Goal: Information Seeking & Learning: Learn about a topic

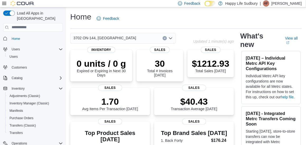
click at [4, 3] on icon at bounding box center [4, 3] width 4 height 4
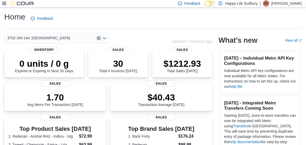
click at [3, 4] on icon at bounding box center [4, 3] width 4 height 4
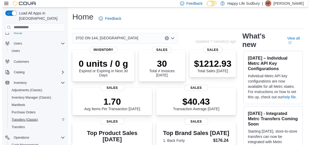
scroll to position [9, 0]
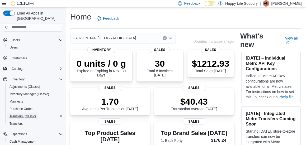
click at [26, 114] on span "Transfers (Classic)" at bounding box center [23, 116] width 26 height 4
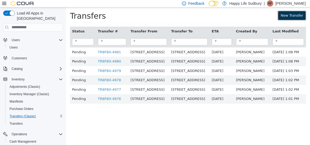
click at [296, 18] on link "New Transfer" at bounding box center [292, 16] width 28 height 10
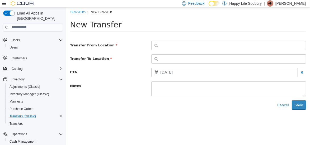
drag, startPoint x: 307, startPoint y: 45, endPoint x: 300, endPoint y: 45, distance: 6.9
click at [300, 45] on div "Type 3 or more characters or browse Happy Life Sudbury (7) 1021 KINGSWAY UNIT 3…" at bounding box center [228, 45] width 163 height 9
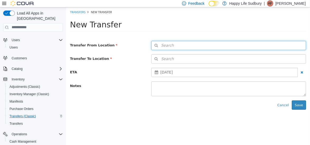
click at [300, 45] on button "Search" at bounding box center [228, 45] width 155 height 9
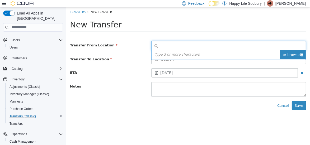
click at [299, 54] on span "or browse" at bounding box center [293, 54] width 26 height 9
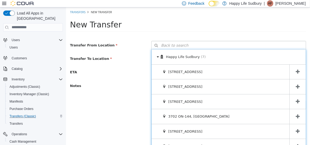
click at [296, 73] on icon at bounding box center [298, 71] width 4 height 5
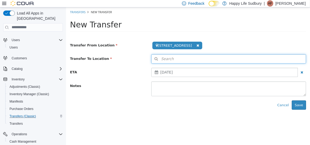
click at [294, 59] on button "Search" at bounding box center [228, 58] width 155 height 9
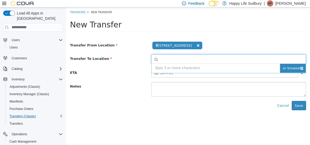
click at [296, 67] on span "or browse" at bounding box center [293, 68] width 26 height 9
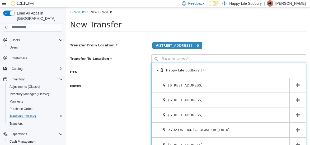
click at [296, 129] on icon at bounding box center [298, 130] width 4 height 5
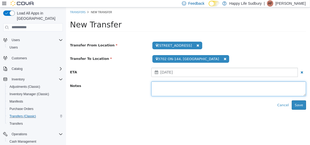
click at [232, 84] on textarea at bounding box center [228, 88] width 155 height 15
type textarea "******"
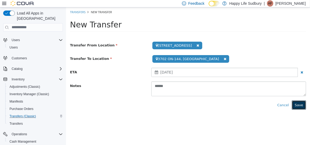
click at [302, 105] on button "Save" at bounding box center [299, 105] width 14 height 10
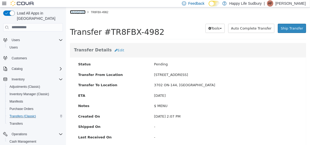
click at [79, 13] on link "Transfers" at bounding box center [78, 12] width 16 height 4
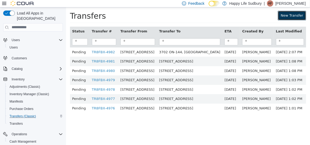
click at [290, 17] on link "New Transfer" at bounding box center [292, 16] width 28 height 10
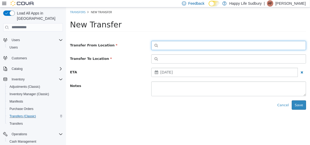
click at [244, 46] on button "button" at bounding box center [228, 45] width 155 height 9
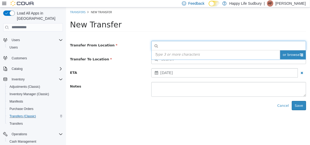
click at [294, 56] on span "or browse" at bounding box center [293, 54] width 26 height 9
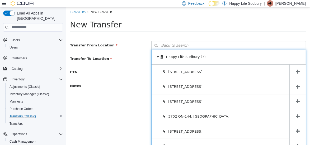
click at [294, 76] on span at bounding box center [297, 71] width 16 height 15
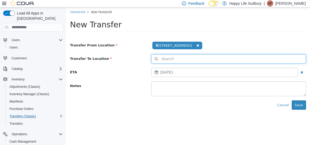
click at [292, 57] on button "Search" at bounding box center [228, 58] width 155 height 9
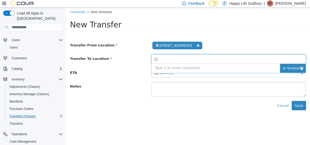
click at [294, 69] on span "or browse" at bounding box center [293, 68] width 26 height 9
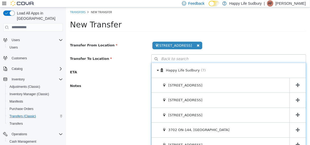
click at [296, 129] on icon at bounding box center [298, 130] width 4 height 5
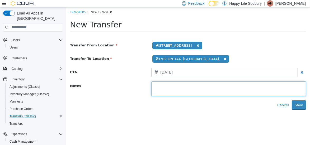
click at [216, 87] on textarea at bounding box center [228, 88] width 155 height 15
type textarea "*******"
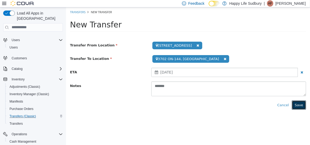
click at [299, 109] on button "Save" at bounding box center [299, 105] width 14 height 10
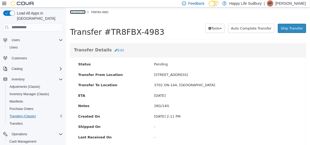
click at [74, 11] on link "Transfers" at bounding box center [78, 12] width 16 height 4
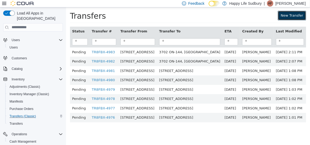
click at [289, 15] on link "New Transfer" at bounding box center [292, 16] width 28 height 10
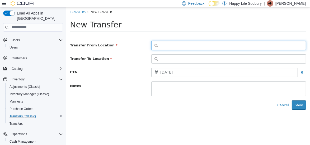
click at [262, 47] on button "button" at bounding box center [228, 45] width 155 height 9
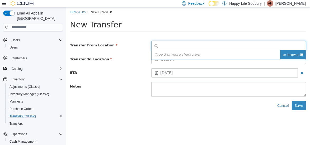
click at [298, 56] on span "or browse" at bounding box center [293, 54] width 26 height 9
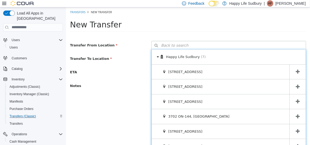
click at [296, 74] on icon at bounding box center [298, 71] width 4 height 5
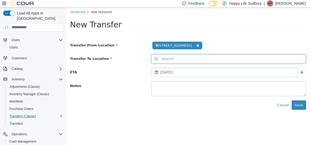
click at [297, 56] on button "Search" at bounding box center [228, 58] width 155 height 9
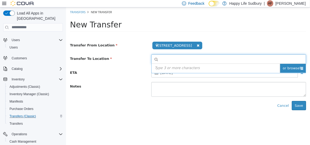
click at [300, 68] on icon at bounding box center [301, 67] width 3 height 3
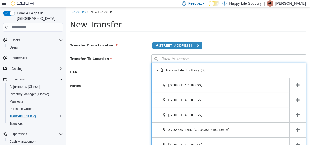
click at [296, 128] on icon at bounding box center [298, 130] width 4 height 5
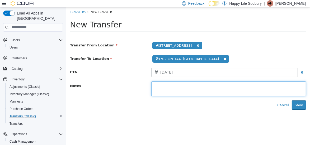
click at [247, 86] on textarea at bounding box center [228, 88] width 155 height 15
type textarea "*******"
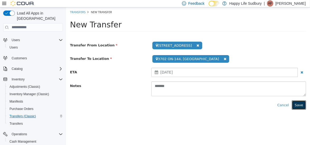
click at [300, 105] on button "Save" at bounding box center [299, 105] width 14 height 10
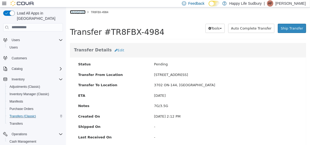
click at [75, 12] on link "Transfers" at bounding box center [78, 12] width 16 height 4
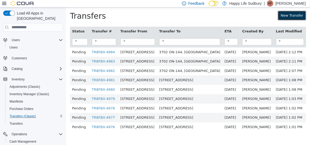
click at [294, 13] on link "New Transfer" at bounding box center [292, 16] width 28 height 10
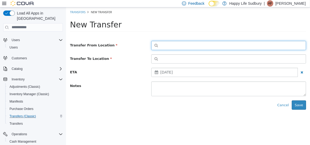
click at [271, 42] on button "button" at bounding box center [228, 45] width 155 height 9
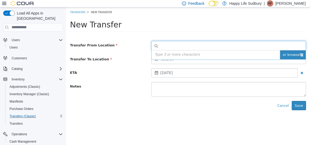
click at [288, 55] on span "or browse" at bounding box center [293, 54] width 26 height 9
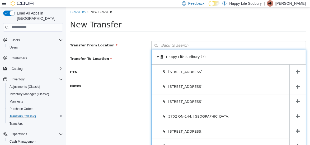
click at [291, 66] on span at bounding box center [297, 71] width 16 height 15
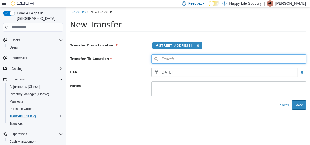
click at [293, 59] on button "Search" at bounding box center [228, 58] width 155 height 9
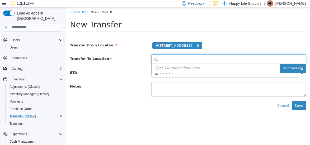
click at [297, 67] on span "or browse" at bounding box center [293, 68] width 26 height 9
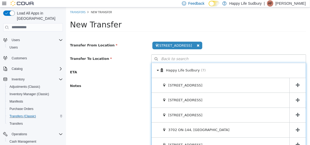
click at [296, 128] on icon at bounding box center [298, 130] width 4 height 5
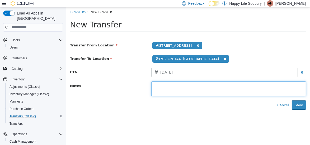
click at [223, 82] on textarea at bounding box center [228, 88] width 155 height 15
type textarea "*********"
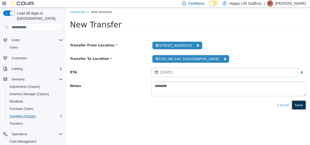
click at [301, 103] on button "Save" at bounding box center [299, 105] width 14 height 10
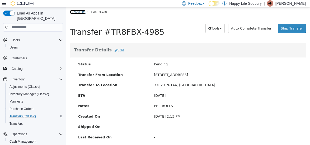
click at [75, 11] on link "Transfers" at bounding box center [78, 12] width 16 height 4
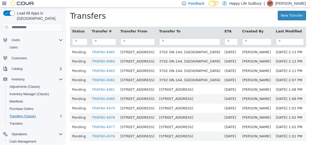
click at [297, 9] on div "Transfers New Transfer" at bounding box center [188, 16] width 244 height 19
click at [289, 13] on link "New Transfer" at bounding box center [292, 16] width 28 height 10
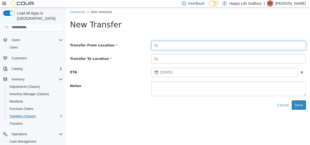
click at [288, 44] on button "button" at bounding box center [228, 45] width 155 height 9
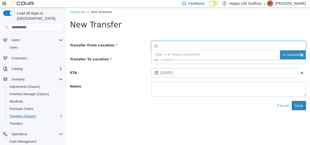
click at [295, 54] on span "or browse" at bounding box center [293, 54] width 26 height 9
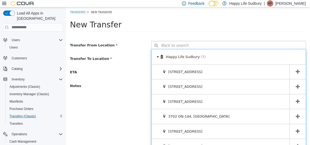
click at [296, 72] on icon at bounding box center [298, 71] width 4 height 5
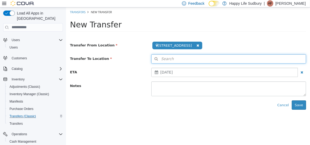
click at [297, 62] on button "Search" at bounding box center [228, 58] width 155 height 9
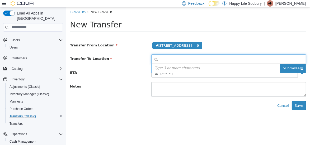
click at [298, 69] on span "or browse" at bounding box center [293, 68] width 26 height 9
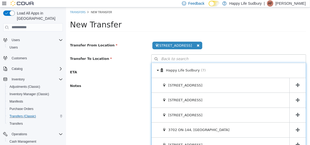
click at [291, 130] on span at bounding box center [297, 130] width 16 height 15
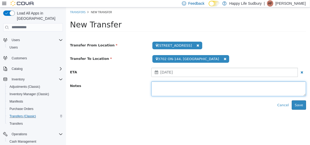
click at [250, 94] on textarea at bounding box center [228, 88] width 155 height 15
type textarea "*****"
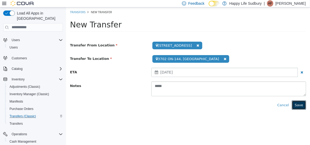
click at [297, 107] on button "Save" at bounding box center [299, 105] width 14 height 10
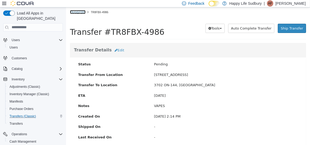
click at [78, 13] on link "Transfers" at bounding box center [78, 12] width 16 height 4
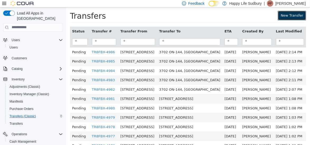
click at [290, 15] on link "New Transfer" at bounding box center [292, 16] width 28 height 10
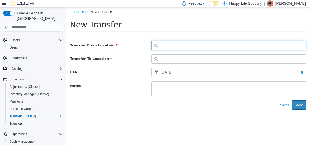
click at [300, 49] on button "button" at bounding box center [228, 45] width 155 height 9
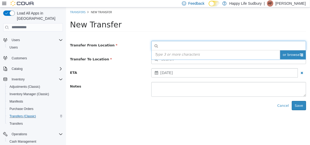
click at [300, 57] on span "or browse" at bounding box center [293, 54] width 26 height 9
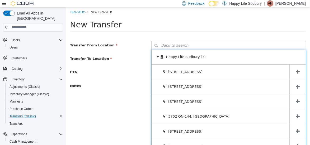
click at [296, 71] on icon at bounding box center [298, 71] width 4 height 5
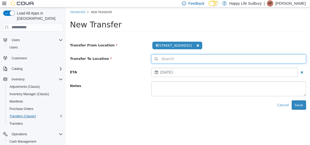
click at [296, 57] on button "Search" at bounding box center [228, 58] width 155 height 9
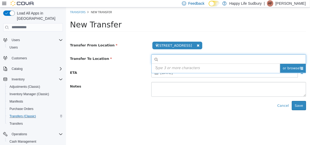
click at [300, 67] on icon at bounding box center [301, 67] width 3 height 3
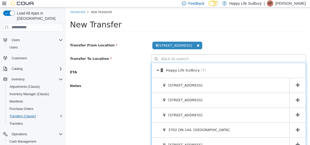
click at [296, 128] on icon at bounding box center [298, 130] width 4 height 5
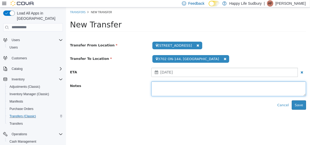
click at [233, 85] on textarea at bounding box center [228, 88] width 155 height 15
type textarea "*********"
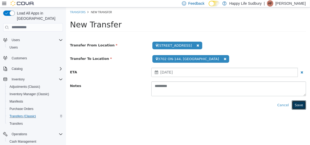
click at [300, 107] on button "Save" at bounding box center [299, 105] width 14 height 10
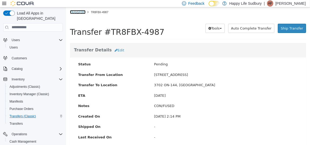
click at [77, 12] on link "Transfers" at bounding box center [78, 12] width 16 height 4
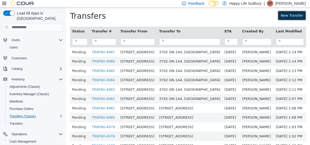
click at [289, 15] on link "New Transfer" at bounding box center [292, 16] width 28 height 10
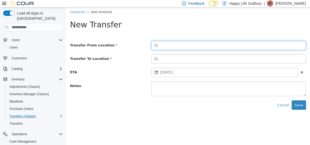
click at [247, 43] on button "button" at bounding box center [228, 45] width 155 height 9
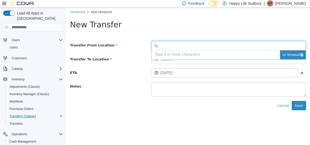
click at [300, 56] on icon at bounding box center [301, 54] width 3 height 3
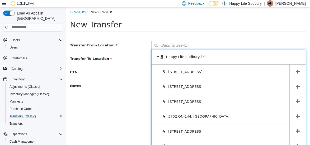
click at [297, 68] on span at bounding box center [297, 71] width 16 height 15
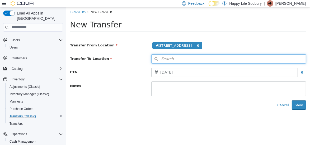
click at [293, 57] on button "Search" at bounding box center [228, 58] width 155 height 9
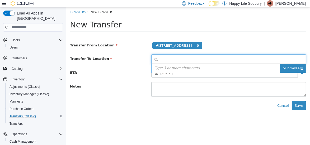
click at [293, 66] on span "or browse" at bounding box center [293, 68] width 26 height 9
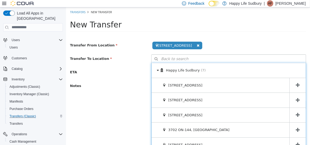
click at [296, 128] on icon at bounding box center [298, 130] width 4 height 5
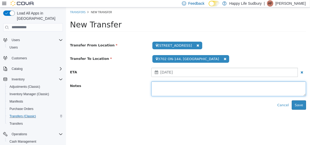
click at [270, 87] on textarea at bounding box center [228, 88] width 155 height 15
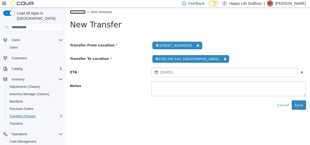
click at [81, 12] on link "Transfers" at bounding box center [78, 12] width 16 height 4
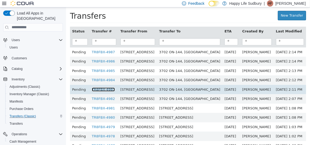
click at [100, 87] on link "TR8FBX-4983" at bounding box center [103, 89] width 23 height 4
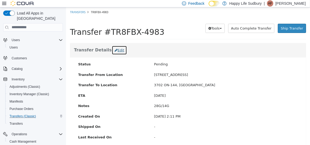
click at [112, 50] on button "Edit" at bounding box center [118, 50] width 15 height 10
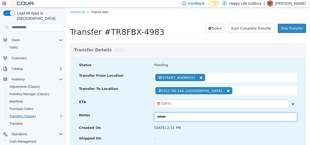
click at [180, 119] on input "*******" at bounding box center [225, 117] width 143 height 9
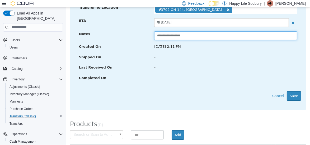
scroll to position [82, 0]
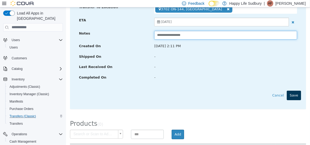
type input "**********"
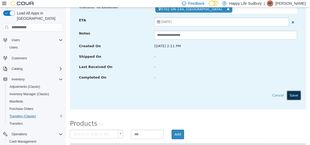
click at [294, 97] on button "Save" at bounding box center [294, 96] width 14 height 10
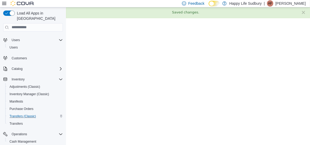
scroll to position [0, 0]
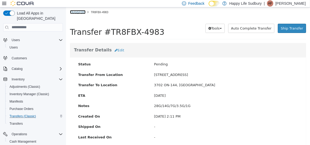
click at [79, 12] on link "Transfers" at bounding box center [78, 12] width 16 height 4
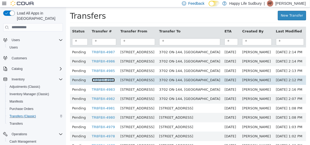
click at [101, 80] on link "TR8FBX-4984" at bounding box center [103, 80] width 23 height 4
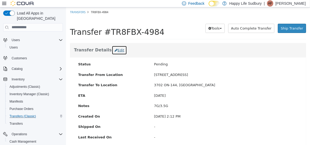
click at [111, 52] on button "Edit" at bounding box center [118, 50] width 15 height 10
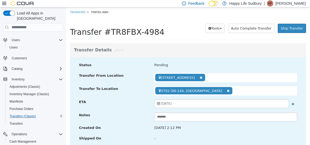
drag, startPoint x: 176, startPoint y: 123, endPoint x: 172, endPoint y: 117, distance: 7.3
click at [172, 117] on div "ETA August 19, 2025 Notes *******" at bounding box center [188, 112] width 226 height 26
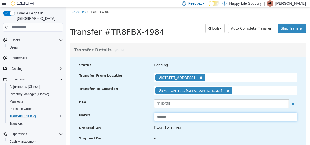
click at [172, 117] on input "*******" at bounding box center [225, 117] width 143 height 9
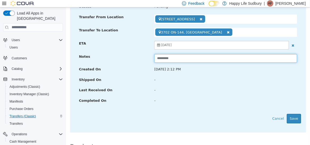
scroll to position [59, 0]
type input "*********"
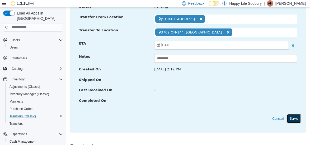
click at [297, 119] on button "Save" at bounding box center [294, 119] width 14 height 10
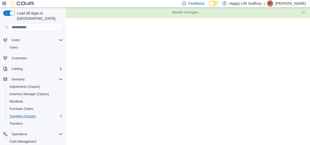
scroll to position [0, 0]
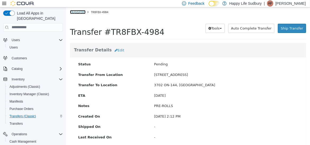
click at [78, 12] on link "Transfers" at bounding box center [78, 12] width 16 height 4
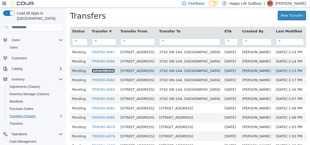
click at [96, 70] on link "TR8FBX-4985" at bounding box center [103, 71] width 23 height 4
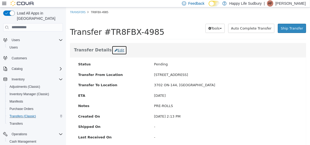
click at [111, 48] on button "Edit" at bounding box center [118, 50] width 15 height 10
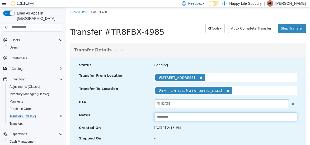
click at [175, 118] on input "*********" at bounding box center [225, 117] width 143 height 9
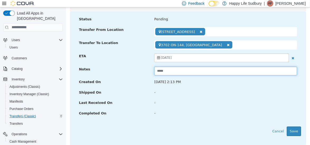
scroll to position [46, 0]
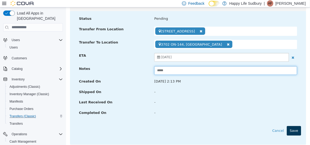
type input "*****"
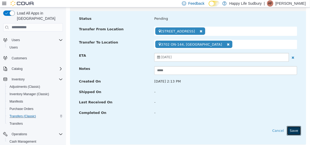
click at [291, 130] on button "Save" at bounding box center [294, 131] width 14 height 10
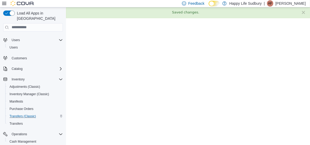
scroll to position [0, 0]
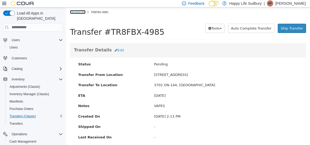
click at [79, 12] on link "Transfers" at bounding box center [78, 12] width 16 height 4
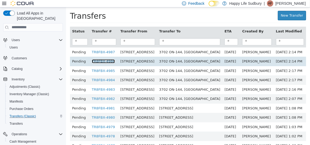
click at [98, 60] on link "TR8FBX-4986" at bounding box center [103, 61] width 23 height 4
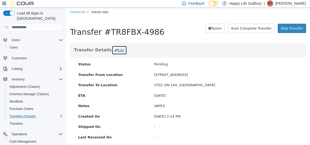
click at [111, 50] on button "Edit" at bounding box center [118, 50] width 15 height 10
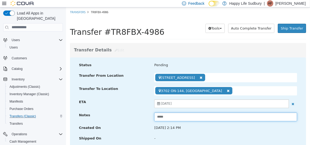
click at [164, 119] on input "*****" at bounding box center [225, 117] width 143 height 9
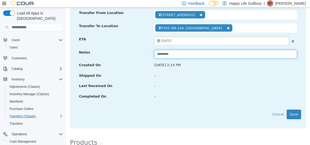
scroll to position [69, 0]
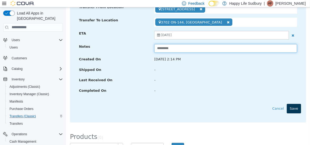
type input "*********"
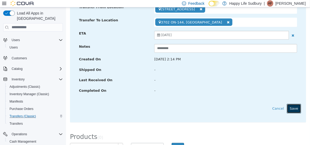
click at [287, 107] on button "Save" at bounding box center [294, 109] width 14 height 10
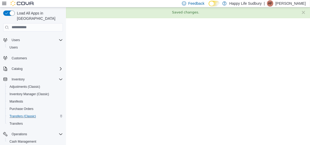
scroll to position [0, 0]
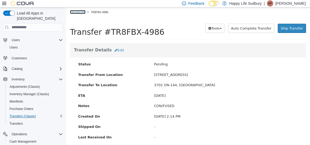
click at [77, 10] on link "Transfers" at bounding box center [78, 12] width 16 height 4
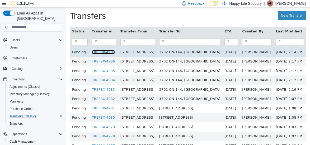
click at [99, 52] on link "TR8FBX-4987" at bounding box center [103, 52] width 23 height 4
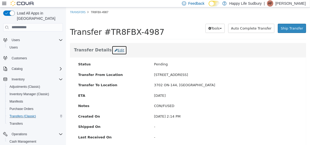
click at [111, 50] on button "Edit" at bounding box center [118, 50] width 15 height 10
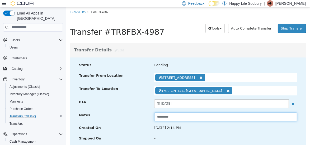
click at [181, 115] on input "*********" at bounding box center [225, 117] width 143 height 9
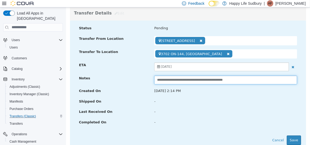
scroll to position [38, 0]
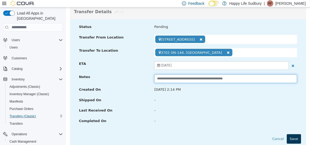
type input "**********"
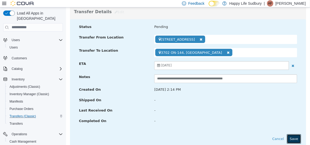
click at [293, 137] on button "Save" at bounding box center [294, 139] width 14 height 10
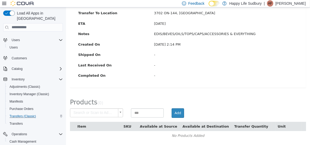
scroll to position [0, 0]
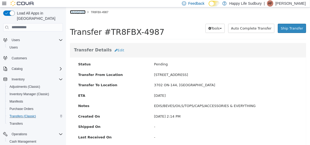
click at [78, 13] on link "Transfers" at bounding box center [78, 12] width 16 height 4
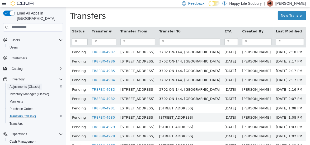
click at [23, 85] on span "Adjustments (Classic)" at bounding box center [25, 87] width 31 height 4
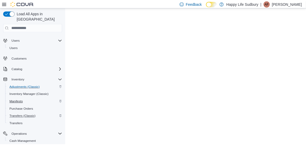
scroll to position [57, 0]
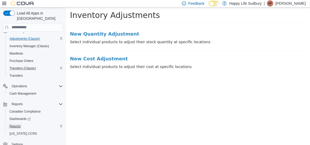
click at [17, 124] on span "Reports" at bounding box center [15, 126] width 11 height 4
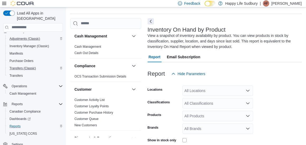
scroll to position [23, 0]
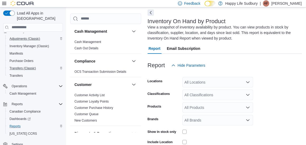
click at [150, 13] on button "Next" at bounding box center [151, 13] width 6 height 6
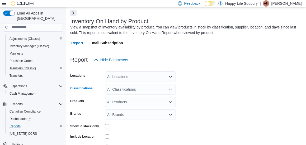
click at [174, 87] on div "All Classifications" at bounding box center [140, 89] width 71 height 11
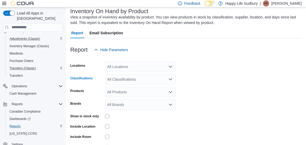
scroll to position [34, 0]
click at [170, 63] on div "All Locations" at bounding box center [140, 66] width 71 height 11
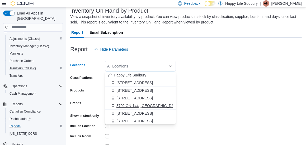
click at [158, 107] on span "3702 ON-144, [GEOGRAPHIC_DATA]" at bounding box center [147, 105] width 63 height 5
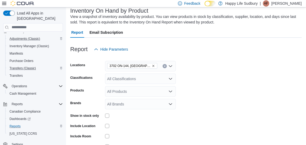
click at [215, 83] on form "Locations 3702 ON-144, Chelmsford Classifications All Classifications Products …" at bounding box center [186, 110] width 232 height 111
click at [170, 80] on icon "Open list of options" at bounding box center [171, 79] width 4 height 4
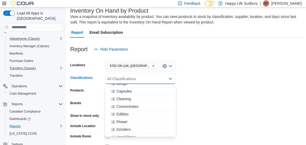
scroll to position [33, 0]
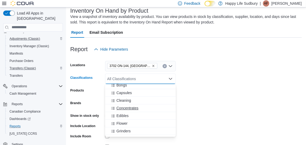
click at [130, 109] on span "Concentrates" at bounding box center [127, 108] width 22 height 5
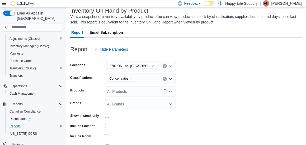
click at [198, 66] on form "Locations 3702 ON-144, Chelmsford Classifications Concentrates Products All Pro…" at bounding box center [186, 110] width 232 height 111
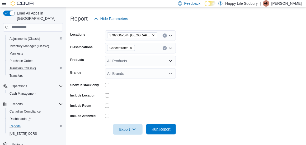
click at [165, 126] on span "Run Report" at bounding box center [160, 129] width 23 height 11
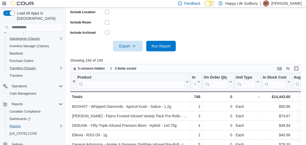
scroll to position [186, 0]
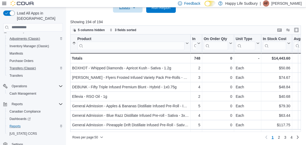
click at [132, 10] on span "Export" at bounding box center [127, 7] width 23 height 11
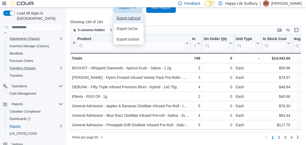
click at [132, 14] on button "Export to Excel" at bounding box center [129, 18] width 30 height 11
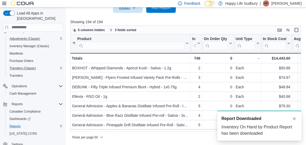
scroll to position [0, 0]
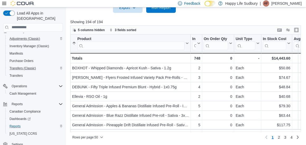
click at [197, 18] on div at bounding box center [186, 16] width 233 height 6
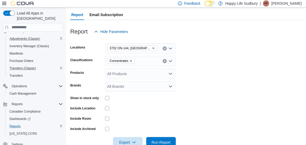
scroll to position [62, 0]
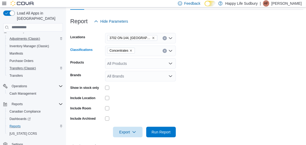
click at [165, 52] on icon "Clear input" at bounding box center [165, 51] width 2 height 2
click at [163, 134] on span "Run Report" at bounding box center [161, 131] width 19 height 5
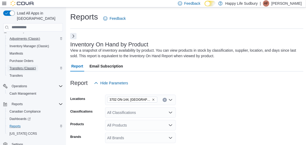
click at [18, 66] on span "Transfers (Classic)" at bounding box center [23, 68] width 26 height 4
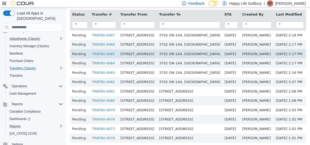
scroll to position [17, 0]
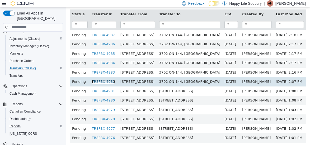
click at [99, 80] on link "TR8FBX-4982" at bounding box center [103, 82] width 23 height 4
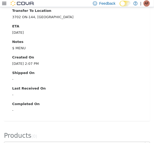
scroll to position [161, 0]
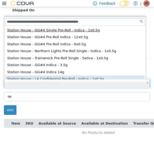
scroll to position [1, 0]
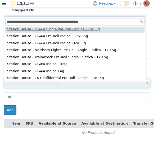
type input "**********"
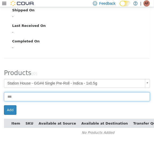
click at [48, 96] on input at bounding box center [77, 96] width 146 height 9
type input "**"
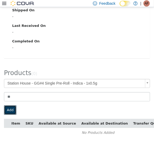
click at [11, 106] on button "Add" at bounding box center [10, 111] width 12 height 10
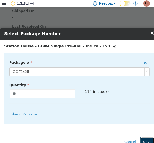
click at [144, 138] on button "Save" at bounding box center [147, 143] width 14 height 10
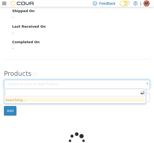
click at [52, 83] on body "× Transfers TR8FBX-4982 Transfer #TR8FBX-4982 Preparing Download... Tools PDF D…" at bounding box center [77, 17] width 154 height 332
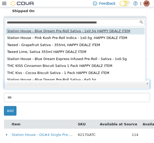
scroll to position [1, 0]
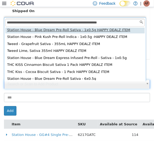
type input "**********"
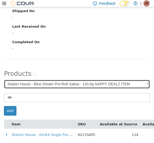
scroll to position [163, 0]
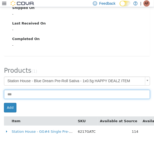
click at [39, 90] on input at bounding box center [77, 94] width 146 height 9
type input "**"
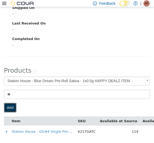
click at [11, 103] on button "Add" at bounding box center [10, 108] width 12 height 10
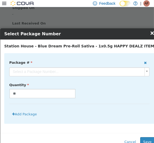
scroll to position [159, 0]
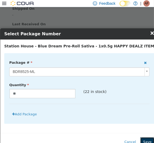
click at [145, 139] on button "Save" at bounding box center [147, 143] width 14 height 10
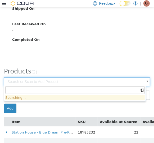
click at [33, 78] on body "× Transfers TR8FBX-4982 Transfer #TR8FBX-4982 Preparing Download... Tools PDF D…" at bounding box center [77, 2] width 154 height 308
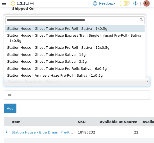
type input "**********"
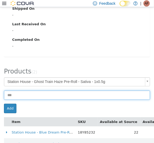
click at [61, 96] on input at bounding box center [77, 95] width 146 height 9
type input "**"
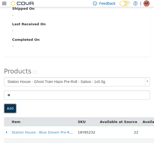
click at [13, 105] on button "Add" at bounding box center [10, 109] width 12 height 10
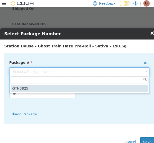
click at [103, 72] on body "**********" at bounding box center [77, 2] width 154 height 308
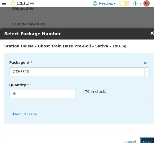
click at [147, 141] on button "Save" at bounding box center [147, 143] width 14 height 10
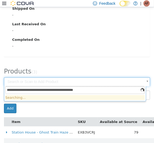
click at [121, 80] on body "× Transfers TR8FBX-4982 Transfer #TR8FBX-4982 Preparing Download... Tools PDF D…" at bounding box center [77, 8] width 154 height 320
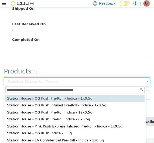
scroll to position [186, 0]
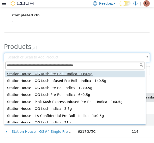
type input "**********"
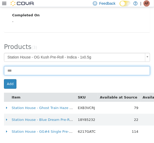
click at [36, 69] on input at bounding box center [77, 70] width 146 height 9
type input "**"
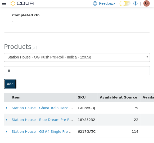
click at [11, 85] on button "Add" at bounding box center [10, 85] width 12 height 10
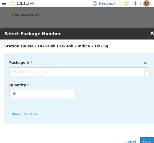
scroll to position [182, 0]
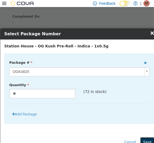
click at [145, 143] on button "Save" at bounding box center [147, 143] width 14 height 10
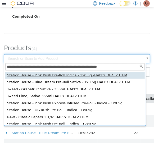
type input "**********"
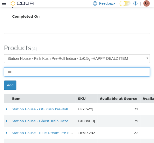
click at [48, 72] on input at bounding box center [77, 72] width 146 height 9
type input "**"
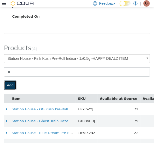
click at [10, 82] on button "Add" at bounding box center [10, 86] width 12 height 10
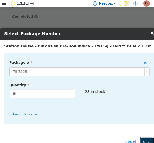
click at [144, 138] on button "Save" at bounding box center [147, 143] width 14 height 10
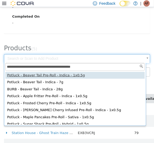
type input "**********"
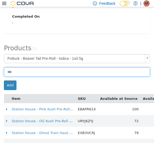
click at [65, 72] on input at bounding box center [77, 72] width 146 height 9
click at [65, 72] on input "**" at bounding box center [77, 72] width 146 height 9
type input "*"
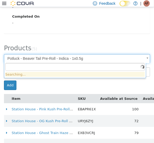
paste input "**********"
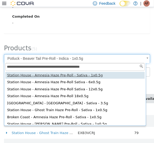
type input "**********"
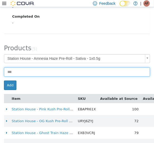
click at [27, 73] on input at bounding box center [77, 72] width 146 height 9
type input "**"
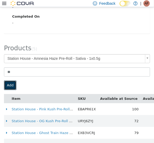
click at [11, 86] on button "Add" at bounding box center [10, 86] width 12 height 10
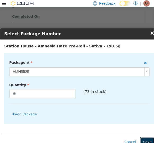
click at [144, 139] on button "Save" at bounding box center [147, 143] width 14 height 10
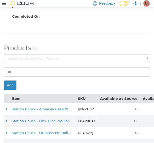
click at [108, 61] on body "× Transfers TR8FBX-4982 Transfer #TR8FBX-4982 Preparing Download... Tools PDF D…" at bounding box center [77, 3] width 154 height 356
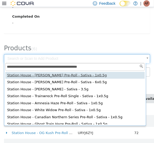
type input "**********"
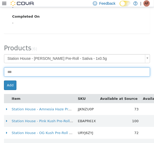
click at [52, 74] on input at bounding box center [77, 72] width 146 height 9
type input "**"
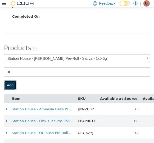
click at [10, 85] on button "Add" at bounding box center [10, 86] width 12 height 10
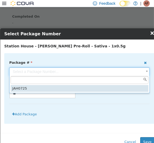
click at [85, 71] on body "**********" at bounding box center [77, 3] width 154 height 356
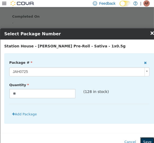
click at [143, 140] on button "Save" at bounding box center [147, 143] width 14 height 10
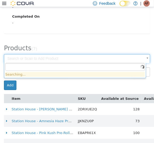
click at [78, 57] on body "× Transfers TR8FBX-4982 Transfer #TR8FBX-4982 Preparing Download... Tools PDF D…" at bounding box center [77, 8] width 154 height 367
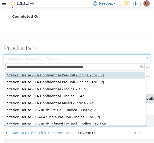
type input "**********"
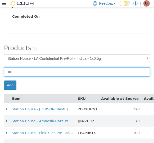
click at [44, 73] on input at bounding box center [77, 72] width 146 height 9
type input "**"
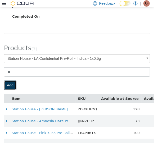
click at [10, 87] on button "Add" at bounding box center [10, 86] width 12 height 10
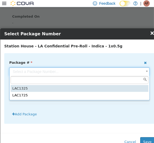
click at [112, 73] on body "**********" at bounding box center [77, 8] width 154 height 367
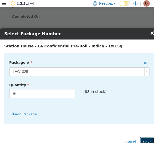
click at [143, 142] on button "Save" at bounding box center [147, 143] width 14 height 10
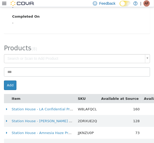
click at [43, 59] on body "× Transfers TR8FBX-4982 Transfer #TR8FBX-4982 Preparing Download... Tools PDF D…" at bounding box center [77, 14] width 154 height 379
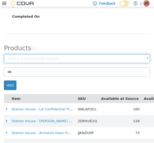
click at [43, 59] on body "× Transfers TR8FBX-4982 Transfer #TR8FBX-4982 Preparing Download... Tools PDF D…" at bounding box center [77, 14] width 154 height 379
type input "*"
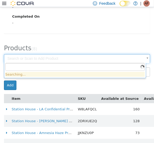
paste input "**********"
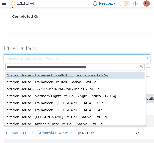
type input "**********"
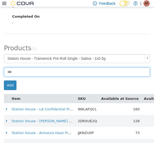
click at [23, 74] on input at bounding box center [77, 72] width 146 height 9
type input "**"
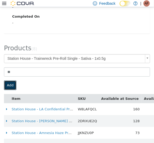
click at [8, 87] on button "Add" at bounding box center [10, 86] width 12 height 10
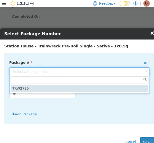
click at [104, 73] on body "**********" at bounding box center [77, 14] width 154 height 379
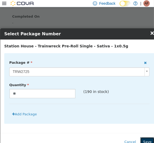
click at [143, 141] on button "Save" at bounding box center [147, 143] width 14 height 10
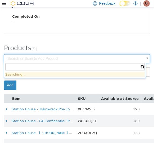
click at [105, 59] on body "× Transfers TR8FBX-4982 Transfer #TR8FBX-4982 Preparing Download... Tools PDF D…" at bounding box center [77, 20] width 154 height 391
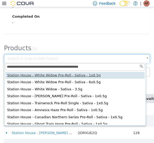
type input "**********"
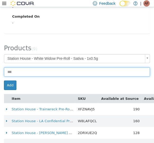
click at [58, 74] on input at bounding box center [77, 72] width 146 height 9
type input "**"
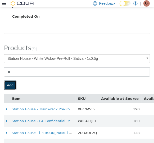
click at [9, 81] on button "Add" at bounding box center [10, 86] width 12 height 10
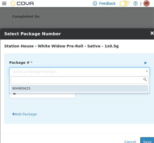
click at [99, 70] on body "**********" at bounding box center [77, 20] width 154 height 391
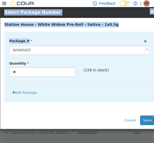
scroll to position [28, 0]
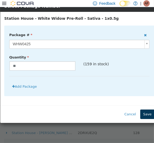
drag, startPoint x: 107, startPoint y: 91, endPoint x: 147, endPoint y: 115, distance: 46.4
click at [147, 115] on div "× Close Select Package Number Station House - White Widow Pre-Roll - Sativa - 1…" at bounding box center [79, 62] width 158 height 123
click at [147, 115] on button "Save" at bounding box center [147, 115] width 14 height 10
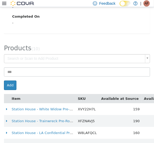
click at [100, 60] on body "× Transfers TR8FBX-4982 Transfer #TR8FBX-4982 Preparing Download... Tools PDF D…" at bounding box center [77, 26] width 154 height 403
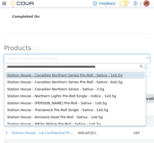
type input "**********"
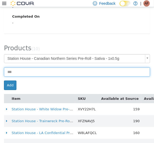
click at [69, 74] on input at bounding box center [77, 72] width 146 height 9
type input "**"
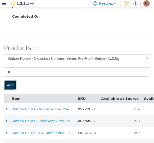
click at [12, 86] on button "Add" at bounding box center [10, 86] width 12 height 10
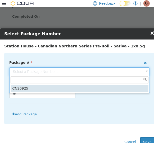
click at [88, 69] on body "**********" at bounding box center [77, 26] width 154 height 403
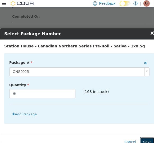
click at [147, 141] on button "Save" at bounding box center [147, 143] width 14 height 10
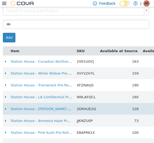
scroll to position [230, 0]
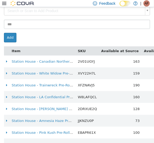
paste input "**********"
type input "**********"
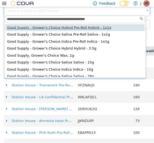
type input "**********"
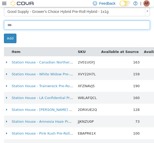
click at [33, 27] on input at bounding box center [77, 25] width 146 height 9
type input "*"
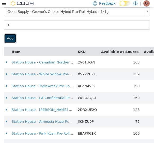
click at [6, 37] on button "Add" at bounding box center [10, 39] width 12 height 10
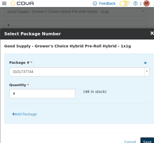
click at [146, 141] on button "Save" at bounding box center [147, 143] width 14 height 10
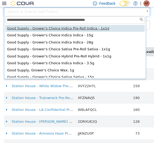
type input "**********"
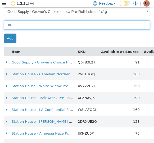
click at [51, 28] on input at bounding box center [77, 25] width 146 height 9
type input "**"
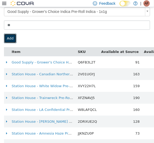
click at [10, 37] on button "Add" at bounding box center [10, 39] width 12 height 10
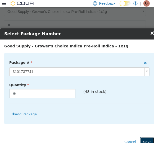
click at [149, 140] on button "Save" at bounding box center [147, 143] width 14 height 10
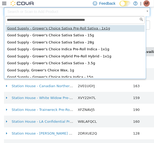
type input "**********"
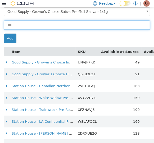
click at [41, 28] on input at bounding box center [77, 25] width 146 height 9
type input "**"
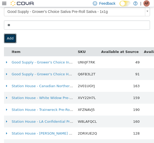
click at [8, 39] on button "Add" at bounding box center [10, 39] width 12 height 10
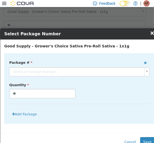
click at [148, 142] on button "Save" at bounding box center [147, 143] width 14 height 10
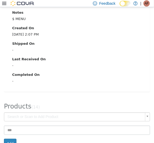
scroll to position [0, 0]
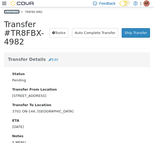
click at [13, 10] on link "Transfers" at bounding box center [12, 12] width 16 height 4
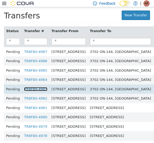
click at [31, 89] on link "TR8FBX-4983" at bounding box center [35, 89] width 23 height 4
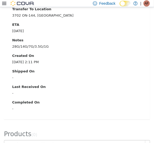
scroll to position [161, 0]
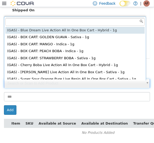
click at [55, 20] on input "text" at bounding box center [74, 22] width 139 height 8
paste input "**********"
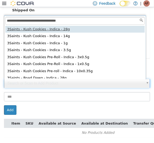
type input "**********"
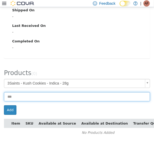
click at [31, 92] on input at bounding box center [77, 96] width 146 height 9
type input "*"
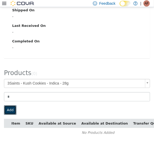
click at [7, 106] on button "Add" at bounding box center [10, 111] width 12 height 10
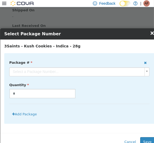
scroll to position [157, 0]
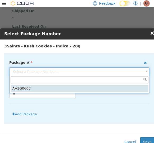
drag, startPoint x: 82, startPoint y: 75, endPoint x: 94, endPoint y: 86, distance: 15.9
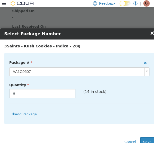
click at [94, 86] on label "Quantity" at bounding box center [79, 84] width 148 height 7
click at [143, 139] on button "Save" at bounding box center [147, 143] width 14 height 10
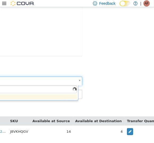
scroll to position [160, 5]
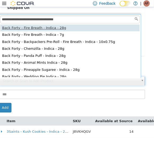
type input "**********"
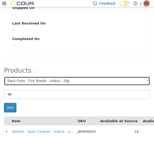
scroll to position [163, 0]
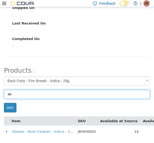
click at [36, 90] on input at bounding box center [77, 94] width 146 height 9
type input "*"
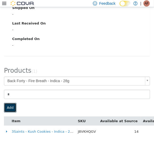
click at [10, 104] on button "Add" at bounding box center [10, 108] width 12 height 10
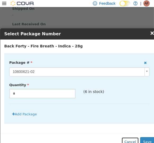
click at [132, 140] on button "Cancel" at bounding box center [129, 143] width 17 height 10
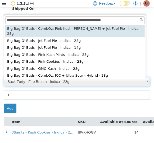
type input "**********"
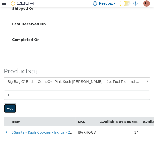
click at [10, 110] on button "Add" at bounding box center [10, 109] width 12 height 10
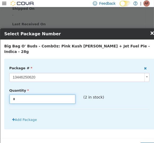
click at [31, 95] on input "*" at bounding box center [43, 99] width 66 height 9
type input "*"
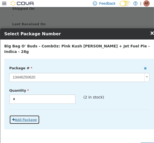
click at [16, 116] on button "Add Package" at bounding box center [24, 120] width 30 height 10
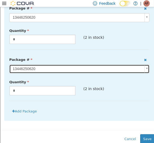
scroll to position [60, 0]
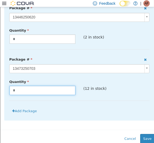
click at [63, 86] on input "*" at bounding box center [43, 90] width 66 height 9
type input "*"
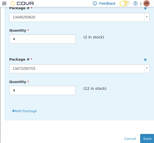
click at [141, 86] on p "(12 in stock)" at bounding box center [116, 89] width 66 height 6
click at [145, 134] on button "Save" at bounding box center [147, 139] width 14 height 10
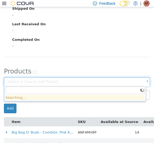
click at [28, 82] on body "× Transfers TR8FBX-4983 Transfer #TR8FBX-4983 Preparing Download... Tools PDF D…" at bounding box center [77, 2] width 154 height 308
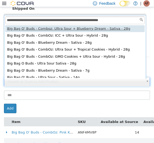
scroll to position [1, 0]
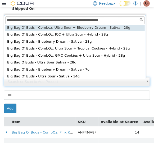
type input "**********"
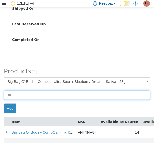
click at [53, 93] on input at bounding box center [77, 95] width 146 height 9
type input "*"
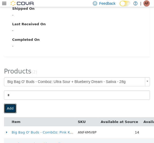
click at [11, 106] on button "Add" at bounding box center [10, 109] width 12 height 10
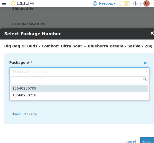
click at [91, 70] on body "**********" at bounding box center [77, 2] width 154 height 308
click at [111, 73] on body "**********" at bounding box center [77, 2] width 154 height 308
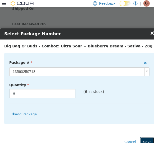
click at [146, 138] on button "Save" at bounding box center [147, 143] width 14 height 10
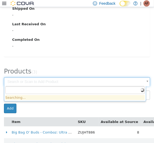
click at [54, 79] on body "× Transfers TR8FBX-4983 Transfer #TR8FBX-4983 Preparing Download... Tools PDF D…" at bounding box center [77, 8] width 154 height 320
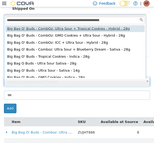
scroll to position [1, 0]
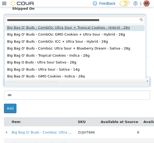
type input "**********"
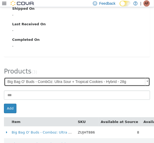
scroll to position [186, 0]
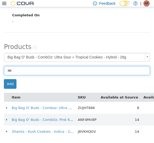
click at [42, 66] on input at bounding box center [77, 70] width 146 height 9
type input "*"
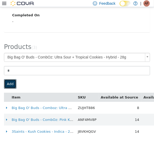
click at [10, 83] on button "Add" at bounding box center [10, 85] width 12 height 10
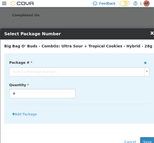
scroll to position [182, 0]
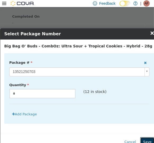
click at [146, 138] on button "Save" at bounding box center [147, 143] width 14 height 10
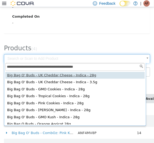
type input "**********"
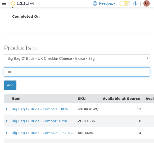
click at [26, 73] on input at bounding box center [77, 72] width 146 height 9
type input "*"
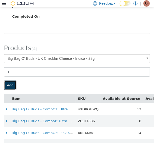
click at [7, 85] on button "Add" at bounding box center [10, 86] width 12 height 10
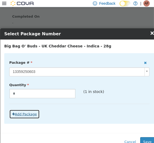
click at [26, 115] on button "Add Package" at bounding box center [24, 115] width 30 height 10
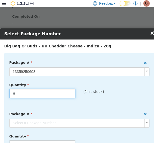
click at [25, 92] on input "*" at bounding box center [43, 93] width 66 height 9
type input "*"
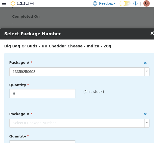
click at [102, 96] on div "(1 in stock)" at bounding box center [116, 93] width 74 height 8
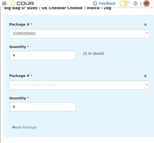
scroll to position [39, 0]
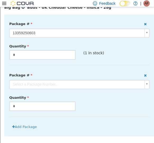
drag, startPoint x: 90, startPoint y: 79, endPoint x: 91, endPoint y: 85, distance: 5.9
click at [91, 85] on div "Package # Select a Package Number..." at bounding box center [79, 80] width 148 height 19
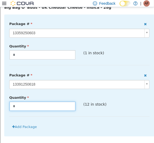
click at [51, 108] on input "*" at bounding box center [43, 106] width 66 height 9
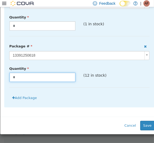
scroll to position [79, 0]
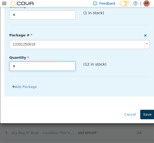
type input "*"
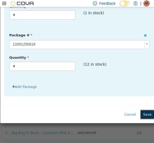
click at [147, 114] on button "Save" at bounding box center [147, 115] width 14 height 10
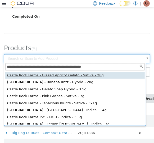
type input "**********"
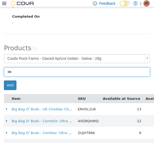
click at [26, 74] on input at bounding box center [77, 72] width 146 height 9
type input "*"
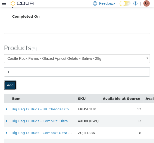
click at [4, 84] on button "Add" at bounding box center [10, 86] width 12 height 10
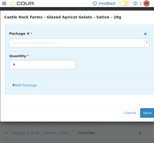
scroll to position [0, 0]
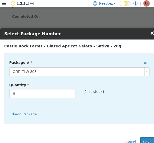
click at [143, 137] on div "Cancel Save" at bounding box center [79, 142] width 158 height 18
click at [145, 138] on button "Save" at bounding box center [147, 143] width 14 height 10
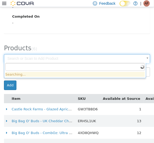
click at [86, 58] on body "× Transfers TR8FBX-4983 Transfer #TR8FBX-4983 Preparing Download... Tools PDF D…" at bounding box center [77, 3] width 154 height 356
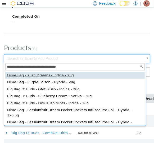
type input "**********"
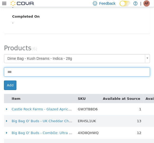
click at [36, 75] on input at bounding box center [77, 72] width 146 height 9
type input "*"
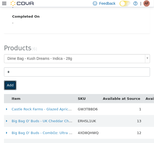
click at [8, 85] on button "Add" at bounding box center [10, 86] width 12 height 10
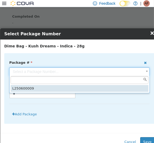
drag, startPoint x: 83, startPoint y: 74, endPoint x: 94, endPoint y: 90, distance: 18.8
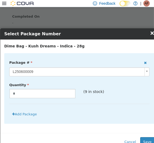
click at [94, 90] on p "(9 in stock)" at bounding box center [116, 92] width 66 height 6
click at [149, 138] on button "Save" at bounding box center [147, 143] width 14 height 10
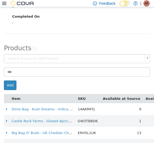
click at [128, 59] on body "× Transfers TR8FBX-4983 Transfer #TR8FBX-4983 Preparing Download... Tools PDF D…" at bounding box center [77, 8] width 154 height 367
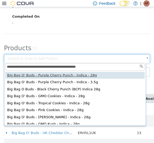
type input "**********"
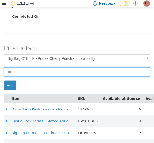
click at [22, 74] on input at bounding box center [77, 72] width 146 height 9
type input "*"
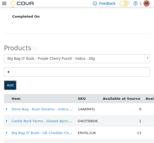
click at [12, 84] on button "Add" at bounding box center [10, 86] width 12 height 10
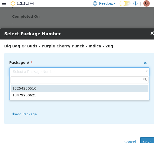
click at [68, 73] on body "**********" at bounding box center [77, 8] width 154 height 367
click at [105, 76] on body "**********" at bounding box center [77, 8] width 154 height 367
click at [107, 73] on body "**********" at bounding box center [77, 8] width 154 height 367
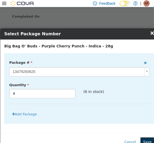
click at [143, 139] on button "Save" at bounding box center [147, 143] width 14 height 10
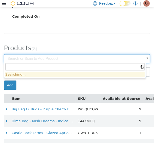
click at [135, 60] on body "× Transfers TR8FBX-4983 Transfer #TR8FBX-4983 Preparing Download... Tools PDF D…" at bounding box center [77, 14] width 154 height 379
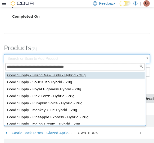
type input "**********"
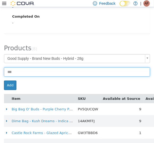
click at [29, 74] on input at bounding box center [77, 72] width 146 height 9
type input "*"
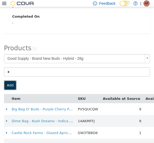
click at [11, 87] on button "Add" at bounding box center [10, 86] width 12 height 10
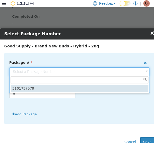
click at [87, 74] on body "**********" at bounding box center [77, 14] width 154 height 379
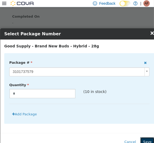
click at [146, 142] on button "Save" at bounding box center [147, 143] width 14 height 10
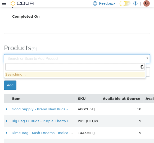
click at [133, 58] on body "× Transfers TR8FBX-4983 Transfer #TR8FBX-4983 Preparing Download... Tools PDF D…" at bounding box center [77, 20] width 154 height 391
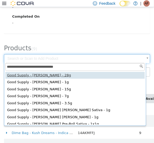
type input "**********"
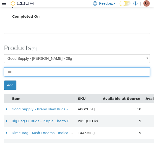
click at [41, 75] on input at bounding box center [77, 72] width 146 height 9
type input "*"
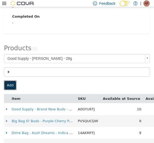
click at [15, 85] on button "Add" at bounding box center [10, 86] width 12 height 10
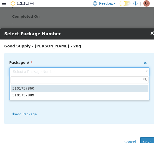
click at [71, 73] on body "**********" at bounding box center [77, 20] width 154 height 391
click at [101, 76] on body "**********" at bounding box center [77, 20] width 154 height 391
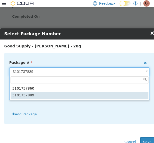
click at [78, 73] on body "**********" at bounding box center [77, 20] width 154 height 391
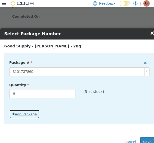
click at [26, 112] on button "Add Package" at bounding box center [24, 115] width 30 height 10
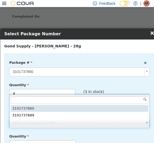
click at [57, 123] on body "**********" at bounding box center [77, 20] width 154 height 391
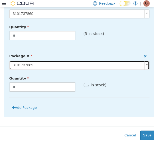
scroll to position [59, 0]
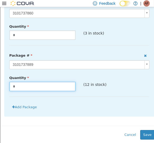
click at [49, 86] on input "*" at bounding box center [43, 86] width 66 height 9
type input "*"
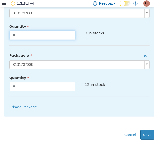
click at [46, 33] on input "*" at bounding box center [43, 35] width 66 height 9
type input "*"
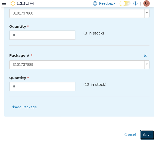
click at [144, 131] on button "Save" at bounding box center [147, 135] width 14 height 10
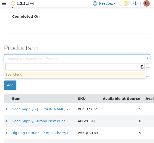
click at [139, 59] on body "× Transfers TR8FBX-4983 Transfer #TR8FBX-4983 Preparing Download... Tools PDF D…" at bounding box center [77, 26] width 154 height 403
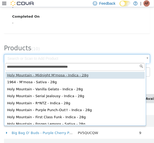
type input "**********"
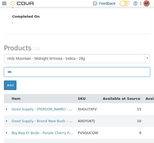
click at [40, 75] on input at bounding box center [77, 72] width 146 height 9
type input "*"
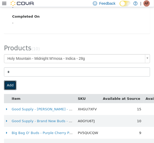
click at [10, 81] on button "Add" at bounding box center [10, 86] width 12 height 10
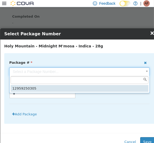
click at [80, 70] on body "**********" at bounding box center [77, 26] width 154 height 403
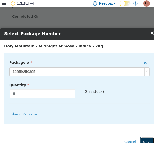
click at [146, 141] on button "Save" at bounding box center [147, 143] width 14 height 10
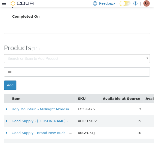
click at [101, 60] on body "× Transfers TR8FBX-4983 Transfer #TR8FBX-4983 Preparing Download... Tools PDF D…" at bounding box center [77, 32] width 154 height 415
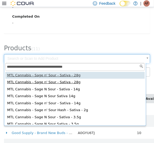
type input "**********"
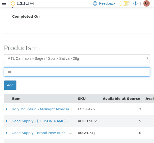
click at [42, 74] on input at bounding box center [77, 72] width 146 height 9
type input "*"
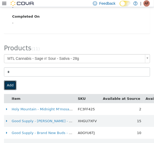
click at [11, 83] on button "Add" at bounding box center [10, 86] width 12 height 10
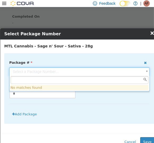
click at [76, 71] on body "**********" at bounding box center [77, 32] width 154 height 415
click at [131, 142] on body "**********" at bounding box center [77, 32] width 154 height 415
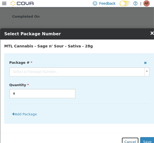
click at [131, 142] on button "Cancel" at bounding box center [129, 143] width 17 height 10
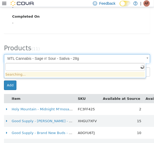
click at [82, 59] on body "**********" at bounding box center [77, 32] width 154 height 415
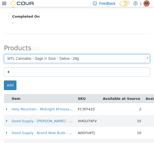
click at [82, 59] on body "**********" at bounding box center [77, 32] width 154 height 415
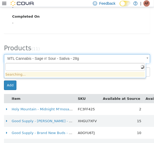
click at [82, 59] on body "**********" at bounding box center [77, 32] width 154 height 415
paste input "**********"
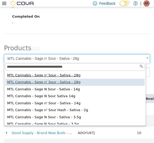
type input "**********"
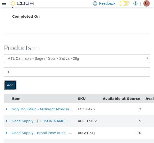
click at [7, 85] on button "Add" at bounding box center [10, 86] width 12 height 10
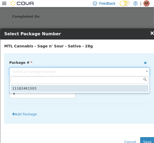
click at [59, 76] on body "**********" at bounding box center [77, 32] width 154 height 415
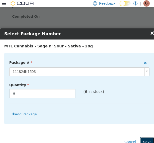
click at [146, 138] on button "Save" at bounding box center [147, 143] width 14 height 10
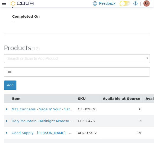
click at [83, 57] on body "× Transfers TR8FBX-4983 Transfer #TR8FBX-4983 Preparing Download... Tools PDF D…" at bounding box center [77, 38] width 154 height 427
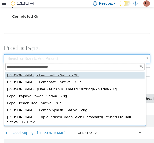
type input "**********"
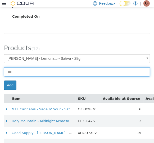
click at [31, 75] on input at bounding box center [77, 72] width 146 height 9
type input "*"
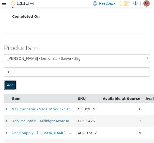
click at [12, 87] on button "Add" at bounding box center [10, 86] width 12 height 10
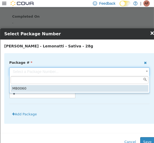
click at [118, 70] on body "**********" at bounding box center [77, 38] width 154 height 427
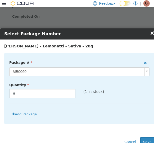
click at [143, 137] on div "Cancel Save" at bounding box center [79, 142] width 158 height 18
click at [144, 138] on button "Save" at bounding box center [147, 143] width 14 height 10
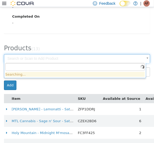
click at [135, 60] on body "× Transfers TR8FBX-4983 Transfer #TR8FBX-4983 Preparing Download... Tools PDF D…" at bounding box center [77, 44] width 154 height 439
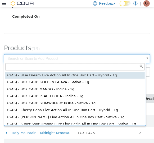
click at [74, 66] on input "text" at bounding box center [74, 67] width 139 height 8
paste input "**********"
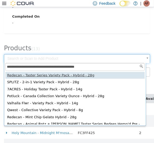
type input "**********"
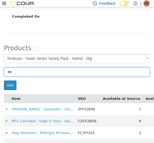
click at [40, 74] on input at bounding box center [77, 72] width 146 height 9
type input "*"
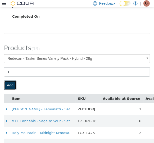
click at [6, 85] on button "Add" at bounding box center [10, 86] width 12 height 10
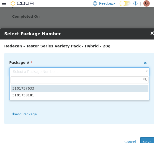
drag, startPoint x: 62, startPoint y: 70, endPoint x: 93, endPoint y: 92, distance: 37.3
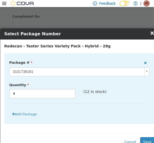
click at [93, 92] on p "(12 in stock)" at bounding box center [116, 92] width 66 height 6
click at [144, 138] on button "Save" at bounding box center [147, 143] width 14 height 10
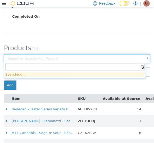
click at [128, 59] on body "× Transfers TR8FBX-4983 Transfer #TR8FBX-4983 Preparing Download... Tools PDF D…" at bounding box center [77, 50] width 154 height 451
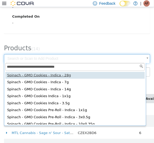
type input "**********"
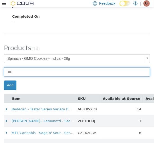
click at [79, 71] on input at bounding box center [77, 72] width 146 height 9
click at [52, 72] on input at bounding box center [77, 72] width 146 height 9
type input "*"
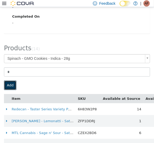
click at [14, 85] on button "Add" at bounding box center [10, 86] width 12 height 10
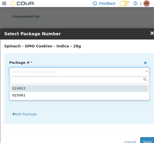
click at [70, 73] on body "**********" at bounding box center [77, 50] width 154 height 451
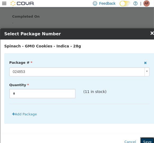
click at [145, 139] on button "Save" at bounding box center [147, 143] width 14 height 10
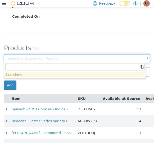
click at [135, 55] on body "× Transfers TR8FBX-4983 Transfer #TR8FBX-4983 Preparing Download... Tools PDF D…" at bounding box center [77, 56] width 154 height 462
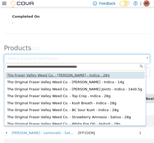
type input "**********"
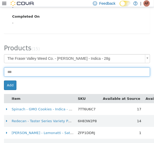
click at [41, 74] on input at bounding box center [77, 72] width 146 height 9
type input "*"
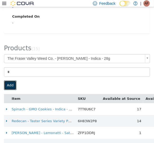
click at [10, 85] on button "Add" at bounding box center [10, 86] width 12 height 10
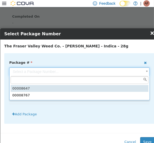
click at [85, 74] on body "**********" at bounding box center [77, 56] width 154 height 462
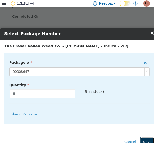
click at [143, 138] on button "Save" at bounding box center [147, 143] width 14 height 10
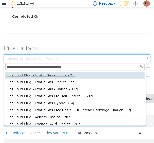
type input "**********"
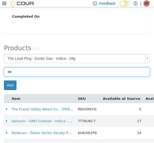
click at [30, 76] on input at bounding box center [77, 72] width 146 height 9
type input "*"
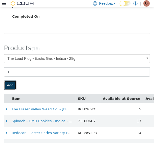
click at [12, 84] on button "Add" at bounding box center [10, 86] width 12 height 10
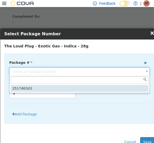
click at [74, 71] on body "**********" at bounding box center [77, 62] width 154 height 474
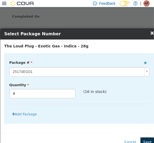
click at [146, 140] on button "Save" at bounding box center [147, 143] width 14 height 10
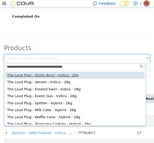
type input "**********"
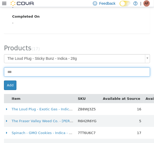
click at [36, 76] on input at bounding box center [77, 72] width 146 height 9
type input "*"
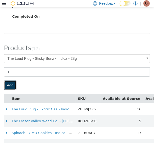
click at [10, 83] on button "Add" at bounding box center [10, 86] width 12 height 10
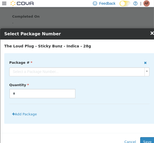
click at [63, 73] on body "**********" at bounding box center [77, 68] width 154 height 486
click at [145, 139] on button "Save" at bounding box center [147, 143] width 14 height 10
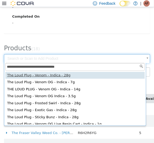
type input "**********"
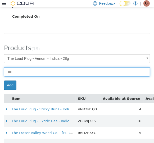
click at [27, 74] on input at bounding box center [77, 72] width 146 height 9
type input "*"
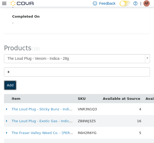
click at [13, 85] on button "Add" at bounding box center [10, 86] width 12 height 10
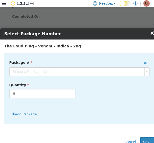
click at [103, 73] on body "**********" at bounding box center [77, 74] width 154 height 498
click at [144, 141] on button "Save" at bounding box center [147, 143] width 14 height 10
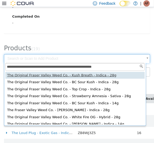
type input "**********"
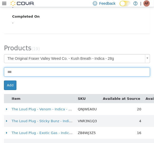
click at [42, 74] on input at bounding box center [77, 72] width 146 height 9
type input "*"
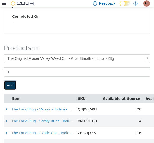
click at [10, 87] on button "Add" at bounding box center [10, 86] width 12 height 10
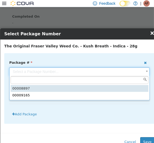
click at [106, 70] on body "**********" at bounding box center [77, 80] width 154 height 510
click at [120, 68] on body "**********" at bounding box center [77, 80] width 154 height 510
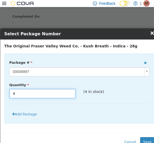
click at [56, 93] on input "*" at bounding box center [43, 93] width 66 height 9
type input "*"
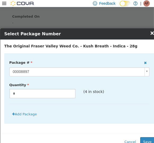
click at [30, 121] on div "Package # 00008897 Quantity * (4 in stock) Add Package" at bounding box center [79, 88] width 150 height 71
click at [27, 115] on button "Add Package" at bounding box center [24, 115] width 30 height 10
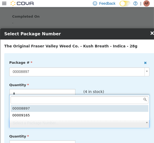
click at [43, 122] on body "**********" at bounding box center [77, 80] width 154 height 510
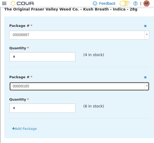
scroll to position [43, 0]
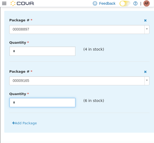
click at [46, 104] on input "*" at bounding box center [43, 102] width 66 height 9
type input "*"
click at [105, 112] on div "Package # 00009165 Quantity * (6 in stock)" at bounding box center [79, 90] width 140 height 46
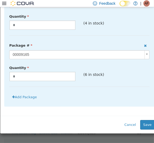
scroll to position [79, 0]
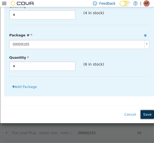
click at [143, 117] on button "Save" at bounding box center [147, 115] width 14 height 10
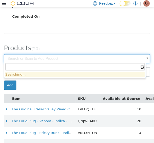
click at [113, 61] on body "× Transfers TR8FBX-4983 Transfer #TR8FBX-4983 Preparing Download... Tools PDF D…" at bounding box center [77, 86] width 154 height 522
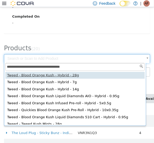
type input "**********"
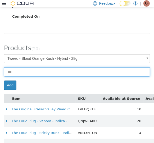
click at [42, 73] on input at bounding box center [77, 72] width 146 height 9
type input "*"
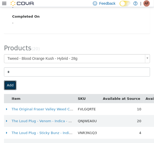
click at [10, 83] on button "Add" at bounding box center [10, 86] width 12 height 10
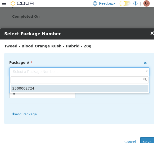
click at [69, 71] on body "**********" at bounding box center [77, 86] width 154 height 522
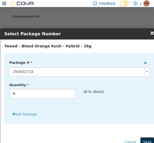
click at [145, 138] on button "Save" at bounding box center [147, 143] width 14 height 10
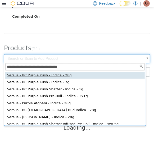
type input "**********"
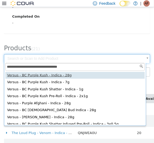
type input "**********"
click at [29, 76] on input at bounding box center [77, 72] width 146 height 9
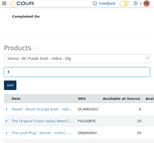
type input "*"
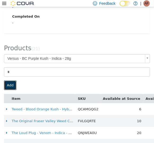
click at [12, 83] on button "Add" at bounding box center [10, 86] width 12 height 10
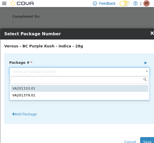
drag, startPoint x: 66, startPoint y: 73, endPoint x: 94, endPoint y: 92, distance: 34.0
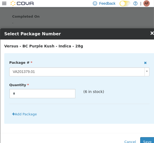
click at [94, 92] on p "(6 in stock)" at bounding box center [116, 92] width 66 height 6
click at [146, 141] on button "Save" at bounding box center [147, 143] width 14 height 10
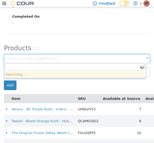
click at [103, 59] on body "× Transfers TR8FBX-4983 Transfer #TR8FBX-4983 Preparing Download... Tools PDF D…" at bounding box center [77, 98] width 154 height 546
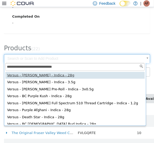
type input "**********"
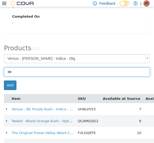
click at [51, 75] on input at bounding box center [77, 72] width 146 height 9
type input "*"
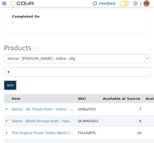
click at [5, 83] on button "Add" at bounding box center [10, 86] width 12 height 10
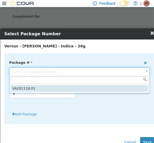
click at [82, 70] on body "**********" at bounding box center [77, 98] width 154 height 546
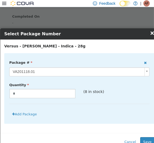
click at [146, 136] on div "Cancel Save" at bounding box center [79, 142] width 158 height 18
click at [147, 140] on button "Save" at bounding box center [147, 143] width 14 height 10
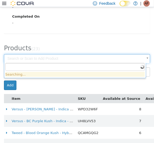
click at [106, 57] on body "× Transfers TR8FBX-4983 Transfer #TR8FBX-4983 Preparing Download... Tools PDF D…" at bounding box center [77, 104] width 154 height 558
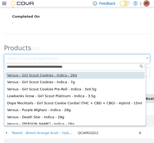
type input "**********"
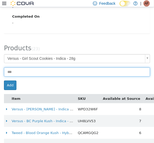
click at [52, 74] on input at bounding box center [77, 72] width 146 height 9
type input "*"
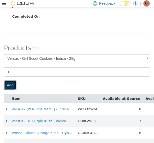
click at [10, 86] on button "Add" at bounding box center [10, 86] width 12 height 10
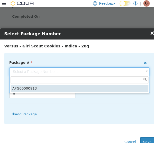
click at [73, 71] on body "**********" at bounding box center [77, 104] width 154 height 558
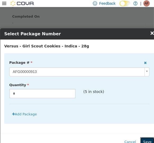
click at [144, 139] on button "Save" at bounding box center [147, 143] width 14 height 10
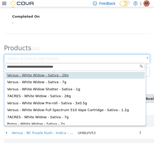
type input "**********"
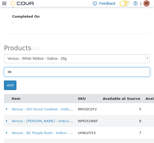
click at [34, 73] on input at bounding box center [77, 72] width 146 height 9
type input "*"
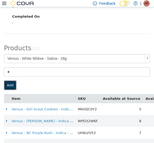
click at [8, 85] on button "Add" at bounding box center [10, 86] width 12 height 10
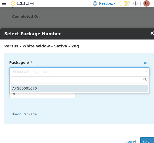
click at [79, 68] on body "**********" at bounding box center [77, 109] width 154 height 569
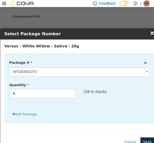
click at [146, 139] on button "Save" at bounding box center [147, 143] width 14 height 10
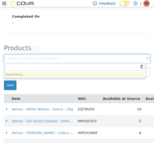
click at [134, 59] on body "× Transfers TR8FBX-4983 Transfer #TR8FBX-4983 Preparing Download... Tools PDF D…" at bounding box center [77, 115] width 154 height 581
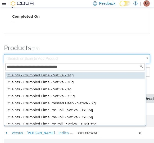
type input "**********"
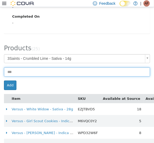
click at [29, 75] on input at bounding box center [77, 72] width 146 height 9
type input "*"
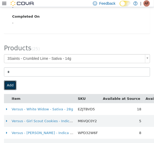
click at [10, 85] on button "Add" at bounding box center [10, 86] width 12 height 10
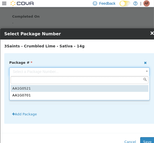
click at [50, 72] on body "**********" at bounding box center [77, 115] width 154 height 581
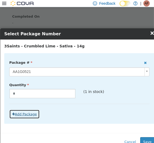
click at [27, 113] on button "Add Package" at bounding box center [24, 115] width 30 height 10
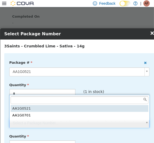
click at [43, 120] on body "**********" at bounding box center [77, 115] width 154 height 581
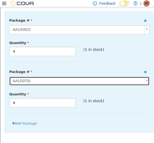
scroll to position [43, 0]
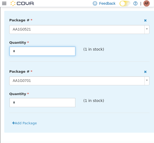
click at [39, 50] on input "*" at bounding box center [43, 51] width 66 height 9
type input "*"
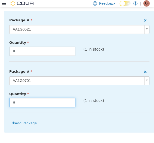
click at [18, 102] on input "*" at bounding box center [43, 102] width 66 height 9
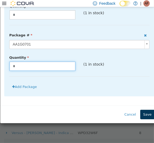
type input "*"
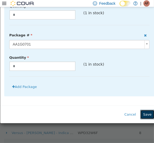
click at [148, 112] on button "Save" at bounding box center [147, 115] width 14 height 10
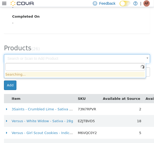
click at [135, 57] on body "× Transfers TR8FBX-4983 Transfer #TR8FBX-4983 Preparing Download... Tools PDF D…" at bounding box center [77, 121] width 154 height 593
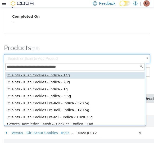
type input "**********"
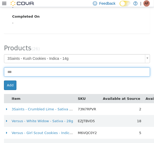
click at [33, 74] on input at bounding box center [77, 72] width 146 height 9
type input "*"
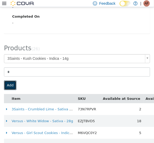
click at [5, 86] on button "Add" at bounding box center [10, 86] width 12 height 10
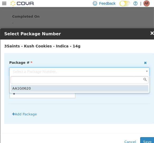
click at [137, 72] on body "**********" at bounding box center [77, 121] width 154 height 593
click at [138, 71] on body "**********" at bounding box center [77, 121] width 154 height 593
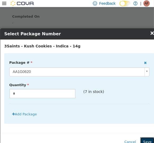
click at [145, 141] on button "Save" at bounding box center [147, 143] width 14 height 10
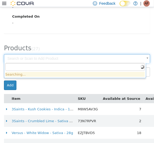
click at [70, 55] on body "× Transfers TR8FBX-4983 Transfer #TR8FBX-4983 Preparing Download... Tools PDF D…" at bounding box center [77, 127] width 154 height 605
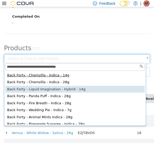
type input "**********"
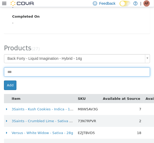
click at [33, 70] on input at bounding box center [77, 72] width 146 height 9
type input "*"
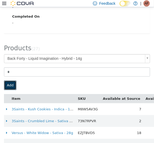
click at [7, 82] on button "Add" at bounding box center [10, 86] width 12 height 10
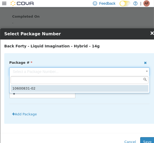
click at [81, 71] on body "**********" at bounding box center [77, 127] width 154 height 605
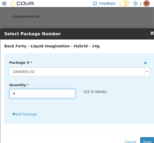
click at [50, 95] on input "*" at bounding box center [43, 93] width 66 height 9
type input "*"
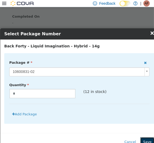
click at [146, 141] on button "Save" at bounding box center [147, 143] width 14 height 10
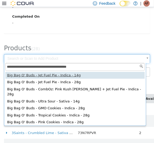
type input "**********"
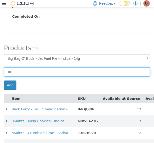
click at [55, 75] on input at bounding box center [77, 72] width 146 height 9
type input "*"
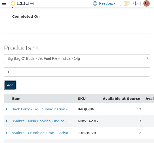
click at [10, 82] on button "Add" at bounding box center [10, 86] width 12 height 10
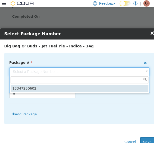
click at [104, 73] on body "**********" at bounding box center [77, 133] width 154 height 617
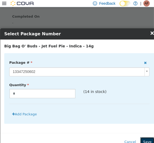
click at [146, 141] on button "Save" at bounding box center [147, 143] width 14 height 10
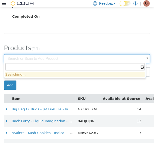
click at [136, 61] on body "× Transfers TR8FBX-4983 Transfer #TR8FBX-4983 Preparing Download... Tools PDF D…" at bounding box center [77, 139] width 154 height 629
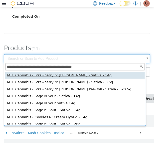
type input "**********"
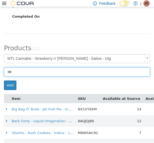
click at [54, 69] on input at bounding box center [77, 72] width 146 height 9
type input "*"
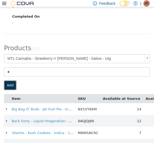
click at [15, 84] on button "Add" at bounding box center [10, 86] width 12 height 10
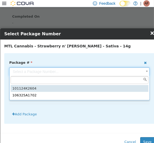
click at [87, 68] on body "**********" at bounding box center [77, 139] width 154 height 629
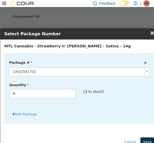
click at [145, 139] on button "Save" at bounding box center [147, 143] width 14 height 10
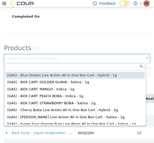
click at [47, 68] on input "text" at bounding box center [74, 67] width 139 height 8
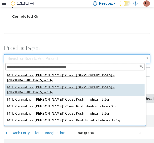
type input "**********"
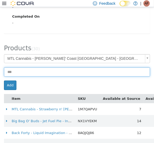
click at [33, 71] on input at bounding box center [77, 72] width 146 height 9
type input "*"
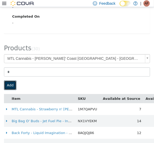
click at [9, 86] on button "Add" at bounding box center [10, 86] width 12 height 10
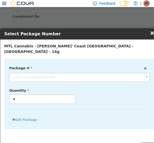
click at [58, 73] on body "**********" at bounding box center [77, 145] width 154 height 641
click at [82, 75] on body "**********" at bounding box center [77, 145] width 154 height 641
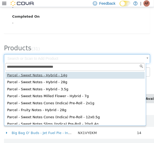
type input "**********"
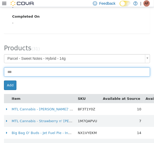
click at [93, 71] on input at bounding box center [77, 72] width 146 height 9
type input "*"
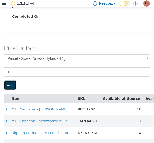
click at [9, 85] on button "Add" at bounding box center [10, 86] width 12 height 10
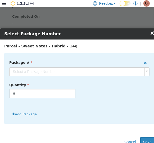
click at [67, 78] on div "Package # Select a Package Number... Quantity * (undefined in stock)" at bounding box center [79, 81] width 140 height 46
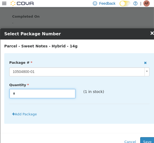
click at [26, 89] on input "*" at bounding box center [43, 93] width 66 height 9
type input "*"
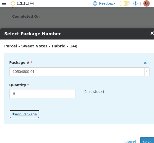
click at [25, 113] on button "Add Package" at bounding box center [24, 115] width 30 height 10
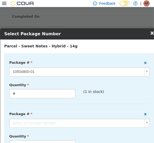
scroll to position [49, 0]
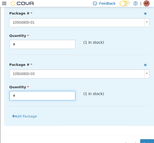
click at [68, 97] on input "*" at bounding box center [43, 95] width 66 height 9
type input "*"
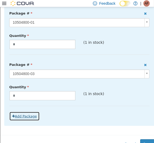
click at [31, 118] on button "Add Package" at bounding box center [24, 117] width 30 height 10
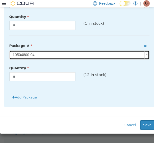
scroll to position [120, 0]
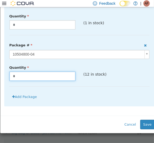
click at [41, 78] on input "*" at bounding box center [43, 76] width 66 height 9
type input "*"
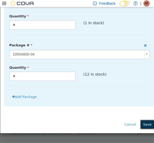
click at [148, 125] on button "Save" at bounding box center [147, 125] width 14 height 10
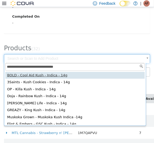
type input "**********"
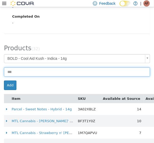
click at [25, 74] on input at bounding box center [77, 72] width 146 height 9
type input "*"
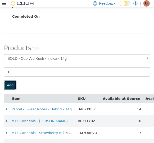
click at [13, 82] on button "Add" at bounding box center [10, 86] width 12 height 10
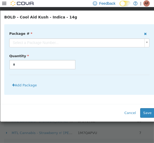
scroll to position [0, 0]
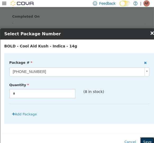
click at [146, 138] on button "Save" at bounding box center [147, 143] width 14 height 10
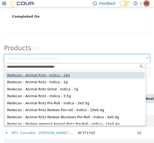
type input "**********"
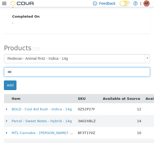
click at [43, 73] on input at bounding box center [77, 72] width 146 height 9
type input "*"
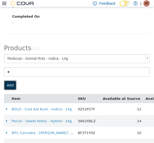
click at [8, 86] on button "Add" at bounding box center [10, 86] width 12 height 10
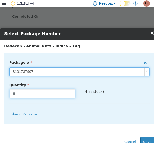
click at [46, 91] on input "*" at bounding box center [43, 93] width 66 height 9
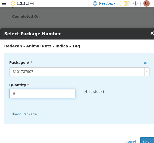
click at [46, 91] on input "*" at bounding box center [43, 93] width 66 height 9
type input "*"
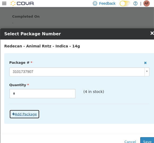
click at [25, 116] on button "Add Package" at bounding box center [24, 115] width 30 height 10
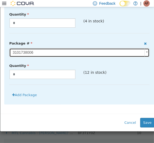
scroll to position [72, 0]
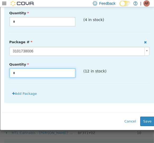
click at [42, 74] on input "*" at bounding box center [43, 73] width 66 height 9
type input "*"
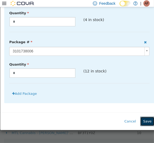
click at [143, 119] on button "Save" at bounding box center [147, 122] width 14 height 10
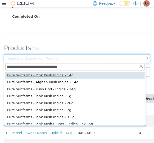
type input "**********"
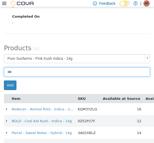
click at [32, 73] on input at bounding box center [77, 72] width 146 height 9
type input "*"
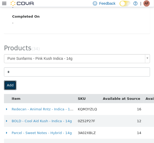
click at [9, 86] on button "Add" at bounding box center [10, 86] width 12 height 10
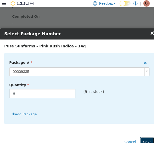
click at [146, 138] on button "Save" at bounding box center [147, 143] width 14 height 10
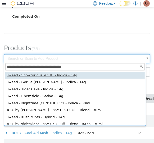
type input "**********"
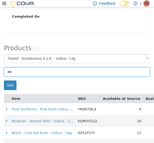
click at [30, 73] on input at bounding box center [77, 72] width 146 height 9
type input "*"
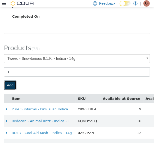
click at [7, 82] on button "Add" at bounding box center [10, 86] width 12 height 10
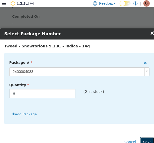
click at [145, 138] on button "Save" at bounding box center [147, 143] width 14 height 10
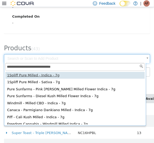
type input "**********"
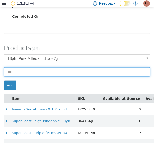
click at [60, 69] on input at bounding box center [77, 72] width 146 height 9
type input "*"
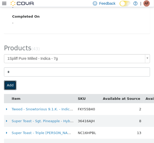
click at [10, 86] on button "Add" at bounding box center [10, 86] width 12 height 10
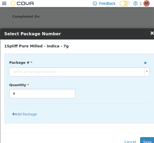
click at [148, 139] on button "Save" at bounding box center [147, 143] width 14 height 10
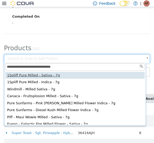
type input "**********"
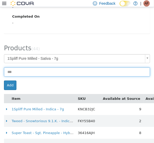
click at [49, 75] on input at bounding box center [77, 72] width 146 height 9
type input "*"
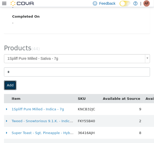
click at [6, 89] on button "Add" at bounding box center [10, 86] width 12 height 10
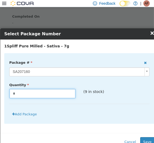
click at [62, 95] on input "*" at bounding box center [43, 93] width 66 height 9
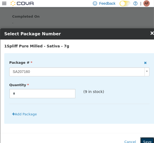
click at [146, 138] on button "Save" at bounding box center [147, 143] width 14 height 10
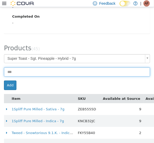
click at [32, 74] on input at bounding box center [77, 72] width 146 height 9
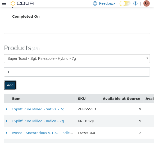
click at [13, 83] on button "Add" at bounding box center [10, 86] width 12 height 10
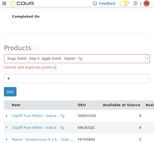
click at [35, 73] on form "**********" at bounding box center [77, 75] width 154 height 42
drag, startPoint x: 35, startPoint y: 73, endPoint x: 35, endPoint y: 76, distance: 3.2
click at [35, 76] on form "**********" at bounding box center [77, 75] width 154 height 42
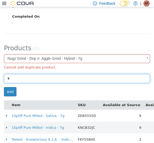
click at [35, 76] on input "*" at bounding box center [77, 78] width 146 height 9
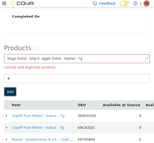
click at [6, 93] on button "Add" at bounding box center [10, 92] width 12 height 10
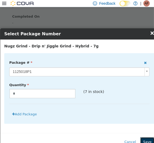
click at [146, 138] on button "Save" at bounding box center [147, 143] width 14 height 10
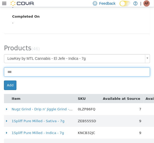
click at [45, 73] on input at bounding box center [77, 72] width 146 height 9
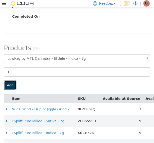
click at [8, 82] on button "Add" at bounding box center [10, 86] width 12 height 10
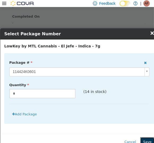
click at [146, 138] on button "Save" at bounding box center [147, 143] width 14 height 10
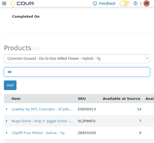
click at [30, 74] on input at bounding box center [77, 72] width 146 height 9
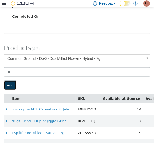
click at [7, 85] on button "Add" at bounding box center [10, 86] width 12 height 10
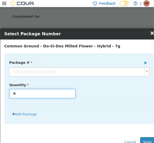
click at [37, 98] on input "**" at bounding box center [43, 93] width 66 height 9
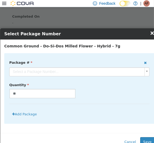
click at [146, 136] on div "Cancel Save" at bounding box center [79, 142] width 158 height 18
click at [146, 140] on button "Save" at bounding box center [147, 143] width 14 height 10
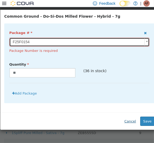
scroll to position [30, 0]
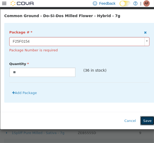
click at [145, 120] on button "Save" at bounding box center [147, 121] width 14 height 10
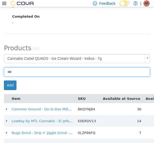
click at [49, 73] on input at bounding box center [77, 72] width 146 height 9
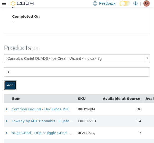
click at [7, 84] on button "Add" at bounding box center [10, 86] width 12 height 10
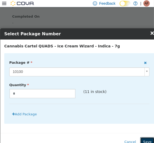
click at [145, 138] on button "Save" at bounding box center [147, 143] width 14 height 10
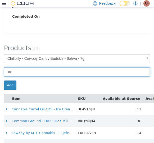
click at [39, 75] on input at bounding box center [77, 72] width 146 height 9
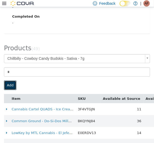
click at [12, 86] on button "Add" at bounding box center [10, 86] width 12 height 10
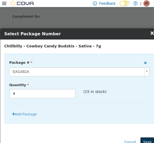
click at [146, 138] on button "Save" at bounding box center [147, 143] width 14 height 10
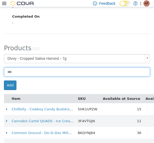
click at [38, 75] on input at bounding box center [77, 72] width 146 height 9
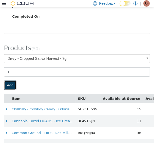
click at [9, 85] on button "Add" at bounding box center [10, 86] width 12 height 10
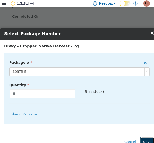
click at [143, 139] on button "Save" at bounding box center [147, 143] width 14 height 10
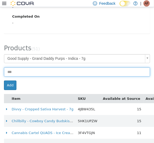
click at [45, 74] on input at bounding box center [77, 72] width 146 height 9
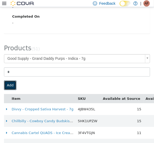
click at [14, 81] on button "Add" at bounding box center [10, 86] width 12 height 10
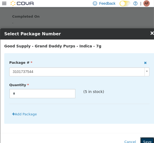
click at [147, 140] on button "Save" at bounding box center [147, 143] width 14 height 10
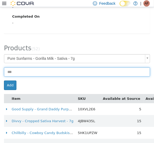
click at [45, 75] on input at bounding box center [77, 72] width 146 height 9
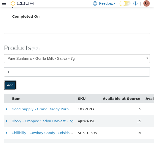
click at [14, 85] on button "Add" at bounding box center [10, 86] width 12 height 10
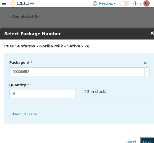
click at [148, 142] on button "Save" at bounding box center [147, 143] width 14 height 10
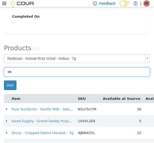
click at [46, 74] on input at bounding box center [77, 72] width 146 height 9
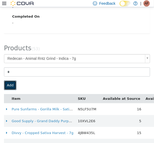
click at [12, 84] on button "Add" at bounding box center [10, 86] width 12 height 10
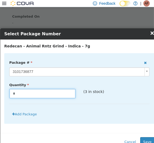
click at [30, 93] on input "*" at bounding box center [43, 93] width 66 height 9
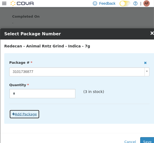
click at [15, 112] on button "Add Package" at bounding box center [24, 115] width 30 height 10
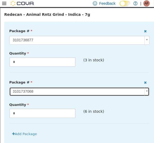
scroll to position [38, 0]
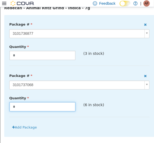
click at [57, 106] on input "*" at bounding box center [43, 106] width 66 height 9
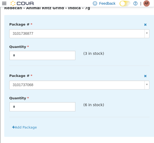
click at [113, 123] on div "Add Package" at bounding box center [79, 128] width 140 height 10
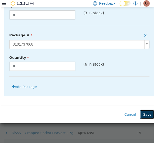
click at [149, 114] on button "Save" at bounding box center [147, 115] width 14 height 10
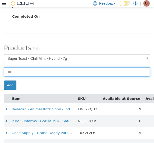
click at [47, 69] on input at bounding box center [77, 72] width 146 height 9
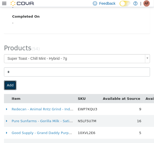
click at [11, 85] on button "Add" at bounding box center [10, 86] width 12 height 10
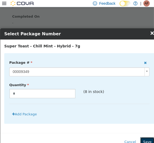
click at [144, 138] on button "Save" at bounding box center [147, 143] width 14 height 10
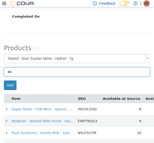
click at [42, 74] on input at bounding box center [77, 72] width 146 height 9
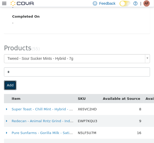
click at [12, 85] on button "Add" at bounding box center [10, 86] width 12 height 10
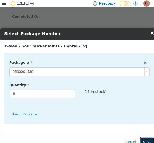
click at [145, 140] on button "Save" at bounding box center [147, 143] width 14 height 10
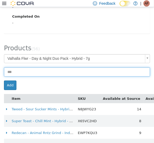
click at [42, 74] on input at bounding box center [77, 72] width 146 height 9
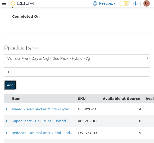
click at [12, 84] on button "Add" at bounding box center [10, 86] width 12 height 10
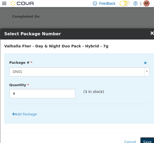
click at [146, 141] on button "Save" at bounding box center [147, 143] width 14 height 10
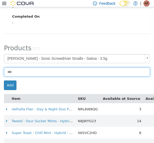
click at [21, 73] on input at bounding box center [77, 72] width 146 height 9
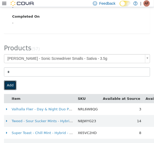
click at [10, 84] on button "Add" at bounding box center [10, 86] width 12 height 10
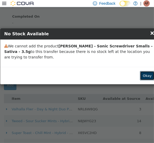
click at [147, 73] on button "Okay" at bounding box center [147, 76] width 15 height 10
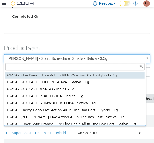
paste input "**********"
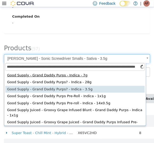
click at [96, 67] on input "**********" at bounding box center [74, 67] width 139 height 8
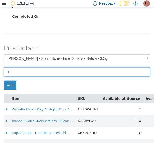
click at [37, 73] on input "*" at bounding box center [77, 72] width 146 height 9
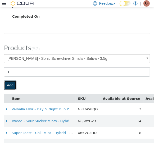
click at [11, 83] on button "Add" at bounding box center [10, 86] width 12 height 10
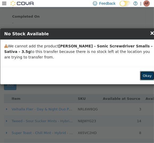
click at [148, 73] on button "Okay" at bounding box center [147, 76] width 15 height 10
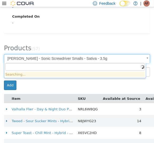
paste input "**********"
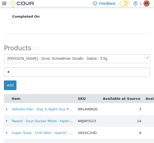
click at [32, 81] on div "Add" at bounding box center [77, 86] width 154 height 10
click at [15, 83] on button "Add" at bounding box center [10, 86] width 12 height 10
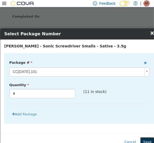
click at [146, 138] on button "Save" at bounding box center [147, 143] width 14 height 10
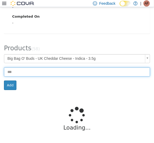
click at [50, 73] on input at bounding box center [77, 72] width 146 height 9
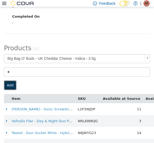
click at [9, 85] on button "Add" at bounding box center [10, 86] width 12 height 10
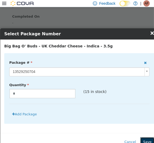
click at [146, 139] on button "Save" at bounding box center [147, 143] width 14 height 10
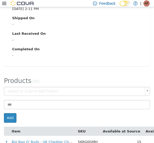
scroll to position [148, 0]
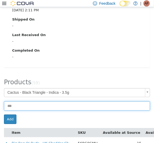
click at [63, 106] on input at bounding box center [77, 106] width 146 height 9
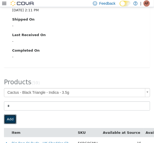
click at [14, 119] on button "Add" at bounding box center [10, 120] width 12 height 10
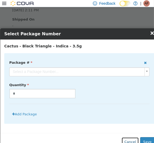
click at [131, 140] on button "Cancel" at bounding box center [129, 143] width 17 height 10
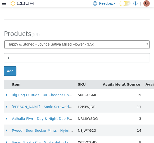
scroll to position [193, 0]
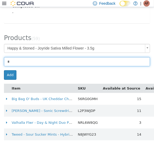
click at [77, 62] on input "*" at bounding box center [77, 61] width 146 height 9
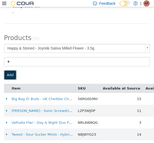
click at [13, 78] on button "Add" at bounding box center [10, 76] width 12 height 10
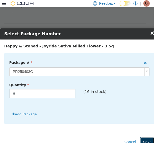
click at [143, 139] on button "Save" at bounding box center [147, 143] width 14 height 10
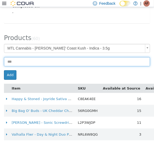
click at [36, 65] on input at bounding box center [77, 61] width 146 height 9
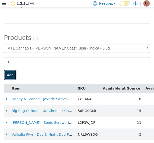
click at [9, 79] on button "Add" at bounding box center [10, 76] width 12 height 10
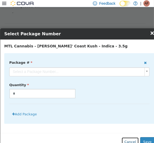
click at [133, 142] on button "Cancel" at bounding box center [129, 143] width 17 height 10
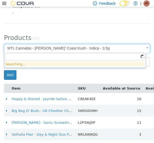
paste input "**********"
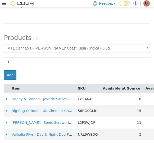
click at [37, 71] on div "Add" at bounding box center [77, 76] width 154 height 10
click at [15, 74] on button "Add" at bounding box center [10, 76] width 12 height 10
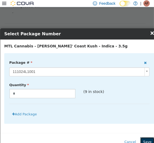
click at [147, 139] on button "Save" at bounding box center [147, 143] width 14 height 10
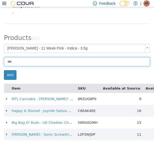
click at [23, 60] on input at bounding box center [77, 61] width 146 height 9
click at [21, 61] on input at bounding box center [77, 61] width 146 height 9
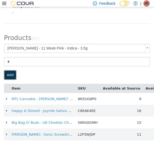
click at [12, 76] on button "Add" at bounding box center [10, 76] width 12 height 10
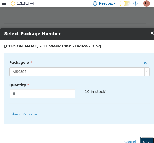
click at [149, 140] on button "Save" at bounding box center [147, 143] width 14 height 10
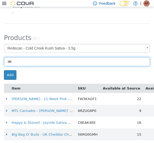
click at [36, 63] on input at bounding box center [77, 61] width 146 height 9
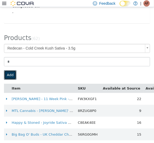
click at [13, 73] on button "Add" at bounding box center [10, 76] width 12 height 10
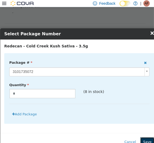
click at [147, 139] on button "Save" at bounding box center [147, 143] width 14 height 10
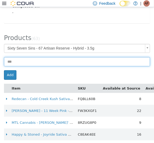
click at [34, 63] on input at bounding box center [77, 61] width 146 height 9
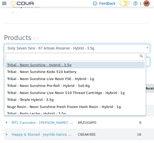
click at [32, 64] on input "*" at bounding box center [77, 61] width 146 height 9
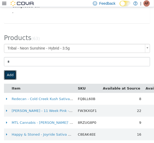
click at [13, 72] on button "Add" at bounding box center [10, 76] width 12 height 10
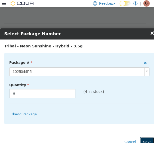
click at [145, 139] on button "Save" at bounding box center [147, 143] width 14 height 10
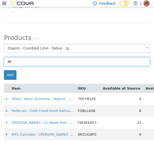
click at [44, 65] on input at bounding box center [77, 61] width 146 height 9
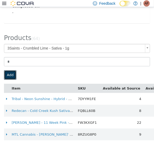
click at [9, 76] on button "Add" at bounding box center [10, 76] width 12 height 10
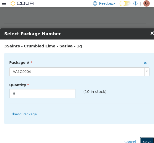
click at [148, 139] on button "Save" at bounding box center [147, 143] width 14 height 10
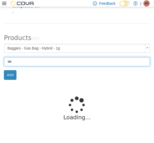
click at [48, 65] on input at bounding box center [77, 61] width 146 height 9
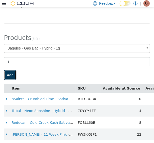
click at [11, 74] on button "Add" at bounding box center [10, 76] width 12 height 10
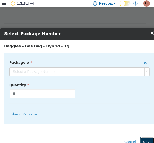
click at [147, 142] on button "Save" at bounding box center [147, 143] width 14 height 10
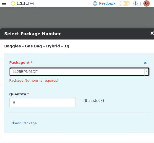
scroll to position [37, 0]
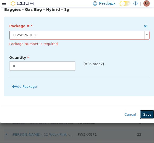
click at [144, 114] on button "Save" at bounding box center [147, 115] width 14 height 10
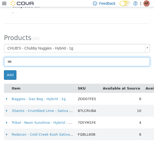
click at [56, 64] on input at bounding box center [77, 61] width 146 height 9
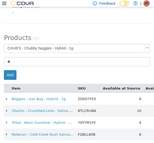
click at [8, 68] on form "**********" at bounding box center [77, 62] width 154 height 36
click at [10, 72] on button "Add" at bounding box center [10, 76] width 12 height 10
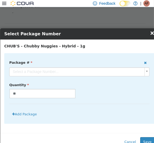
click at [145, 142] on button "Save" at bounding box center [147, 143] width 14 height 10
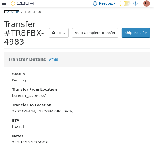
click at [16, 12] on link "Transfers" at bounding box center [12, 12] width 16 height 4
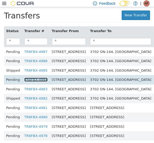
click at [34, 81] on link "TR8FBX-4984" at bounding box center [35, 80] width 23 height 4
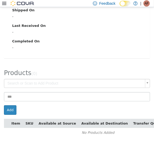
scroll to position [160, 0]
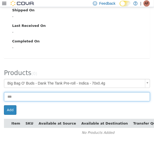
click at [55, 94] on input at bounding box center [77, 96] width 146 height 9
click at [59, 94] on input at bounding box center [77, 96] width 146 height 9
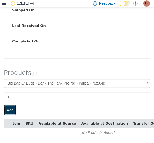
click at [10, 106] on button "Add" at bounding box center [10, 111] width 12 height 10
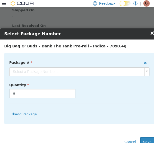
scroll to position [157, 0]
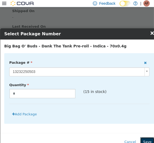
click at [148, 141] on button "Save" at bounding box center [147, 143] width 14 height 10
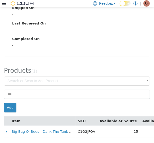
scroll to position [163, 0]
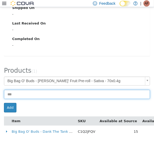
click at [51, 90] on input at bounding box center [77, 94] width 146 height 9
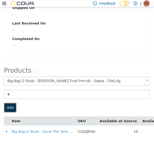
click at [10, 105] on button "Add" at bounding box center [10, 108] width 12 height 10
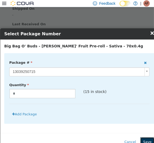
click at [143, 139] on button "Save" at bounding box center [147, 143] width 14 height 10
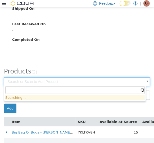
click at [136, 81] on body "× Transfers TR8FBX-4984 Transfer #TR8FBX-4984 Preparing Download... Tools PDF D…" at bounding box center [77, 2] width 154 height 308
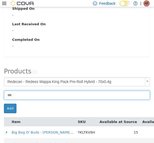
click at [44, 93] on input at bounding box center [77, 95] width 146 height 9
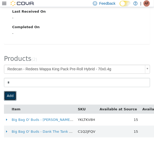
click at [8, 91] on button "Add" at bounding box center [10, 96] width 12 height 10
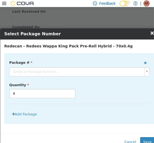
scroll to position [171, 0]
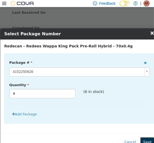
click at [145, 139] on button "Save" at bounding box center [147, 143] width 14 height 10
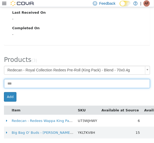
click at [57, 85] on input at bounding box center [77, 83] width 146 height 9
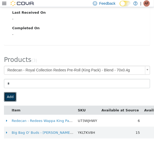
click at [12, 97] on button "Add" at bounding box center [10, 97] width 12 height 10
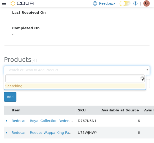
click at [126, 68] on body "× Transfers TR8FBX-4984 Transfer #TR8FBX-4984 Preparing Download... Tools PDF D…" at bounding box center [77, 3] width 154 height 332
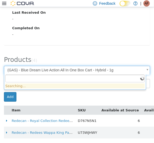
click at [72, 70] on body "**********" at bounding box center [77, 3] width 154 height 332
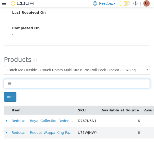
click at [31, 84] on input at bounding box center [77, 83] width 146 height 9
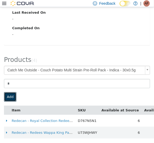
click at [11, 94] on button "Add" at bounding box center [10, 97] width 12 height 10
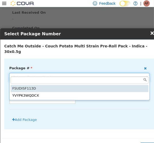
click at [95, 72] on body "**********" at bounding box center [77, 3] width 154 height 332
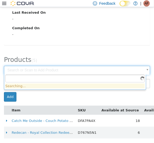
click at [142, 67] on body "× Transfers TR8FBX-4984 Transfer #TR8FBX-4984 Preparing Download... Tools PDF D…" at bounding box center [77, 9] width 154 height 344
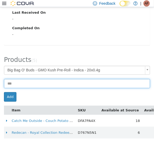
click at [52, 85] on input at bounding box center [77, 83] width 146 height 9
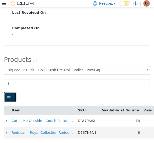
click at [10, 93] on button "Add" at bounding box center [10, 97] width 12 height 10
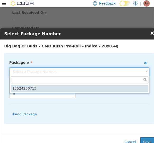
click at [89, 70] on body "**********" at bounding box center [77, 9] width 154 height 344
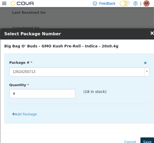
click at [146, 138] on button "Save" at bounding box center [147, 143] width 14 height 10
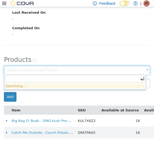
click at [125, 68] on body "× Transfers TR8FBX-4984 Transfer #TR8FBX-4984 Preparing Download... Tools PDF D…" at bounding box center [77, 15] width 154 height 356
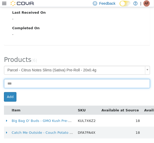
click at [38, 85] on input at bounding box center [77, 83] width 146 height 9
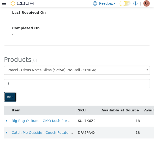
click at [9, 97] on button "Add" at bounding box center [10, 97] width 12 height 10
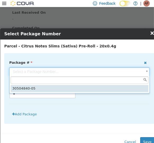
click at [49, 71] on body "**********" at bounding box center [77, 15] width 154 height 356
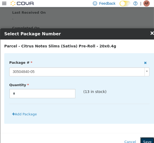
click at [145, 140] on button "Save" at bounding box center [147, 143] width 14 height 10
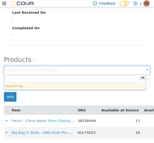
click at [140, 71] on body "× Transfers TR8FBX-4984 Transfer #TR8FBX-4984 Preparing Download... Tools PDF D…" at bounding box center [77, 20] width 154 height 367
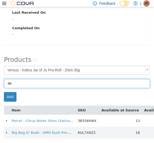
click at [46, 87] on input at bounding box center [77, 83] width 146 height 9
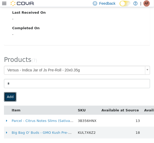
click at [10, 98] on button "Add" at bounding box center [10, 97] width 12 height 10
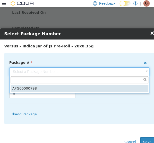
click at [98, 75] on body "**********" at bounding box center [77, 20] width 154 height 367
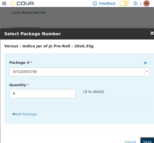
click at [145, 141] on button "Save" at bounding box center [147, 143] width 14 height 10
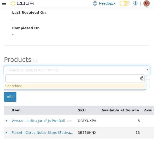
click at [107, 70] on body "× Transfers TR8FBX-4984 Transfer #TR8FBX-4984 Preparing Download... Tools PDF D…" at bounding box center [77, 26] width 154 height 379
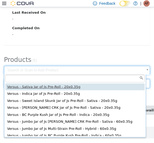
click at [48, 84] on input at bounding box center [77, 83] width 146 height 9
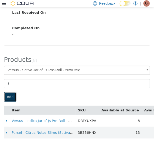
click at [12, 95] on button "Add" at bounding box center [10, 97] width 12 height 10
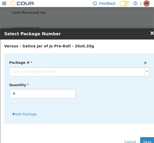
click at [96, 65] on div "Package # Select a Package Number..." at bounding box center [79, 67] width 148 height 19
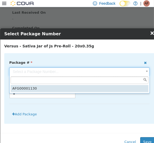
click at [103, 72] on body "**********" at bounding box center [77, 26] width 154 height 379
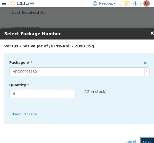
click at [144, 139] on button "Save" at bounding box center [147, 143] width 14 height 10
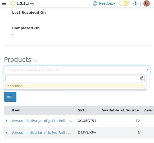
click at [131, 71] on body "× Transfers TR8FBX-4984 Transfer #TR8FBX-4984 Preparing Download... Tools PDF D…" at bounding box center [77, 32] width 154 height 391
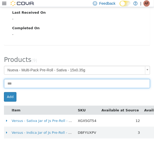
click at [45, 87] on input at bounding box center [77, 83] width 146 height 9
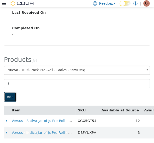
click at [6, 98] on button "Add" at bounding box center [10, 97] width 12 height 10
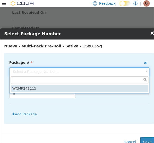
click at [105, 74] on body "**********" at bounding box center [77, 32] width 154 height 391
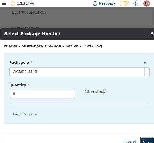
click at [145, 138] on button "Save" at bounding box center [147, 143] width 14 height 10
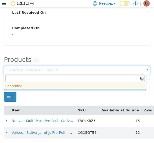
click at [139, 72] on body "× Transfers TR8FBX-4984 Transfer #TR8FBX-4984 Preparing Download... Tools PDF D…" at bounding box center [77, 38] width 154 height 403
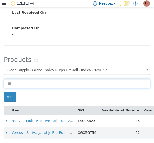
click at [44, 86] on input at bounding box center [77, 83] width 146 height 9
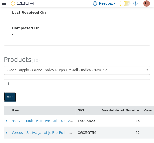
click at [8, 97] on button "Add" at bounding box center [10, 97] width 12 height 10
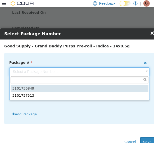
click at [66, 73] on body "**********" at bounding box center [77, 38] width 154 height 403
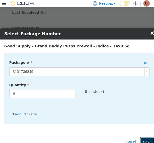
click at [146, 141] on button "Save" at bounding box center [147, 143] width 14 height 10
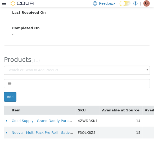
click at [136, 68] on body "× Transfers TR8FBX-4984 Transfer #TR8FBX-4984 Preparing Download... Tools PDF D…" at bounding box center [77, 44] width 154 height 415
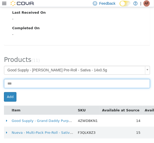
click at [53, 86] on input at bounding box center [77, 83] width 146 height 9
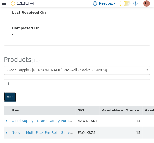
click at [10, 95] on button "Add" at bounding box center [10, 97] width 12 height 10
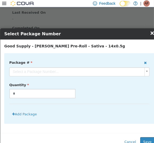
click at [85, 73] on body "**********" at bounding box center [77, 44] width 154 height 415
click at [147, 139] on button "Save" at bounding box center [147, 143] width 14 height 10
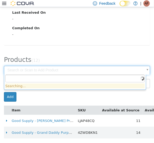
click at [98, 70] on body "× Transfers TR8FBX-4984 Transfer #TR8FBX-4984 Preparing Download... Tools PDF D…" at bounding box center [77, 50] width 154 height 427
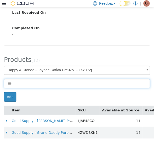
click at [39, 86] on input at bounding box center [77, 83] width 146 height 9
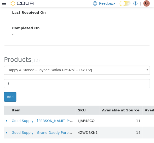
click at [9, 92] on form "**********" at bounding box center [77, 84] width 154 height 36
click at [10, 95] on button "Add" at bounding box center [10, 97] width 12 height 10
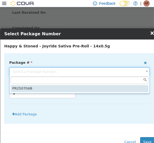
click at [99, 72] on body "**********" at bounding box center [77, 50] width 154 height 427
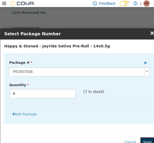
click at [149, 144] on html "**********" at bounding box center [77, 50] width 154 height 427
click at [147, 140] on button "Save" at bounding box center [147, 143] width 14 height 10
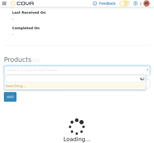
click at [140, 67] on body "× Transfers TR8FBX-4984 Transfer #TR8FBX-4984 Preparing Download... Tools PDF D…" at bounding box center [77, 3] width 154 height 332
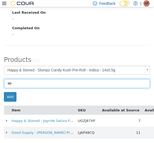
click at [45, 85] on input at bounding box center [77, 83] width 146 height 9
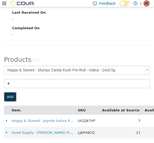
click at [12, 95] on button "Add" at bounding box center [10, 97] width 12 height 10
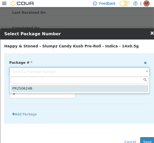
click at [85, 69] on body "**********" at bounding box center [77, 56] width 154 height 439
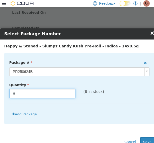
click at [60, 97] on input "*" at bounding box center [43, 93] width 66 height 9
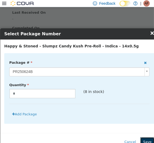
click at [146, 138] on button "Save" at bounding box center [147, 143] width 14 height 10
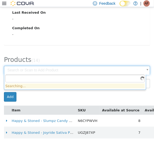
click at [135, 69] on body "× Transfers TR8FBX-4984 Transfer #TR8FBX-4984 Preparing Download... Tools PDF D…" at bounding box center [77, 62] width 154 height 451
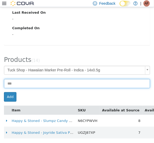
click at [27, 87] on input at bounding box center [77, 83] width 146 height 9
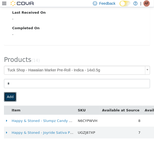
click at [11, 95] on button "Add" at bounding box center [10, 97] width 12 height 10
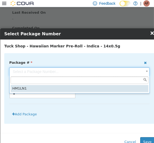
click at [90, 76] on body "**********" at bounding box center [77, 62] width 154 height 451
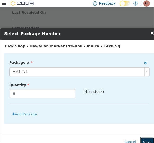
click at [146, 140] on button "Save" at bounding box center [147, 143] width 14 height 10
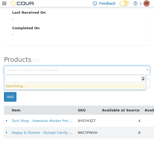
click at [141, 69] on body "× Transfers TR8FBX-4984 Transfer #TR8FBX-4984 Preparing Download... Tools PDF D…" at bounding box center [77, 68] width 154 height 462
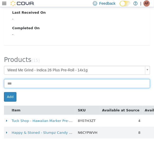
click at [35, 86] on input at bounding box center [77, 83] width 146 height 9
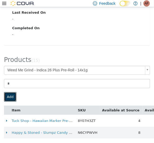
click at [12, 95] on button "Add" at bounding box center [10, 97] width 12 height 10
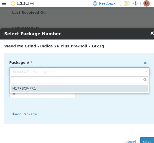
click at [80, 75] on body "**********" at bounding box center [77, 68] width 154 height 462
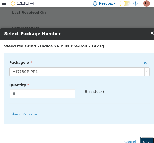
click at [147, 138] on button "Save" at bounding box center [147, 143] width 14 height 10
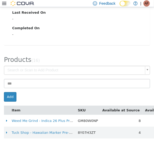
click at [126, 67] on body "× Transfers TR8FBX-4984 Transfer #TR8FBX-4984 Preparing Download... Tools PDF D…" at bounding box center [77, 74] width 154 height 474
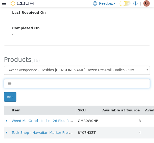
click at [50, 84] on input at bounding box center [77, 83] width 146 height 9
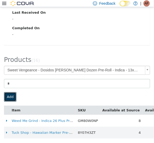
click at [13, 97] on button "Add" at bounding box center [10, 97] width 12 height 10
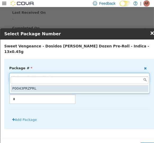
click at [96, 73] on body "**********" at bounding box center [77, 74] width 154 height 474
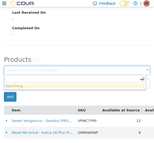
click at [142, 73] on body "× Transfers TR8FBX-4984 Transfer #TR8FBX-4984 Preparing Download... Tools PDF D…" at bounding box center [77, 80] width 154 height 486
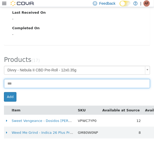
click at [35, 84] on input at bounding box center [77, 83] width 146 height 9
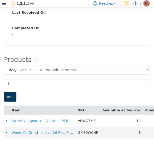
drag, startPoint x: 17, startPoint y: 97, endPoint x: 12, endPoint y: 96, distance: 5.4
click at [12, 96] on div "Add" at bounding box center [77, 97] width 154 height 10
click at [12, 96] on button "Add" at bounding box center [10, 97] width 12 height 10
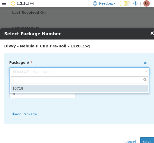
click at [127, 72] on body "**********" at bounding box center [77, 80] width 154 height 486
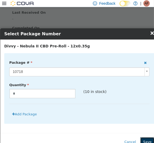
click at [145, 139] on button "Save" at bounding box center [147, 143] width 14 height 10
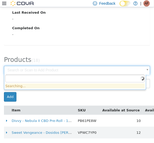
click at [129, 69] on body "× Transfers TR8FBX-4984 Transfer #TR8FBX-4984 Preparing Download... Tools PDF D…" at bounding box center [77, 86] width 154 height 498
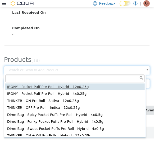
click at [32, 86] on input at bounding box center [77, 83] width 146 height 9
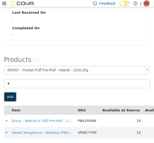
click at [8, 95] on button "Add" at bounding box center [10, 97] width 12 height 10
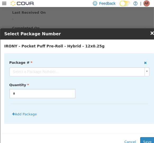
click at [87, 74] on body "**********" at bounding box center [77, 86] width 154 height 498
click at [146, 138] on button "Save" at bounding box center [147, 143] width 14 height 10
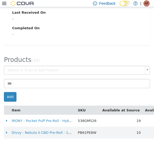
click at [135, 67] on body "× Transfers TR8FBX-4984 Transfer #TR8FBX-4984 Preparing Download... Tools PDF D…" at bounding box center [77, 92] width 154 height 510
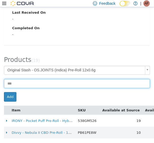
click at [22, 86] on input at bounding box center [77, 83] width 146 height 9
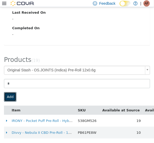
click at [11, 98] on button "Add" at bounding box center [10, 97] width 12 height 10
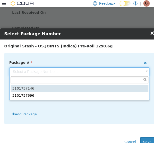
drag, startPoint x: 99, startPoint y: 72, endPoint x: 112, endPoint y: 90, distance: 22.9
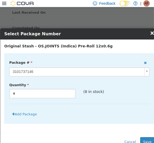
click at [112, 90] on p "(8 in stock)" at bounding box center [116, 92] width 66 height 6
click at [144, 140] on button "Save" at bounding box center [147, 143] width 14 height 10
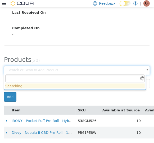
click at [129, 71] on body "× Transfers TR8FBX-4984 Transfer #TR8FBX-4984 Preparing Download... Tools PDF D…" at bounding box center [77, 92] width 154 height 510
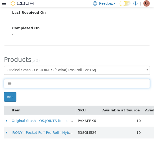
click at [41, 85] on input at bounding box center [77, 83] width 146 height 9
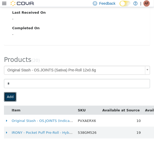
click at [11, 96] on button "Add" at bounding box center [10, 97] width 12 height 10
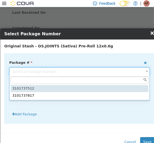
click at [101, 73] on body "**********" at bounding box center [77, 98] width 154 height 522
click at [100, 73] on body "**********" at bounding box center [77, 98] width 154 height 522
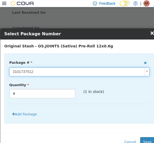
click at [100, 73] on body "**********" at bounding box center [77, 98] width 154 height 522
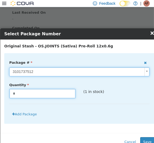
click at [53, 95] on input "*" at bounding box center [43, 93] width 66 height 9
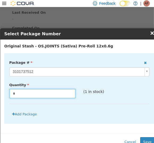
click at [53, 95] on input "*" at bounding box center [43, 93] width 66 height 9
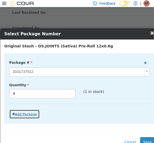
click at [18, 114] on button "Add Package" at bounding box center [24, 115] width 30 height 10
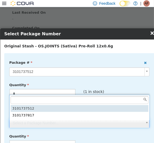
click at [70, 121] on body "**********" at bounding box center [77, 98] width 154 height 522
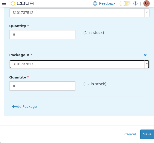
scroll to position [59, 0]
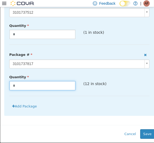
click at [62, 86] on input "*" at bounding box center [43, 85] width 66 height 9
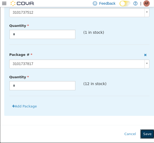
click at [146, 132] on button "Save" at bounding box center [147, 135] width 14 height 10
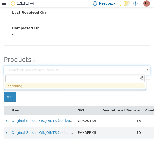
click at [131, 68] on body "× Transfers TR8FBX-4984 Transfer #TR8FBX-4984 Preparing Download... Tools PDF D…" at bounding box center [77, 104] width 154 height 534
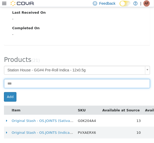
click at [32, 80] on input at bounding box center [77, 83] width 146 height 9
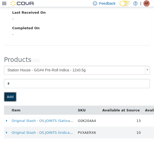
click at [13, 94] on button "Add" at bounding box center [10, 97] width 12 height 10
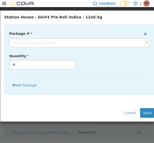
scroll to position [0, 0]
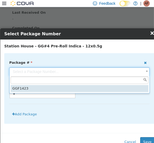
click at [71, 75] on body "**********" at bounding box center [77, 104] width 154 height 534
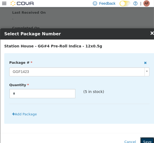
click at [144, 140] on button "Save" at bounding box center [147, 143] width 14 height 10
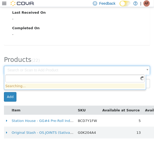
click at [132, 67] on body "× Transfers TR8FBX-4984 Transfer #TR8FBX-4984 Preparing Download... Tools PDF D…" at bounding box center [77, 110] width 154 height 546
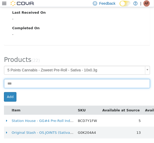
click at [60, 85] on input at bounding box center [77, 83] width 146 height 9
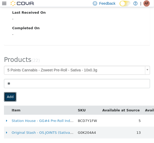
click at [11, 96] on button "Add" at bounding box center [10, 97] width 12 height 10
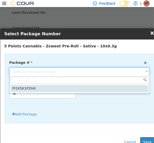
click at [126, 75] on body "**********" at bounding box center [77, 110] width 154 height 546
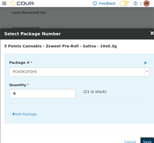
click at [146, 140] on button "Save" at bounding box center [147, 143] width 14 height 10
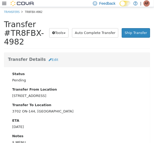
click at [3, 3] on icon at bounding box center [4, 3] width 4 height 4
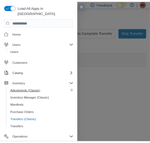
scroll to position [45, 0]
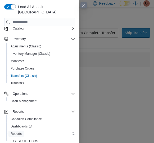
click at [17, 132] on span "Reports" at bounding box center [16, 134] width 11 height 4
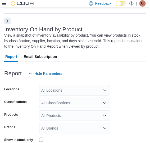
scroll to position [23, 0]
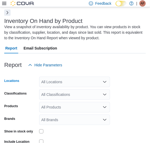
click at [92, 82] on div "All Locations" at bounding box center [74, 82] width 71 height 11
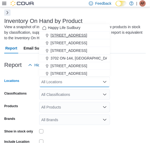
click at [87, 37] on span "[STREET_ADDRESS]" at bounding box center [68, 35] width 36 height 5
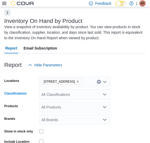
click at [100, 96] on div "All Classifications" at bounding box center [74, 95] width 71 height 11
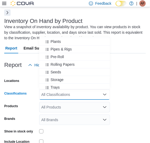
scroll to position [114, 0]
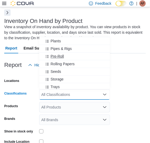
click at [59, 58] on span "Pre-Roll" at bounding box center [56, 56] width 13 height 5
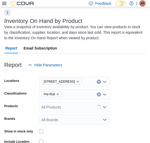
click at [115, 89] on form "Locations 1021 KINGSWAY UNIT 3, SUDBURY Classifications Pre-Roll Products All P…" at bounding box center [74, 126] width 141 height 111
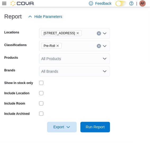
scroll to position [71, 0]
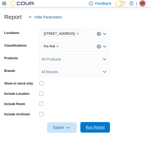
click at [94, 127] on span "Run Report" at bounding box center [95, 127] width 19 height 5
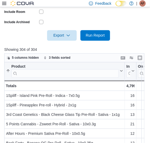
scroll to position [193, 0]
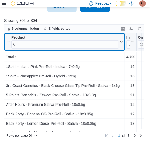
click at [64, 44] on input "search" at bounding box center [64, 45] width 107 height 8
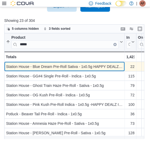
click at [121, 66] on div "Station House - Blue Dream Pre-Roll Sativa - 1x0.5g HAPPY DEALZ ITEM" at bounding box center [64, 67] width 117 height 6
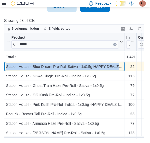
click at [121, 66] on div "Station House - Blue Dream Pre-Roll Sativa - 1x0.5g HAPPY DEALZ ITEM" at bounding box center [64, 67] width 117 height 6
copy div "Station House - Blue Dream Pre-Roll Sativa - 1x0.5g HAPPY DEALZ ITEM"
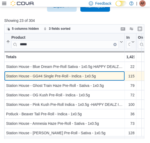
click at [105, 77] on div "Station House - GG#4 Single Pre-Roll - Indica - 1x0.5g" at bounding box center [64, 76] width 117 height 6
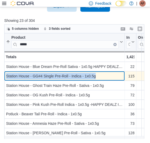
click at [105, 77] on div "Station House - GG#4 Single Pre-Roll - Indica - 1x0.5g" at bounding box center [64, 76] width 117 height 6
copy div "Station House - GG#4 Single Pre-Roll - Indica - 1x0.5g"
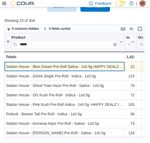
click at [119, 64] on div "Station House - Blue Dream Pre-Roll Sativa - 1x0.5g HAPPY DEALZ ITEM" at bounding box center [64, 67] width 117 height 6
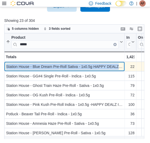
click at [119, 64] on div "Station House - Blue Dream Pre-Roll Sativa - 1x0.5g HAPPY DEALZ ITEM" at bounding box center [64, 67] width 117 height 6
copy div "Station House - Blue Dream Pre-Roll Sativa - 1x0.5g HAPPY DEALZ ITEM"
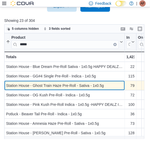
click at [116, 89] on div "Station House - Ghost Train Haze Pre-Roll - Sativa - 1x0.5g - Product, column 1…" at bounding box center [64, 86] width 120 height 10
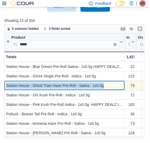
click at [116, 89] on div "Station House - Ghost Train Haze Pre-Roll - Sativa - 1x0.5g - Product, column 1…" at bounding box center [64, 86] width 120 height 10
copy div "Station House - Ghost Train Haze Pre-Roll - Sativa - 1x0.5g"
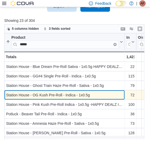
click at [97, 95] on div "Station House - OG Kush Pre-Roll - Indica - 1x0.5g" at bounding box center [64, 95] width 117 height 6
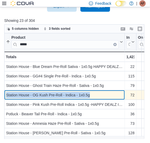
click at [97, 95] on div "Station House - OG Kush Pre-Roll - Indica - 1x0.5g" at bounding box center [64, 95] width 117 height 6
copy div "Station House - OG Kush Pre-Roll - Indica - 1x0.5g"
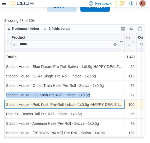
click at [120, 102] on div "Station House - Pink Kush Pre-Roll Indica - 1x0.5g -HAPPY DEALZ ITEM" at bounding box center [64, 105] width 117 height 6
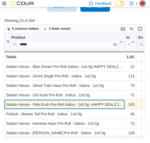
click at [120, 102] on div "Station House - Pink Kush Pre-Roll Indica - 1x0.5g -HAPPY DEALZ ITEM" at bounding box center [64, 105] width 117 height 6
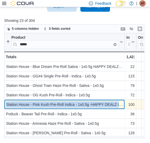
click at [120, 102] on div "Station House - Pink Kush Pre-Roll Indica - 1x0.5g -HAPPY DEALZ ITEM" at bounding box center [64, 105] width 117 height 6
copy div "Station House - Pink Kush Pre-Roll Indica - 1x0.5g -HAPPY DEALZ ITEM"
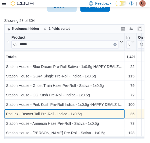
click at [95, 113] on div "Potluck - Beaver Tail Pre-Roll - Indica - 1x0.5g" at bounding box center [64, 114] width 117 height 6
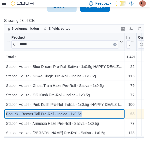
click at [95, 113] on div "Potluck - Beaver Tail Pre-Roll - Indica - 1x0.5g" at bounding box center [64, 114] width 117 height 6
copy div "Potluck - Beaver Tail Pre-Roll - Indica - 1x0.5g"
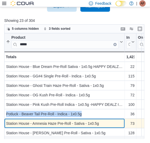
click at [104, 125] on div "Product ***** Sorted by Regular Price, ascending , then sorted by Product, asce…" at bounding box center [76, 87] width 144 height 106
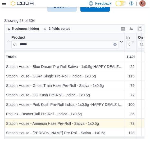
scroll to position [2, 0]
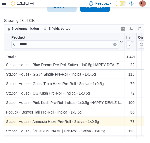
click at [104, 125] on div "Product ***** Sorted by Regular Price, ascending , then sorted by Product, asce…" at bounding box center [76, 87] width 144 height 106
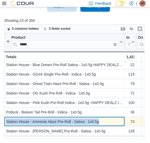
click at [104, 125] on div "Station House - Amnesia Haze Pre-Roll - Sativa - 1x0.5g - Product, column 1, ro…" at bounding box center [64, 123] width 120 height 10
copy div "Station House - Amnesia Haze Pre-Roll - Sativa - 1x0.5g"
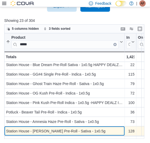
scroll to position [11, 0]
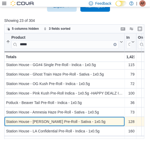
click at [97, 127] on div "Product ***** Sorted by Regular Price, ascending , then sorted by Product, asce…" at bounding box center [76, 87] width 144 height 106
click at [103, 121] on div "Station House - Jack Herer Pre-Roll - Sativa - 1x0.5g" at bounding box center [64, 122] width 117 height 6
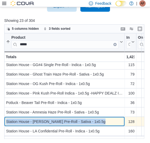
click at [103, 121] on div "Station House - Jack Herer Pre-Roll - Sativa - 1x0.5g" at bounding box center [64, 122] width 117 height 6
copy div "Station House - Jack Herer Pre-Roll - Sativa - 1x0.5g"
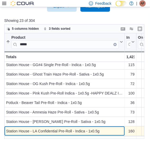
click at [106, 131] on div "Product ***** Sorted by Regular Price, ascending , then sorted by Product, asce…" at bounding box center [76, 87] width 144 height 106
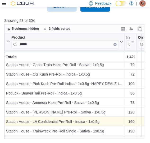
click at [106, 131] on div "Product ***** Sorted by Regular Price, ascending , then sorted by Product, asce…" at bounding box center [76, 87] width 144 height 106
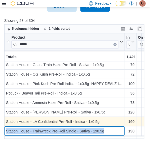
click at [106, 131] on div "Product ***** Sorted by Regular Price, ascending , then sorted by Product, asce…" at bounding box center [76, 87] width 144 height 106
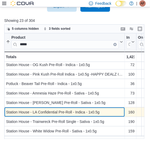
drag, startPoint x: 106, startPoint y: 131, endPoint x: 102, endPoint y: 112, distance: 19.0
click at [102, 112] on div "Station House - LA Confidential Pre-Roll - Indica - 1x0.5g" at bounding box center [64, 113] width 117 height 6
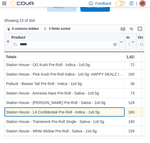
click at [102, 112] on div "Station House - LA Confidential Pre-Roll - Indica - 1x0.5g" at bounding box center [64, 113] width 117 height 6
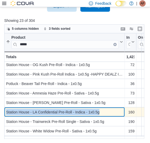
click at [102, 112] on div "Station House - LA Confidential Pre-Roll - Indica - 1x0.5g" at bounding box center [64, 113] width 117 height 6
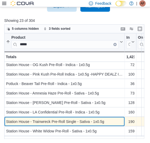
click at [115, 123] on div "Station House - Trainwreck Pre-Roll Single - Sativa - 1x0.5g" at bounding box center [64, 122] width 117 height 6
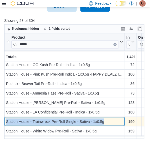
click at [115, 123] on div "Station House - Trainwreck Pre-Roll Single - Sativa - 1x0.5g" at bounding box center [64, 122] width 117 height 6
copy div "Station House - Trainwreck Pre-Roll Single - Sativa - 1x0.5g"
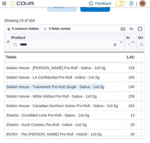
scroll to position [66, 0]
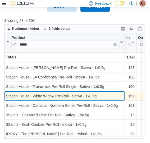
click at [107, 94] on div "Station House - White Widow Pre-Roll - Sativa - 1x0.5g" at bounding box center [64, 96] width 117 height 6
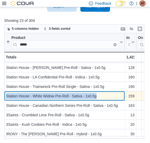
click at [107, 94] on div "Station House - White Widow Pre-Roll - Sativa - 1x0.5g" at bounding box center [64, 96] width 117 height 6
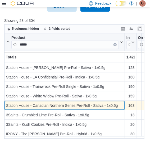
click at [121, 104] on div "Station House - Canadian Northern Series Pre-Roll - Sativa - 1x0.5g" at bounding box center [64, 106] width 117 height 6
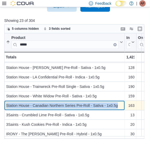
click at [121, 104] on div "Station House - Canadian Northern Series Pre-Roll - Sativa - 1x0.5g" at bounding box center [64, 106] width 117 height 6
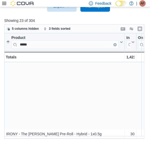
scroll to position [144, 0]
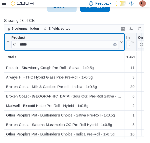
click at [54, 43] on input "*****" at bounding box center [64, 45] width 107 height 8
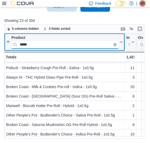
click at [54, 43] on input "*****" at bounding box center [64, 45] width 107 height 8
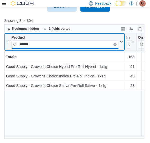
scroll to position [0, 0]
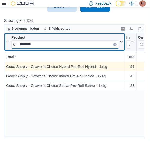
type input "********"
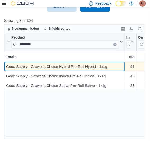
click at [118, 65] on div "Good Supply - Grower's Choice Hybrid Pre-Roll Hybrid - 1x1g" at bounding box center [64, 67] width 117 height 6
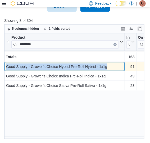
click at [118, 65] on div "Good Supply - Grower's Choice Hybrid Pre-Roll Hybrid - 1x1g" at bounding box center [64, 67] width 117 height 6
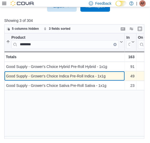
click at [114, 79] on div "Good Supply - Grower's Choice Indica Pre-Roll Indica - 1x1g" at bounding box center [64, 76] width 117 height 6
click at [110, 76] on div "Good Supply - Grower's Choice Indica Pre-Roll Indica - 1x1g" at bounding box center [64, 76] width 117 height 6
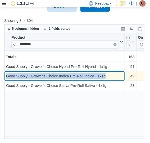
click at [110, 76] on div "Good Supply - Grower's Choice Indica Pre-Roll Indica - 1x1g" at bounding box center [64, 76] width 117 height 6
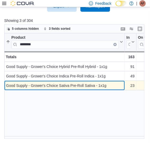
click at [113, 87] on div "Good Supply - Grower's Choice Sativa Pre-Roll Sativa - 1x1g" at bounding box center [64, 86] width 117 height 6
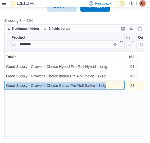
click at [113, 87] on div "Good Supply - Grower's Choice Sativa Pre-Roll Sativa - 1x1g" at bounding box center [64, 86] width 117 height 6
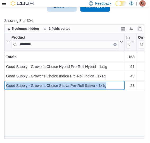
click at [114, 43] on input "********" at bounding box center [64, 45] width 107 height 8
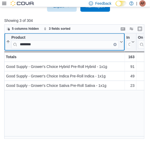
click at [114, 43] on button "Clear input" at bounding box center [114, 44] width 3 height 3
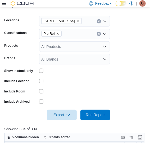
scroll to position [163, 0]
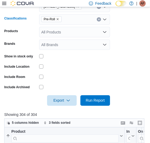
scroll to position [94, 0]
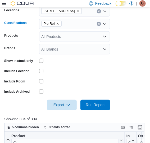
click at [57, 23] on icon "Remove Pre-Roll from selection in this group" at bounding box center [58, 24] width 2 height 2
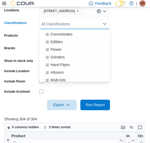
scroll to position [53, 0]
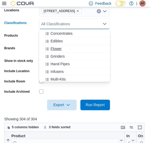
click at [59, 51] on span "Flower" at bounding box center [55, 48] width 11 height 5
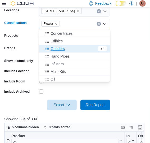
click at [59, 51] on span "Grinders" at bounding box center [57, 48] width 14 height 5
click at [78, 24] on icon "Remove Grinders from selection in this group" at bounding box center [79, 24] width 2 height 2
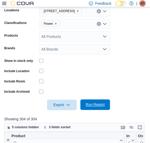
click at [95, 101] on span "Run Report" at bounding box center [94, 105] width 23 height 11
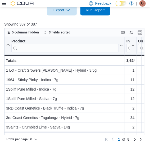
scroll to position [192, 0]
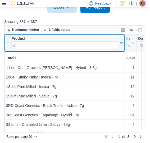
click at [65, 44] on input "search" at bounding box center [64, 46] width 107 height 8
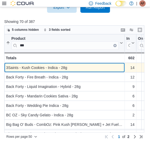
click at [97, 66] on div "3Saints - Kush Cookies - Indica - 28g" at bounding box center [64, 68] width 117 height 6
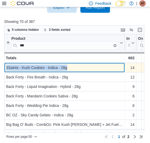
click at [97, 66] on div "3Saints - Kush Cookies - Indica - 28g" at bounding box center [64, 68] width 117 height 6
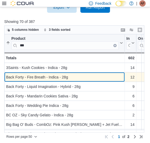
click at [80, 76] on div "Back Forty - Fire Breath - Indica - 28g" at bounding box center [64, 77] width 117 height 6
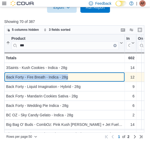
click at [80, 76] on div "Back Forty - Fire Breath - Indica - 28g" at bounding box center [64, 77] width 117 height 6
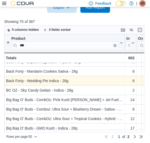
scroll to position [25, 0]
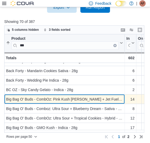
click at [121, 97] on div "Big Bag O' Buds - CombOz: Pink Kush Mintz + Jet Fuel Pie - Indica - 28g" at bounding box center [64, 100] width 117 height 6
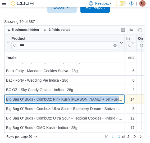
click at [121, 97] on div "Big Bag O' Buds - CombOz: Pink Kush Mintz + Jet Fuel Pie - Indica - 28g" at bounding box center [64, 100] width 117 height 6
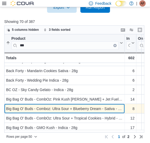
click at [119, 107] on div "Big Bag O' Buds - Comboz: Ultra Sour + Blueberry Dream - Sativa - 28g" at bounding box center [64, 109] width 117 height 6
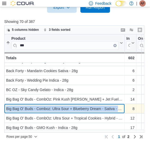
click at [119, 107] on div "Big Bag O' Buds - Comboz: Ultra Sour + Blueberry Dream - Sativa - 28g" at bounding box center [64, 109] width 117 height 6
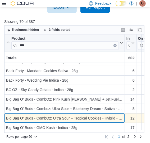
click at [120, 117] on div "Product *** Sorted by Regular Price, ascending , then sorted by Last Received D…" at bounding box center [76, 84] width 144 height 99
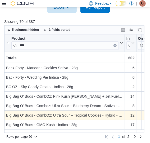
click at [120, 117] on div "Product *** Sorted by Regular Price, ascending , then sorted by Last Received D…" at bounding box center [76, 84] width 144 height 99
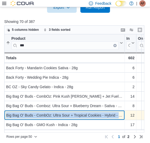
click at [120, 117] on div "Big Bag O' Buds - CombOz: Ultra Sour + Tropical Cookies - Hybrid - 28g" at bounding box center [64, 116] width 117 height 6
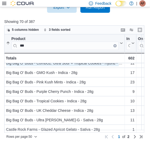
scroll to position [81, 0]
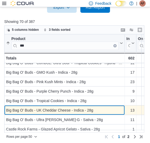
click at [103, 110] on div "Big Bag O' Buds - UK Cheddar Cheese - Indica - 28g" at bounding box center [64, 110] width 117 height 6
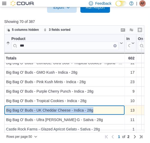
click at [103, 110] on div "Big Bag O' Buds - UK Cheddar Cheese - Indica - 28g" at bounding box center [64, 110] width 117 height 6
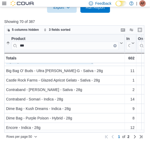
scroll to position [135, 0]
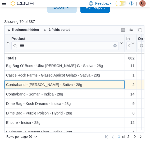
click at [84, 87] on div "Contraband - [PERSON_NAME] - Sativa - 28g" at bounding box center [64, 85] width 117 height 6
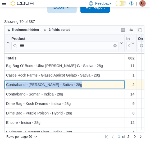
click at [84, 87] on div "Contraband - [PERSON_NAME] - Sativa - 28g" at bounding box center [64, 85] width 117 height 6
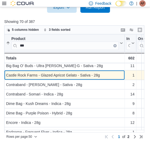
click at [104, 75] on div "Castle Rock Farms - Glazed Apricot Gelato - Sativa - 28g" at bounding box center [64, 75] width 117 height 6
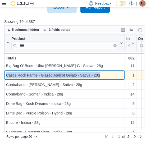
click at [104, 75] on div "Castle Rock Farms - Glazed Apricot Gelato - Sativa - 28g" at bounding box center [64, 75] width 117 height 6
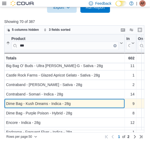
click at [83, 102] on div "Dime Bag - Kush Dreams - Indica - 28g" at bounding box center [64, 104] width 117 height 6
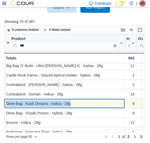
click at [83, 102] on div "Dime Bag - Kush Dreams - Indica - 28g" at bounding box center [64, 104] width 117 height 6
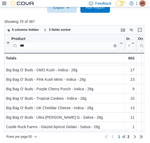
scroll to position [83, 0]
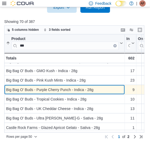
click at [94, 89] on div "Big Bag O' Buds - Purple Cherry Punch - Indica - 28g" at bounding box center [64, 90] width 117 height 6
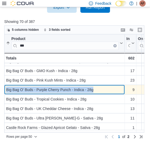
click at [94, 89] on div "Big Bag O' Buds - Purple Cherry Punch - Indica - 28g" at bounding box center [64, 90] width 117 height 6
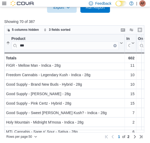
scroll to position [231, 0]
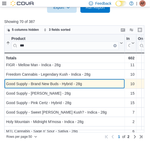
click at [95, 82] on div "Good Supply - Brand New Buds - Hybrid - 28g" at bounding box center [64, 84] width 117 height 6
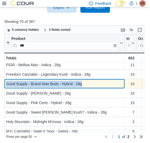
click at [95, 82] on div "Good Supply - Brand New Buds - Hybrid - 28g" at bounding box center [64, 84] width 117 height 6
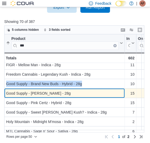
click at [84, 96] on div "Good Supply - [PERSON_NAME] - 28g" at bounding box center [64, 94] width 117 height 6
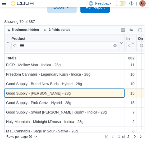
click at [84, 96] on div "Good Supply - [PERSON_NAME] - 28g" at bounding box center [64, 94] width 117 height 6
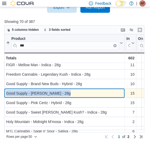
click at [84, 96] on div "Good Supply - [PERSON_NAME] - 28g" at bounding box center [64, 94] width 117 height 6
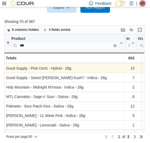
scroll to position [267, 0]
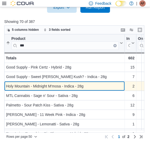
click at [87, 84] on div "Holy Mountain - Midnight M'mosa - Indica - 28g" at bounding box center [64, 86] width 117 height 6
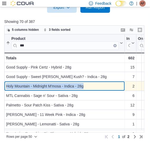
click at [87, 84] on div "Holy Mountain - Midnight M'mosa - Indica - 28g" at bounding box center [64, 86] width 117 height 6
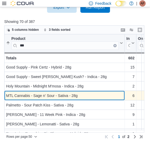
click at [86, 92] on div "MTL Cannabis - Sage n' Sour - Sativa - 28g - Product, column 1, row 32" at bounding box center [64, 96] width 120 height 10
click at [90, 97] on div "MTL Cannabis - Sage n' Sour - Sativa - 28g" at bounding box center [64, 96] width 117 height 6
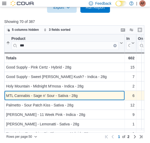
click at [90, 97] on div "MTL Cannabis - Sage n' Sour - Sativa - 28g" at bounding box center [64, 96] width 117 height 6
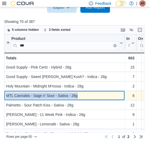
click at [90, 97] on div "MTL Cannabis - Sage n' Sour - Sativa - 28g" at bounding box center [64, 96] width 117 height 6
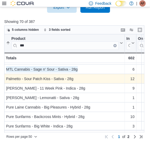
scroll to position [297, 0]
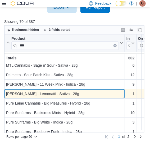
click at [83, 92] on div "[PERSON_NAME] - Lemonatti - Sativa - 28g" at bounding box center [64, 94] width 117 height 6
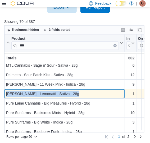
click at [83, 92] on div "[PERSON_NAME] - Lemonatti - Sativa - 28g" at bounding box center [64, 94] width 117 height 6
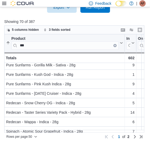
scroll to position [383, 0]
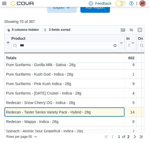
click at [98, 112] on div "Redecan - Taster Series Variety Pack - Hybrid - 28g" at bounding box center [64, 113] width 117 height 6
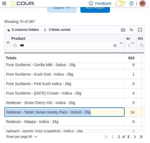
click at [98, 112] on div "Redecan - Taster Series Variety Pack - Hybrid - 28g" at bounding box center [64, 113] width 117 height 6
click at [53, 114] on div "Redecan - Taster Series Variety Pack - Hybrid - 28g" at bounding box center [64, 113] width 117 height 6
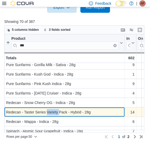
click at [53, 114] on div "Redecan - Taster Series Variety Pack - Hybrid - 28g" at bounding box center [64, 113] width 117 height 6
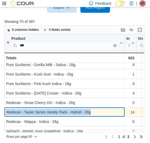
click at [53, 114] on div "Redecan - Taster Series Variety Pack - Hybrid - 28g" at bounding box center [64, 113] width 117 height 6
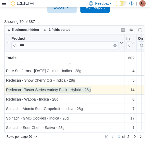
scroll to position [193, 0]
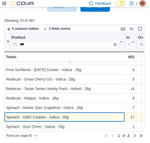
click at [93, 115] on div "Spinach - GMO Cookies - Indica - 28g" at bounding box center [64, 118] width 117 height 6
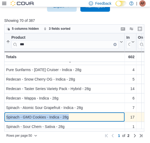
click at [93, 115] on div "Spinach - GMO Cookies - Indica - 28g" at bounding box center [64, 118] width 117 height 6
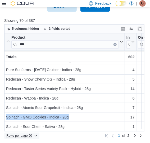
click at [36, 136] on icon "button" at bounding box center [35, 136] width 3 height 3
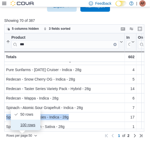
click at [31, 125] on span "100 rows" at bounding box center [28, 125] width 17 height 4
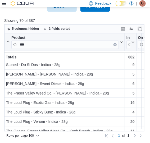
scroll to position [497, 0]
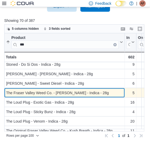
click at [100, 93] on div "The Fraser Valley Weed Co. - D. Burger - Indica - 28g" at bounding box center [64, 93] width 117 height 6
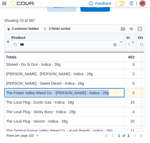
click at [100, 93] on div "The Fraser Valley Weed Co. - D. Burger - Indica - 28g" at bounding box center [64, 93] width 117 height 6
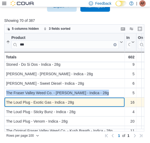
click at [83, 101] on div "The Loud Plug - Exotic Gas - Indica - 28g" at bounding box center [64, 103] width 117 height 6
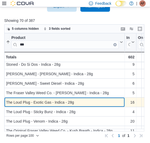
click at [83, 101] on div "The Loud Plug - Exotic Gas - Indica - 28g" at bounding box center [64, 103] width 117 height 6
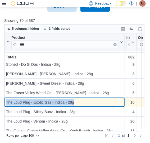
click at [83, 101] on div "The Loud Plug - Exotic Gas - Indica - 28g" at bounding box center [64, 103] width 117 height 6
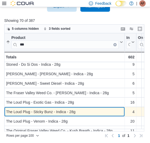
click at [92, 110] on div "The Loud Plug - Sticky Bunz - Indica - 28g" at bounding box center [64, 112] width 117 height 6
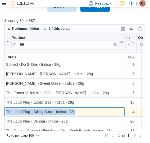
click at [92, 110] on div "The Loud Plug - Sticky Bunz - Indica - 28g" at bounding box center [64, 112] width 117 height 6
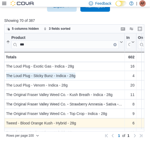
scroll to position [533, 0]
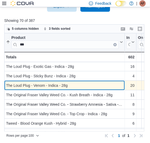
click at [87, 85] on div "The Loud Plug - Venom - Indica - 28g" at bounding box center [64, 86] width 117 height 6
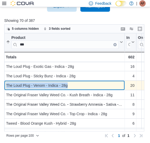
click at [87, 85] on div "The Loud Plug - Venom - Indica - 28g" at bounding box center [64, 86] width 117 height 6
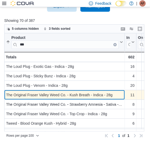
click at [117, 96] on div "The Original Fraser Valley Weed Co. - Kush Breath - Indica - 28g" at bounding box center [64, 95] width 117 height 6
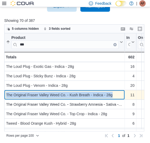
click at [117, 96] on div "The Original Fraser Valley Weed Co. - Kush Breath - Indica - 28g" at bounding box center [64, 95] width 117 height 6
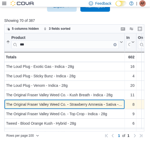
click at [121, 103] on div "The Original Fraser Valley Weed Co. - Strawberry Amnesia - Sativa - 28g" at bounding box center [64, 105] width 117 height 6
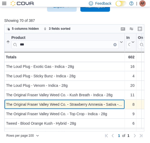
click at [121, 103] on div "The Original Fraser Valley Weed Co. - Strawberry Amnesia - Sativa - 28g" at bounding box center [64, 105] width 117 height 6
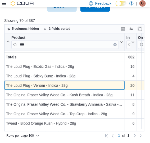
click at [104, 84] on div "The Loud Plug - Venom - Indica - 28g" at bounding box center [64, 86] width 117 height 6
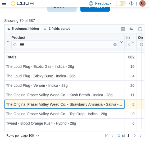
click at [118, 102] on div "The Original Fraser Valley Weed Co. - Strawberry Amnesia - Sativa - 28g" at bounding box center [64, 105] width 117 height 6
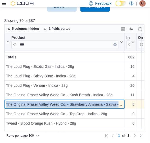
click at [118, 102] on div "The Original Fraser Valley Weed Co. - Strawberry Amnesia - Sativa - 28g" at bounding box center [64, 105] width 117 height 6
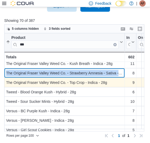
scroll to position [564, 0]
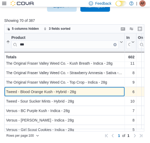
click at [94, 92] on div "Tweed - Blood Orange Kush - Hybrid - 28g" at bounding box center [64, 92] width 117 height 6
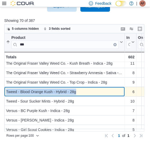
click at [94, 92] on div "Tweed - Blood Orange Kush - Hybrid - 28g" at bounding box center [64, 92] width 117 height 6
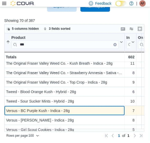
click at [94, 111] on div "Versus - BC Purple Kush - Indica - 28g" at bounding box center [64, 111] width 117 height 6
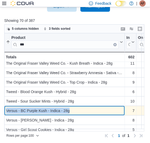
click at [94, 111] on div "Versus - BC Purple Kush - Indica - 28g" at bounding box center [64, 111] width 117 height 6
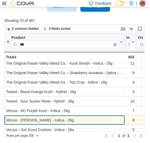
click at [80, 120] on div "Product *** Sorted by Regular Price, ascending , then sorted by Last Received D…" at bounding box center [76, 83] width 144 height 99
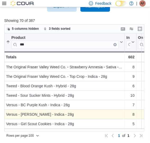
click at [80, 120] on div "Product *** Sorted by Regular Price, ascending , then sorted by Last Received D…" at bounding box center [76, 83] width 144 height 99
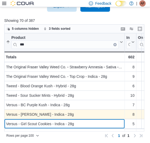
scroll to position [580, 0]
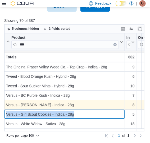
click at [80, 120] on div "Product *** Sorted by Regular Price, ascending , then sorted by Last Received D…" at bounding box center [76, 83] width 144 height 99
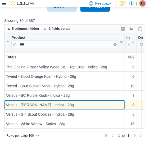
drag, startPoint x: 80, startPoint y: 120, endPoint x: 70, endPoint y: 104, distance: 19.0
click at [70, 104] on div "Versus - Bubba Kush - Indica - 28g" at bounding box center [64, 105] width 117 height 6
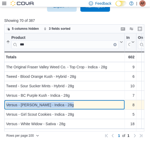
click at [70, 104] on div "Versus - Bubba Kush - Indica - 28g" at bounding box center [64, 105] width 117 height 6
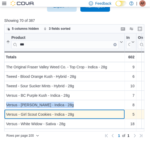
click at [81, 113] on div "Versus - Girl Scout Cookies - Indica - 28g" at bounding box center [64, 115] width 117 height 6
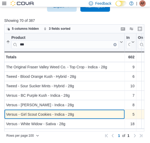
click at [81, 113] on div "Versus - Girl Scout Cookies - Indica - 28g" at bounding box center [64, 115] width 117 height 6
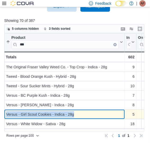
click at [81, 113] on div "Versus - Girl Scout Cookies - Indica - 28g" at bounding box center [64, 115] width 117 height 6
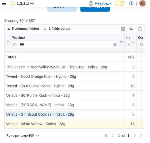
scroll to position [598, 0]
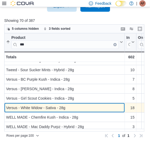
click at [83, 105] on div "Versus - White Widow - Sativa - 28g" at bounding box center [64, 108] width 117 height 6
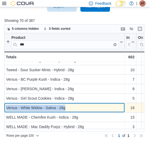
click at [83, 105] on div "Versus - White Widow - Sativa - 28g" at bounding box center [64, 108] width 117 height 6
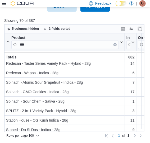
scroll to position [427, 0]
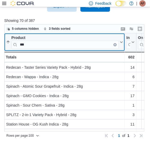
click at [46, 42] on input "***" at bounding box center [64, 45] width 107 height 8
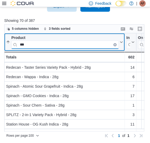
click at [46, 42] on input "***" at bounding box center [64, 45] width 107 height 8
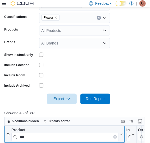
scroll to position [193, 0]
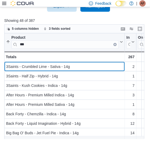
click at [91, 68] on div "3Saints - Crumbled Lime - Sativa - 14g" at bounding box center [64, 67] width 117 height 6
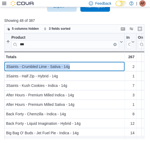
click at [91, 68] on div "3Saints - Crumbled Lime - Sativa - 14g" at bounding box center [64, 67] width 117 height 6
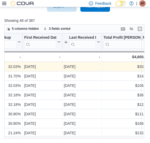
scroll to position [0, 441]
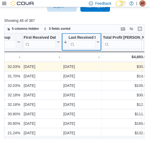
click at [99, 41] on icon at bounding box center [97, 42] width 4 height 3
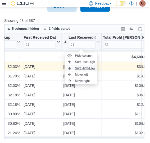
click at [88, 67] on span "Sort High-Low" at bounding box center [85, 69] width 20 height 4
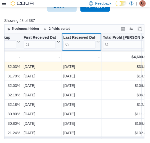
click at [97, 41] on icon at bounding box center [97, 42] width 4 height 3
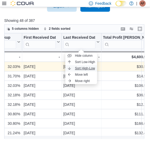
click at [81, 68] on span "Sort High-Low" at bounding box center [85, 69] width 20 height 4
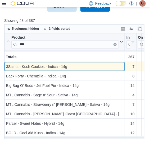
scroll to position [0, 0]
click at [80, 65] on div "3Saints - Kush Cookies - Indica - 14g" at bounding box center [64, 67] width 117 height 6
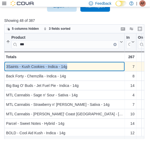
click at [80, 65] on div "3Saints - Kush Cookies - Indica - 14g" at bounding box center [64, 67] width 117 height 6
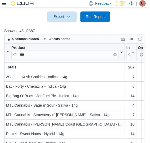
scroll to position [183, 0]
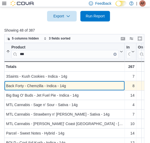
click at [28, 86] on div "Back Forty - Chemzilla - Indica - 14g" at bounding box center [64, 86] width 117 height 6
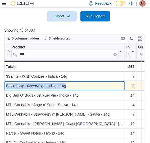
click at [28, 86] on div "Back Forty - Chemzilla - Indica - 14g" at bounding box center [64, 86] width 117 height 6
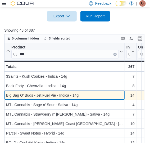
click at [92, 95] on div "Big Bag O' Buds - Jet Fuel Pie - Indica - 14g" at bounding box center [64, 96] width 117 height 6
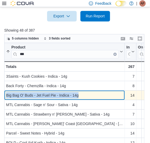
click at [92, 95] on div "Big Bag O' Buds - Jet Fuel Pie - Indica - 14g" at bounding box center [64, 96] width 117 height 6
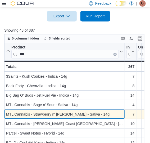
click at [93, 115] on div "MTL Cannabis - Strawberry n' Mintz - Sativa - 14g" at bounding box center [64, 115] width 117 height 6
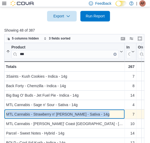
click at [93, 115] on div "MTL Cannabis - Strawberry n' Mintz - Sativa - 14g" at bounding box center [64, 115] width 117 height 6
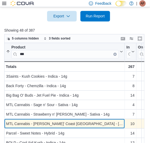
click at [94, 125] on div "MTL Cannabis - Wes' Coast Kush - Indica - 14g" at bounding box center [64, 124] width 117 height 6
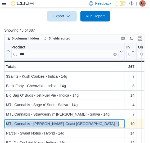
click at [94, 125] on div "MTL Cannabis - Wes' Coast Kush - Indica - 14g" at bounding box center [64, 124] width 117 height 6
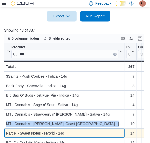
click at [83, 134] on div "Product *** Sorted by Regular Price, ascending , then sorted by Product, ascend…" at bounding box center [76, 96] width 144 height 106
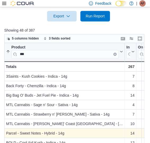
scroll to position [2, 0]
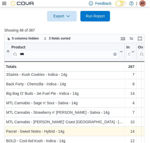
click at [83, 134] on div "Product *** Sorted by Regular Price, ascending , then sorted by Product, ascend…" at bounding box center [76, 96] width 144 height 106
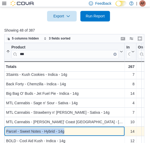
click at [83, 134] on div "Parcel - Sweet Notes - Hybrid - 14g" at bounding box center [64, 132] width 117 height 6
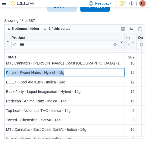
scroll to position [52, 0]
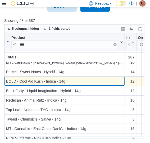
click at [79, 80] on div "BOLD - Cool Aid Kush - Indica - 14g" at bounding box center [64, 81] width 117 height 6
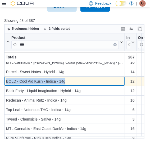
click at [79, 80] on div "BOLD - Cool Aid Kush - Indica - 14g" at bounding box center [64, 81] width 117 height 6
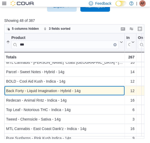
click at [97, 88] on div "Back Forty - Liquid Imagination - Hybrid - 14g" at bounding box center [64, 91] width 117 height 6
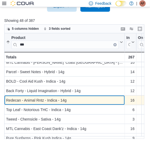
click at [85, 101] on div "Redecan - Animal Rntz - Indica - 14g" at bounding box center [64, 100] width 117 height 6
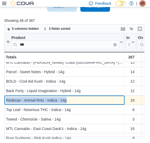
click at [85, 101] on div "Redecan - Animal Rntz - Indica - 14g" at bounding box center [64, 100] width 117 height 6
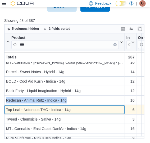
click at [92, 110] on div "Top Leaf - Notorious THC - Indica - 14g" at bounding box center [64, 110] width 117 height 6
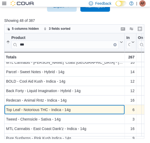
click at [92, 110] on div "Top Leaf - Notorious THC - Indica - 14g" at bounding box center [64, 110] width 117 height 6
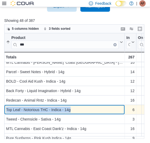
click at [92, 110] on div "Top Leaf - Notorious THC - Indica - 14g" at bounding box center [64, 110] width 117 height 6
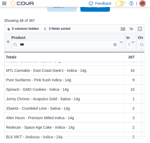
scroll to position [110, 0]
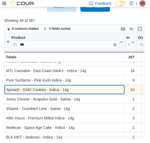
click at [98, 91] on div "Spinach - GMO Cookies - Indica - 14g" at bounding box center [64, 90] width 117 height 6
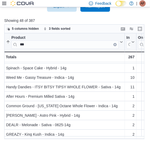
scroll to position [256, 0]
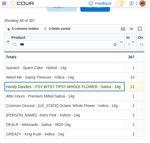
click at [122, 85] on div "Handy Dandies - ITSY BITSY TIPSY WHOLE FLOWER - Sativa - 14g" at bounding box center [64, 87] width 117 height 6
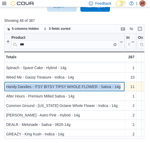
click at [122, 85] on div "Handy Dandies - ITSY BITSY TIPSY WHOLE FLOWER - Sativa - 14g" at bounding box center [64, 87] width 117 height 6
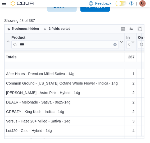
scroll to position [297, 0]
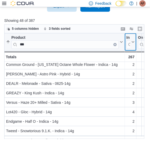
drag, startPoint x: 122, startPoint y: 85, endPoint x: 133, endPoint y: 35, distance: 51.0
click at [133, 35] on div "In Stock Qty Click to view column header actions" at bounding box center [131, 43] width 12 height 18
click at [133, 42] on icon at bounding box center [132, 42] width 4 height 3
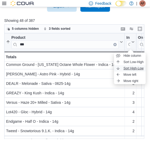
click at [133, 68] on span "Sort High-Low" at bounding box center [133, 69] width 20 height 4
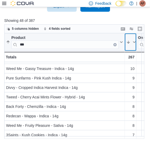
scroll to position [94, 0]
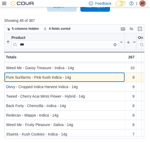
click at [97, 80] on div "Pure Sunfarms - Pink Kush Indica - 14g" at bounding box center [64, 77] width 117 height 6
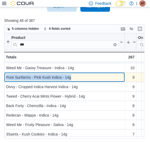
click at [97, 80] on div "Pure Sunfarms - Pink Kush Indica - 14g" at bounding box center [64, 77] width 117 height 6
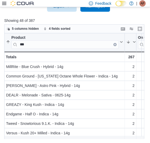
scroll to position [286, 0]
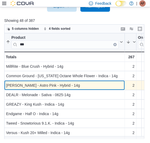
click at [91, 85] on div "Papa's Herb - Astro Pink - Hybrid - 14g" at bounding box center [64, 86] width 117 height 6
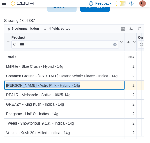
click at [91, 85] on div "Papa's Herb - Astro Pink - Hybrid - 14g" at bounding box center [64, 86] width 117 height 6
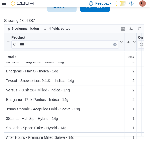
scroll to position [329, 0]
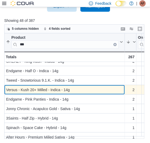
click at [82, 90] on div "Versus - Kush 20+ Milled - Indica - 14g" at bounding box center [64, 90] width 117 height 6
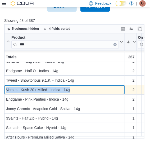
click at [82, 90] on div "Versus - Kush 20+ Milled - Indica - 14g" at bounding box center [64, 90] width 117 height 6
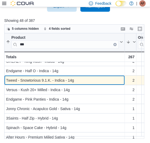
drag, startPoint x: 82, startPoint y: 90, endPoint x: 78, endPoint y: 79, distance: 11.7
click at [78, 79] on div "Tweed - Snowtorious 9.1.K. - Indica - 14g" at bounding box center [64, 81] width 117 height 6
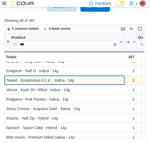
click at [78, 79] on div "Tweed - Snowtorious 9.1.K. - Indica - 14g" at bounding box center [64, 81] width 117 height 6
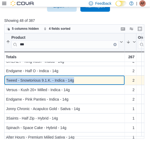
click at [78, 79] on div "Tweed - Snowtorious 9.1.K. - Indica - 14g" at bounding box center [64, 81] width 117 height 6
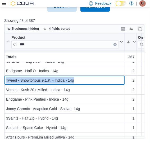
click at [42, 43] on input "***" at bounding box center [64, 45] width 107 height 8
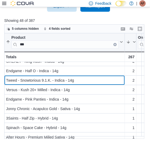
click at [42, 43] on input "***" at bounding box center [64, 45] width 107 height 8
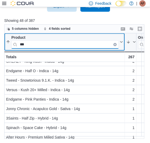
click at [42, 43] on input "***" at bounding box center [64, 45] width 107 height 8
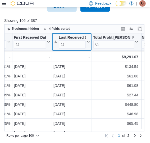
scroll to position [0, 397]
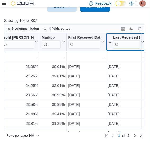
click at [88, 41] on div "Product ** Sorted by Regular Price, ascending , then sorted by Product, ascendi…" at bounding box center [76, 83] width 144 height 99
click at [142, 41] on icon at bounding box center [142, 42] width 4 height 3
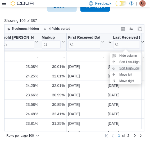
click at [130, 68] on span "Sort High-Low" at bounding box center [129, 69] width 20 height 4
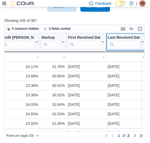
click at [141, 39] on button "Last Received Date" at bounding box center [126, 42] width 36 height 13
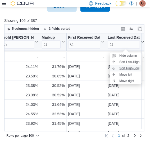
click at [128, 68] on span "Sort High-Low" at bounding box center [129, 69] width 20 height 4
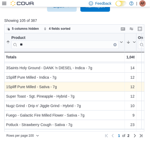
scroll to position [75, 0]
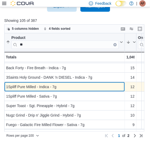
click at [66, 86] on div "1Spliff Pure Milled - Indica - 7g" at bounding box center [64, 87] width 117 height 6
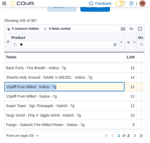
click at [66, 86] on div "1Spliff Pure Milled - Indica - 7g" at bounding box center [64, 87] width 117 height 6
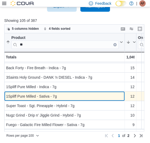
click at [69, 96] on div "1Spliff Pure Milled - Sativa - 7g" at bounding box center [64, 97] width 117 height 6
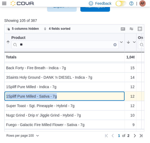
click at [69, 96] on div "1Spliff Pure Milled - Sativa - 7g" at bounding box center [64, 97] width 117 height 6
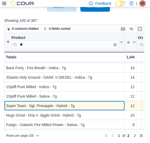
click at [98, 103] on div "Super Toast - Sgt. Pineapple - Hybrid - 7g" at bounding box center [64, 106] width 117 height 6
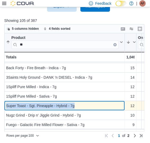
click at [98, 103] on div "Super Toast - Sgt. Pineapple - Hybrid - 7g" at bounding box center [64, 106] width 117 height 6
click at [19, 105] on div "Super Toast - Sgt. Pineapple - Hybrid - 7g" at bounding box center [64, 106] width 117 height 6
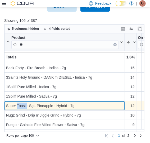
click at [19, 105] on div "Super Toast - Sgt. Pineapple - Hybrid - 7g" at bounding box center [64, 106] width 117 height 6
drag, startPoint x: 19, startPoint y: 105, endPoint x: 77, endPoint y: 105, distance: 58.4
click at [77, 105] on div "Super Toast - Sgt. Pineapple - Hybrid - 7g" at bounding box center [64, 106] width 117 height 6
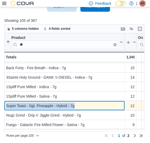
click at [77, 105] on div "Super Toast - Sgt. Pineapple - Hybrid - 7g" at bounding box center [64, 106] width 117 height 6
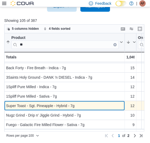
click at [77, 105] on div "Super Toast - Sgt. Pineapple - Hybrid - 7g" at bounding box center [64, 106] width 117 height 6
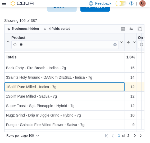
click at [81, 90] on div "1Spliff Pure Milled - Indica - 7g" at bounding box center [64, 87] width 117 height 6
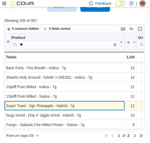
click at [87, 107] on div "Super Toast - Sgt. Pineapple - Hybrid - 7g" at bounding box center [64, 106] width 117 height 6
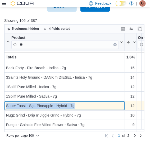
click at [87, 107] on div "Super Toast - Sgt. Pineapple - Hybrid - 7g" at bounding box center [64, 106] width 117 height 6
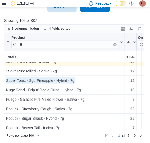
scroll to position [101, 0]
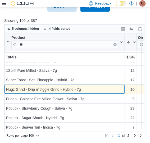
click at [86, 88] on div "Nugz Grind - Drip n' Jiggle Grind - Hybrid - 7g" at bounding box center [64, 90] width 117 height 6
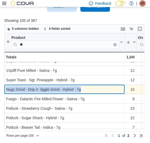
click at [86, 88] on div "Nugz Grind - Drip n' Jiggle Grind - Hybrid - 7g" at bounding box center [64, 90] width 117 height 6
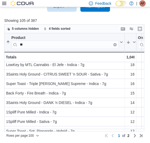
scroll to position [49, 0]
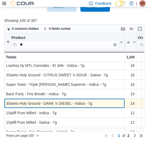
click at [101, 104] on div "3Saints Holy Ground - DANK 'n DIESEL - Indica - 7g" at bounding box center [64, 104] width 117 height 6
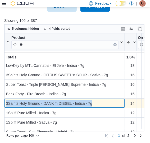
click at [101, 104] on div "3Saints Holy Ground - DANK 'n DIESEL - Indica - 7g" at bounding box center [64, 104] width 117 height 6
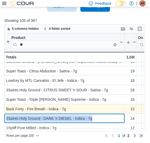
scroll to position [33, 0]
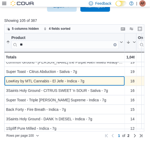
click at [90, 81] on div "LowKey by MTL Cannabis - El Jefe - Indica - 7g" at bounding box center [64, 81] width 117 height 6
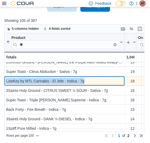
click at [90, 81] on div "LowKey by MTL Cannabis - El Jefe - Indica - 7g" at bounding box center [64, 81] width 117 height 6
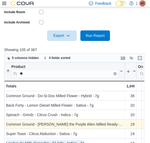
scroll to position [193, 0]
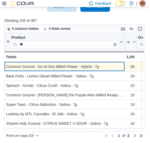
click at [110, 67] on div "Common Ground - Do-Si-Dos Milled Flower - Hybrid - 7g" at bounding box center [64, 67] width 117 height 6
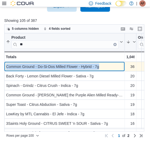
click at [110, 67] on div "Common Ground - Do-Si-Dos Milled Flower - Hybrid - 7g" at bounding box center [64, 67] width 117 height 6
click at [12, 70] on div "Common Ground - Do-Si-Dos Milled Flower - Hybrid - 7g" at bounding box center [64, 67] width 117 height 6
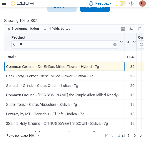
click at [106, 68] on div "Common Ground - Do-Si-Dos Milled Flower - Hybrid - 7g" at bounding box center [64, 67] width 117 height 6
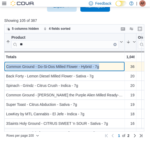
click at [106, 68] on div "Common Ground - Do-Si-Dos Milled Flower - Hybrid - 7g" at bounding box center [64, 67] width 117 height 6
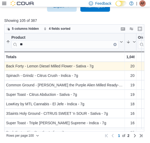
scroll to position [10, 0]
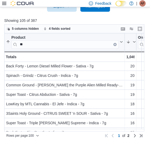
click at [119, 40] on button "Product **" at bounding box center [64, 42] width 117 height 13
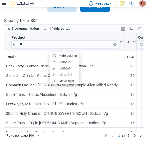
scroll to position [0, 0]
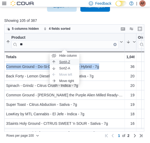
click at [64, 61] on span "Sort A-Z" at bounding box center [64, 62] width 11 height 4
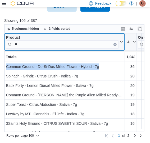
click at [101, 36] on div "Product" at bounding box center [62, 38] width 113 height 5
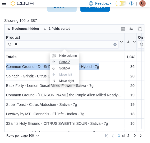
click at [69, 63] on span "Sort A-Z" at bounding box center [64, 62] width 11 height 4
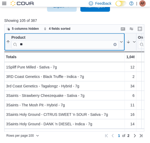
scroll to position [22, 0]
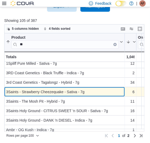
click at [97, 90] on div "3Saints - Strawberry Cheezequake - Sativa - 7g" at bounding box center [64, 92] width 117 height 6
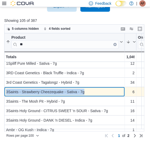
click at [97, 90] on div "3Saints - Strawberry Cheezequake - Sativa - 7g" at bounding box center [64, 92] width 117 height 6
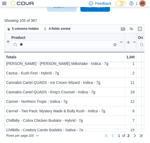
scroll to position [158, 0]
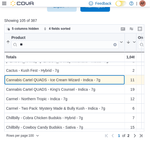
click at [108, 81] on div "Cannabis Cartel QUADS - Ice Cream Wizard - Indica - 7g" at bounding box center [64, 80] width 117 height 6
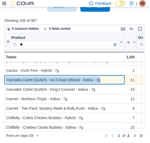
click at [108, 81] on div "Cannabis Cartel QUADS - Ice Cream Wizard - Indica - 7g" at bounding box center [64, 80] width 117 height 6
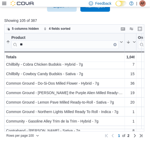
scroll to position [213, 0]
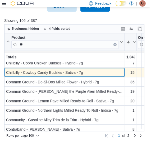
click at [103, 72] on div "Chillbilly - Cowboy Candy Budskis - Sativa - 7g" at bounding box center [64, 73] width 117 height 6
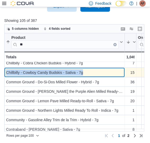
click at [103, 72] on div "Chillbilly - Cowboy Candy Budskis - Sativa - 7g" at bounding box center [64, 73] width 117 height 6
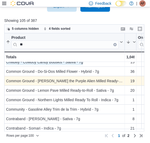
scroll to position [247, 0]
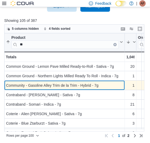
click at [105, 84] on div "Community - Gasoline Alley Trim de la Trim - Hybrid - 7g" at bounding box center [64, 86] width 117 height 6
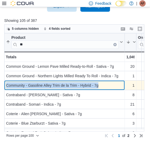
click at [105, 84] on div "Community - Gasoline Alley Trim de la Trim - Hybrid - 7g" at bounding box center [64, 86] width 117 height 6
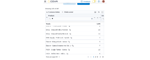
scroll to position [341, 0]
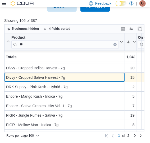
click at [77, 77] on div "Divvy - Cropped Sativa Harvest - 7g" at bounding box center [64, 78] width 117 height 6
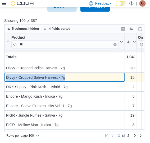
click at [77, 77] on div "Divvy - Cropped Sativa Harvest - 7g" at bounding box center [64, 78] width 117 height 6
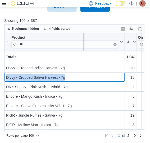
drag, startPoint x: 124, startPoint y: 44, endPoint x: 84, endPoint y: 46, distance: 40.5
click at [84, 46] on div at bounding box center [84, 42] width 4 height 17
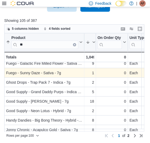
scroll to position [435, 0]
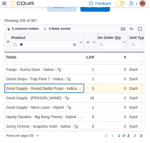
click at [80, 85] on div "Good Supply - Grand Daddy Purps - Indica - 7g - Product, column 1, row 49" at bounding box center [44, 89] width 80 height 10
click at [80, 86] on div "Good Supply - Grand Daddy Purps - Indica - 7g" at bounding box center [44, 89] width 76 height 6
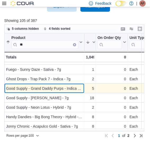
click at [80, 86] on div "Good Supply - Grand Daddy Purps - Indica - 7g" at bounding box center [44, 89] width 76 height 6
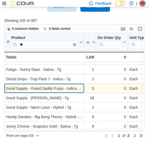
click at [80, 86] on div "Good Supply - Grand Daddy Purps - Indica - 7g" at bounding box center [44, 89] width 76 height 6
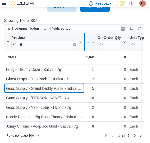
drag, startPoint x: 80, startPoint y: 86, endPoint x: 85, endPoint y: 35, distance: 51.7
click at [85, 35] on div at bounding box center [84, 42] width 4 height 17
drag, startPoint x: 84, startPoint y: 35, endPoint x: 119, endPoint y: 38, distance: 34.7
click at [119, 38] on div at bounding box center [119, 42] width 4 height 17
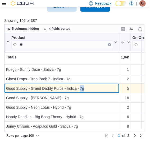
click at [101, 88] on div "Good Supply - Grand Daddy Purps - Indica - 7g" at bounding box center [61, 89] width 111 height 6
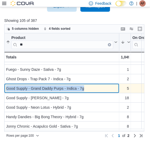
click at [101, 88] on div "Good Supply - Grand Daddy Purps - Indica - 7g" at bounding box center [61, 89] width 111 height 6
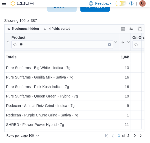
scroll to position [646, 0]
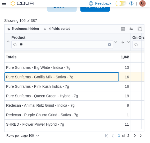
click at [80, 79] on div "Pure Sunfarms - Gorilla Milk - Sativa - 7g" at bounding box center [61, 77] width 111 height 6
click at [83, 77] on div "Pure Sunfarms - Gorilla Milk - Sativa - 7g" at bounding box center [61, 77] width 111 height 6
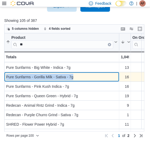
click at [83, 77] on div "Pure Sunfarms - Gorilla Milk - Sativa - 7g" at bounding box center [61, 77] width 111 height 6
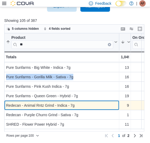
click at [90, 107] on div "Redecan - Animal Rntz Grind - Indica - 7g" at bounding box center [61, 106] width 111 height 6
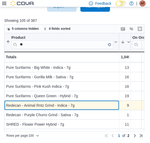
click at [90, 107] on div "Redecan - Animal Rntz Grind - Indica - 7g" at bounding box center [61, 106] width 111 height 6
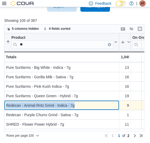
click at [90, 107] on div "Redecan - Animal Rntz Grind - Indica - 7g" at bounding box center [61, 106] width 111 height 6
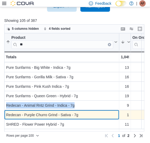
click at [81, 115] on div "Product ** Sorted by Regular Price, ascending , then sorted by In Stock Qty, de…" at bounding box center [76, 83] width 144 height 99
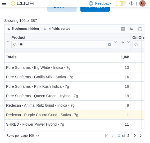
scroll to position [646, 0]
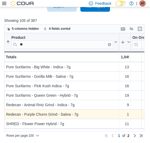
click at [81, 115] on div "Product ** Sorted by Regular Price, ascending , then sorted by In Stock Qty, de…" at bounding box center [76, 83] width 144 height 99
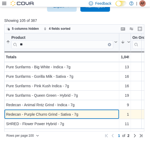
click at [81, 115] on div "Redecan - Purple Churro Grind - Sativa - 7g" at bounding box center [61, 115] width 111 height 6
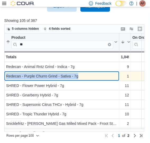
scroll to position [696, 0]
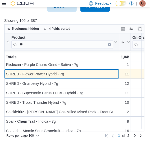
click at [71, 74] on div "SHRED - Flower Power Hybrid - 7g" at bounding box center [61, 74] width 111 height 6
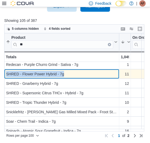
click at [71, 74] on div "SHRED - Flower Power Hybrid - 7g" at bounding box center [61, 74] width 111 height 6
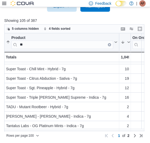
scroll to position [815, 0]
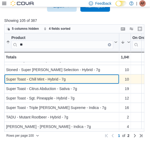
click at [82, 76] on div "Super Toast - Chill Mint - Hybrid - 7g" at bounding box center [61, 79] width 111 height 6
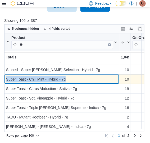
click at [82, 76] on div "Super Toast - Chill Mint - Hybrid - 7g" at bounding box center [61, 79] width 111 height 6
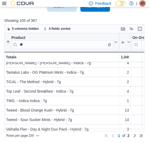
scroll to position [883, 0]
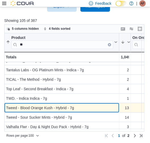
click at [93, 105] on div "Tweed - Blood Orange Kush - Hybrid - 7g" at bounding box center [61, 108] width 111 height 6
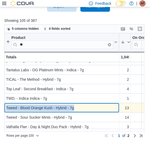
click at [93, 105] on div "Tweed - Blood Orange Kush - Hybrid - 7g" at bounding box center [61, 108] width 111 height 6
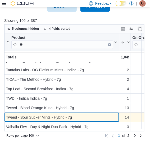
drag, startPoint x: 93, startPoint y: 105, endPoint x: 81, endPoint y: 115, distance: 15.1
click at [81, 115] on div "Tweed - Sour Sucker Mints - Hybrid - 7g" at bounding box center [61, 118] width 111 height 6
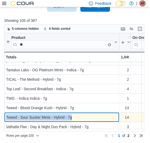
click at [81, 115] on div "Tweed - Sour Sucker Mints - Hybrid - 7g" at bounding box center [61, 118] width 111 height 6
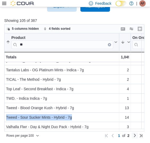
click at [138, 135] on link "Next page" at bounding box center [135, 136] width 6 height 6
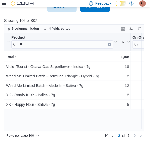
scroll to position [0, 0]
click at [116, 138] on link "Previous page" at bounding box center [112, 136] width 6 height 6
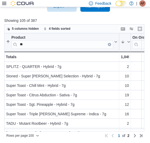
scroll to position [883, 0]
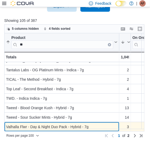
click at [92, 124] on div "Valhalla Flwr - Day & Night Duo Pack - Hybrid - 7g" at bounding box center [61, 127] width 111 height 6
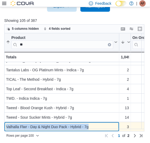
click at [92, 124] on div "Valhalla Flwr - Day & Night Duo Pack - Hybrid - 7g" at bounding box center [61, 127] width 111 height 6
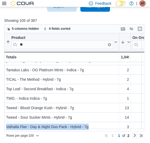
click at [138, 136] on link "Next page" at bounding box center [135, 136] width 6 height 6
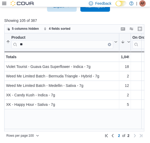
scroll to position [0, 0]
click at [77, 114] on div "Product ** Sorted by Regular Price, ascending , then sorted by In Stock Qty, de…" at bounding box center [76, 83] width 144 height 99
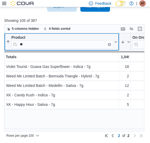
click at [71, 44] on input "**" at bounding box center [62, 45] width 102 height 8
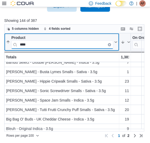
scroll to position [99, 0]
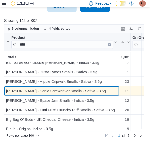
click at [103, 89] on div "[PERSON_NAME] - Sonic Screwdriver Smalls - Sativa - 3.5g" at bounding box center [61, 91] width 111 height 6
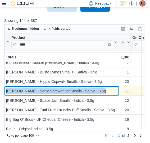
click at [103, 89] on div "[PERSON_NAME] - Sonic Screwdriver Smalls - Sativa - 3.5g" at bounding box center [61, 91] width 111 height 6
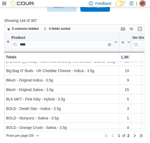
scroll to position [149, 0]
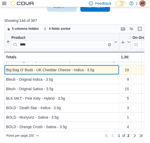
click at [107, 68] on div "Big Bag O' Buds - UK Cheddar Cheese - Indica - 3.5g" at bounding box center [61, 70] width 111 height 6
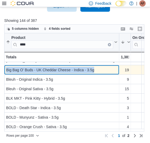
click at [107, 68] on div "Big Bag O' Buds - UK Cheddar Cheese - Indica - 3.5g" at bounding box center [61, 70] width 111 height 6
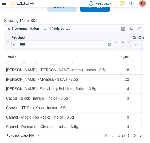
scroll to position [245, 0]
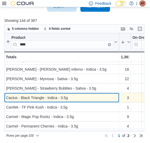
click at [82, 98] on div "Cactus - Black Triangle - Indica - 3.5g" at bounding box center [61, 98] width 111 height 6
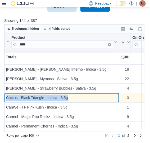
click at [82, 98] on div "Cactus - Black Triangle - Indica - 3.5g" at bounding box center [61, 98] width 111 height 6
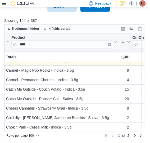
scroll to position [291, 0]
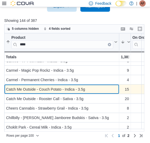
click at [93, 89] on div "Catch Me Outside - Couch Potato - Indica - 3.5g" at bounding box center [61, 90] width 111 height 6
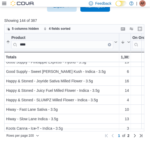
scroll to position [509, 0]
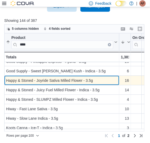
click at [102, 82] on div "Happy & Stoned - Joyride Sativa Milled Flower - 3.5g" at bounding box center [61, 81] width 111 height 6
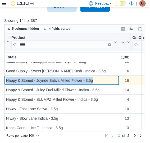
click at [102, 82] on div "Happy & Stoned - Joyride Sativa Milled Flower - 3.5g" at bounding box center [61, 81] width 111 height 6
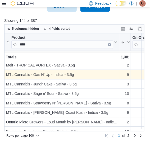
scroll to position [610, 0]
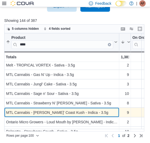
click at [98, 111] on div "MTL Cannabis - Wes' Coast Kush - Indica - 3.5g" at bounding box center [61, 113] width 111 height 6
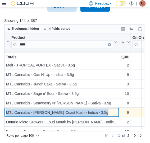
click at [98, 111] on div "MTL Cannabis - Wes' Coast Kush - Indica - 3.5g" at bounding box center [61, 113] width 111 height 6
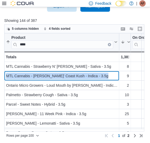
scroll to position [650, 0]
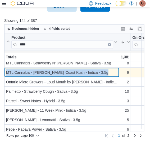
click at [27, 71] on div "MTL Cannabis - Wes' Coast Kush - Indica - 3.5g" at bounding box center [61, 73] width 111 height 6
drag, startPoint x: 27, startPoint y: 71, endPoint x: 98, endPoint y: 70, distance: 70.8
click at [98, 70] on div "MTL Cannabis - Wes' Coast Kush - Indica - 3.5g" at bounding box center [61, 73] width 111 height 6
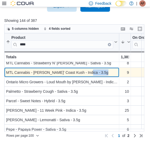
click at [98, 70] on div "MTL Cannabis - Wes' Coast Kush - Indica - 3.5g" at bounding box center [61, 73] width 111 height 6
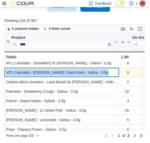
click at [98, 70] on div "MTL Cannabis - Wes' Coast Kush - Indica - 3.5g" at bounding box center [61, 73] width 111 height 6
click at [8, 73] on div "MTL Cannabis - Wes' Coast Kush - Indica - 3.5g" at bounding box center [61, 73] width 111 height 6
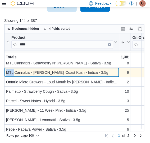
click at [8, 73] on div "MTL Cannabis - Wes' Coast Kush - Indica - 3.5g" at bounding box center [61, 73] width 111 height 6
click at [98, 72] on div "MTL Cannabis - Wes' Coast Kush - Indica - 3.5g" at bounding box center [61, 73] width 111 height 6
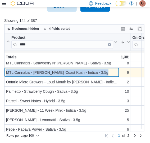
click at [98, 72] on div "MTL Cannabis - Wes' Coast Kush - Indica - 3.5g" at bounding box center [61, 73] width 111 height 6
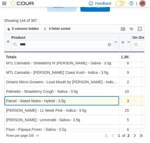
click at [75, 100] on div "Parcel - Sweet Notes - Hybrid - 3.5g" at bounding box center [61, 101] width 111 height 6
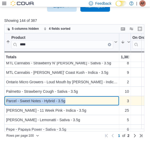
click at [75, 100] on div "Parcel - Sweet Notes - Hybrid - 3.5g" at bounding box center [61, 101] width 111 height 6
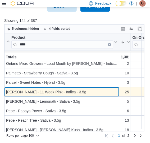
click at [74, 92] on div "Pepe - 11 Week Pink - Indica - 3.5g" at bounding box center [61, 92] width 111 height 6
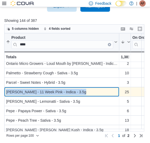
click at [74, 92] on div "Pepe - 11 Week Pink - Indica - 3.5g" at bounding box center [61, 92] width 111 height 6
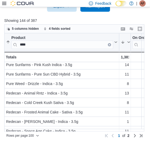
scroll to position [831, 0]
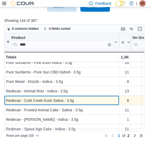
click at [83, 99] on div "Redecan - Cold Creek Kush Sativa - 3.5g" at bounding box center [61, 101] width 111 height 6
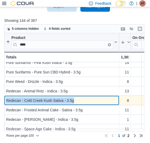
click at [83, 99] on div "Redecan - Cold Creek Kush Sativa - 3.5g" at bounding box center [61, 101] width 111 height 6
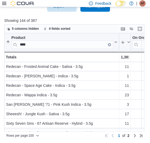
scroll to position [878, 0]
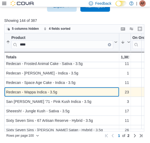
click at [97, 94] on div "Redecan - Wappa Indica - 3.5g" at bounding box center [61, 92] width 111 height 6
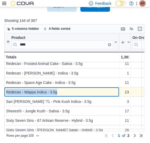
click at [97, 94] on div "Redecan - Wappa Indica - 3.5g" at bounding box center [61, 92] width 111 height 6
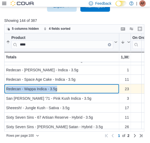
scroll to position [883, 0]
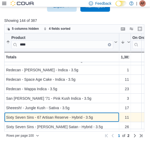
click at [94, 115] on div "Sixty Seven Sins - 67 Artisan Reserve - Hybrid - 3.5g" at bounding box center [61, 118] width 111 height 6
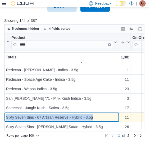
click at [94, 115] on div "Sixty Seven Sins - 67 Artisan Reserve - Hybrid - 3.5g" at bounding box center [61, 118] width 111 height 6
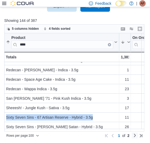
click at [138, 134] on link "Next page" at bounding box center [135, 136] width 6 height 6
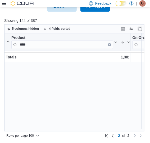
scroll to position [0, 0]
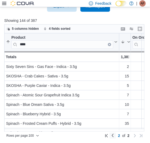
click at [116, 137] on link "Previous page" at bounding box center [112, 136] width 6 height 6
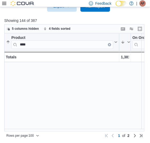
scroll to position [883, 0]
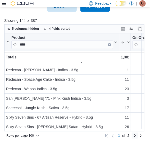
click at [137, 135] on link "Next page" at bounding box center [135, 136] width 6 height 6
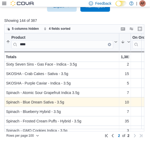
scroll to position [3, 0]
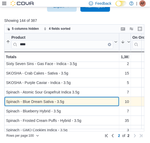
click at [114, 101] on div "Spinach - Blue Dream Sativa - 3.5g" at bounding box center [61, 102] width 111 height 6
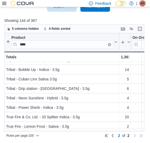
scroll to position [237, 0]
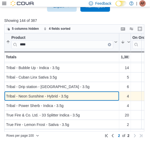
click at [87, 96] on div "Tribal - Neon Sunshine - Hybrid - 3.5g" at bounding box center [61, 97] width 111 height 6
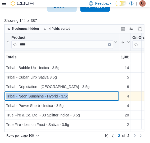
click at [87, 96] on div "Tribal - Neon Sunshine - Hybrid - 3.5g" at bounding box center [61, 97] width 111 height 6
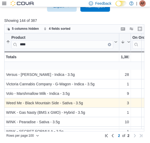
scroll to position [351, 0]
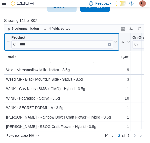
click at [60, 42] on input "****" at bounding box center [62, 45] width 102 height 8
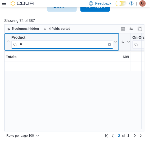
scroll to position [0, 0]
type input "**"
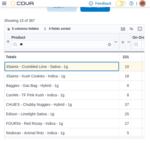
click at [83, 65] on div "3Saints - Crumbled Lime - Sativa - 1g" at bounding box center [61, 67] width 111 height 6
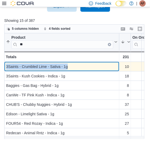
click at [83, 65] on div "3Saints - Crumbled Lime - Sativa - 1g" at bounding box center [61, 67] width 111 height 6
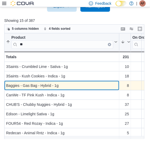
click at [64, 83] on div "Baggies - Gas Bag - Hybrid - 1g" at bounding box center [61, 86] width 111 height 6
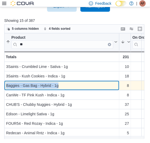
click at [64, 83] on div "Baggies - Gas Bag - Hybrid - 1g" at bounding box center [61, 86] width 111 height 6
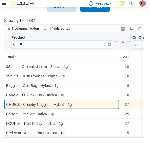
click at [86, 104] on div "CHUB'S - Chubby Nuggies - Hybrid - 1g" at bounding box center [61, 105] width 111 height 6
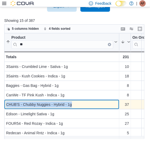
click at [86, 104] on div "CHUB'S - Chubby Nuggies - Hybrid - 1g" at bounding box center [61, 105] width 111 height 6
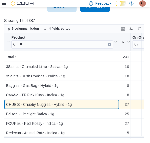
click at [86, 104] on div "CHUB'S - Chubby Nuggies - Hybrid - 1g" at bounding box center [61, 105] width 111 height 6
click at [78, 105] on div "CHUB'S - Chubby Nuggies - Hybrid - 1g" at bounding box center [61, 105] width 111 height 6
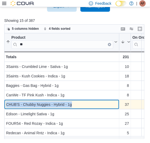
click at [78, 105] on div "CHUB'S - Chubby Nuggies - Hybrid - 1g" at bounding box center [61, 105] width 111 height 6
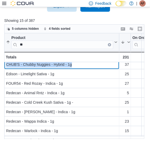
scroll to position [36, 0]
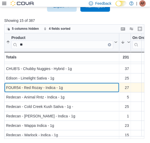
click at [69, 89] on div "FOUR54 - Red Rozay - Indica - 1g" at bounding box center [61, 88] width 111 height 6
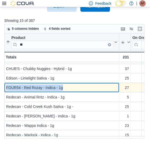
click at [69, 89] on div "FOUR54 - Red Rozay - Indica - 1g" at bounding box center [61, 88] width 111 height 6
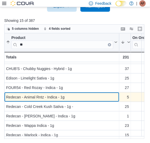
click at [77, 95] on div "Redecan - Animal Rntz - Indica - 1g" at bounding box center [61, 97] width 111 height 6
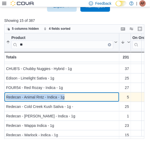
click at [77, 95] on div "Redecan - Animal Rntz - Indica - 1g" at bounding box center [61, 97] width 111 height 6
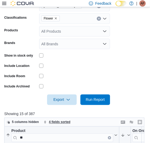
scroll to position [99, 0]
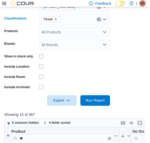
click at [55, 18] on icon "Remove Flower from selection in this group" at bounding box center [55, 19] width 3 height 3
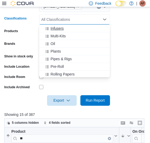
scroll to position [98, 0]
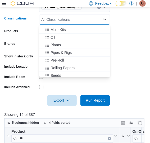
click at [63, 59] on span "Pre-Roll" at bounding box center [56, 60] width 13 height 5
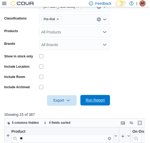
click at [99, 97] on span "Run Report" at bounding box center [94, 100] width 23 height 11
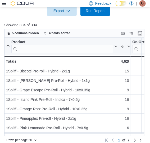
scroll to position [189, 0]
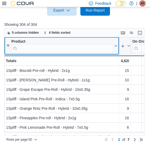
click at [93, 49] on input "search" at bounding box center [62, 49] width 102 height 8
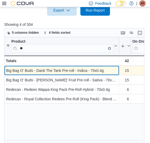
click at [105, 69] on div "Big Bag O' Buds - Dank The Tank Pre-roll - Indica - 70x0.4g" at bounding box center [61, 71] width 111 height 6
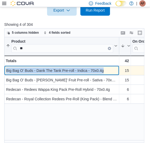
click at [105, 69] on div "Big Bag O' Buds - Dank The Tank Pre-roll - Indica - 70x0.4g" at bounding box center [61, 71] width 111 height 6
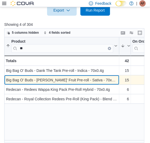
click at [113, 80] on div "Big Bag O' Buds - Franken' Fruit Pre-roll - Sativa - 70x0.4g" at bounding box center [61, 80] width 111 height 6
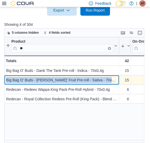
click at [113, 80] on div "Big Bag O' Buds - Franken' Fruit Pre-roll - Sativa - 70x0.4g" at bounding box center [61, 80] width 111 height 6
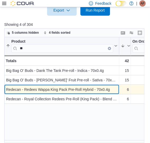
click at [114, 89] on div "Redecan - Redees Wappa King Pack Pre-Roll Hybrid - 70x0.4g" at bounding box center [61, 90] width 111 height 6
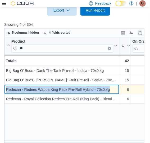
click at [114, 89] on div "Redecan - Redees Wappa King Pack Pre-Roll Hybrid - 70x0.4g" at bounding box center [61, 90] width 111 height 6
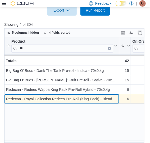
click at [115, 100] on div "Redecan - Royal Collection Redees Pre-Roll (King Pack) - Blend - 70x0.4g" at bounding box center [61, 99] width 111 height 6
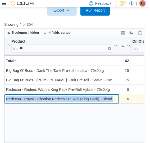
click at [115, 100] on div "Redecan - Royal Collection Redees Pre-Roll (King Pack) - Blend - 70x0.4g" at bounding box center [61, 99] width 111 height 6
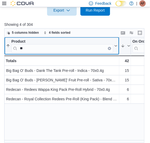
click at [41, 49] on input "**" at bounding box center [62, 49] width 102 height 8
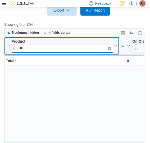
type input "*"
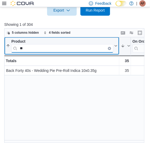
type input "*"
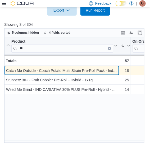
click at [118, 70] on div "Catch Me Outside - Couch Potato Multi Strain Pre-Roll Pack - Indica - 30x0.5g -…" at bounding box center [61, 71] width 115 height 10
click at [117, 69] on div "Catch Me Outside - Couch Potato Multi Strain Pre-Roll Pack - Indica - 30x0.5g" at bounding box center [61, 71] width 111 height 6
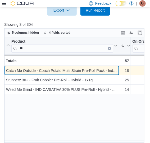
click at [117, 69] on div "Catch Me Outside - Couch Potato Multi Strain Pre-Roll Pack - Indica - 30x0.5g" at bounding box center [61, 71] width 111 height 6
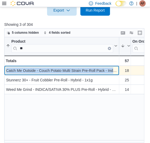
click at [117, 69] on div "Catch Me Outside - Couch Potato Multi Strain Pre-Roll Pack - Indica - 30x0.5g" at bounding box center [61, 71] width 111 height 6
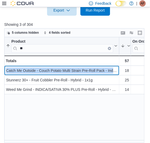
click at [62, 49] on input "**" at bounding box center [62, 49] width 102 height 8
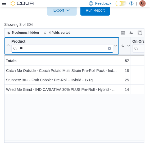
click at [62, 49] on input "**" at bounding box center [62, 49] width 102 height 8
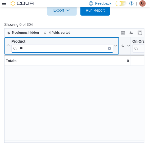
type input "*"
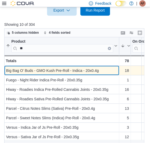
click at [109, 71] on div "Big Bag O' Buds - GMO Kush Pre-Roll - Indica - 20x0.4g" at bounding box center [61, 71] width 111 height 6
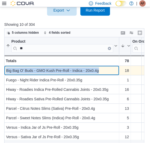
click at [109, 71] on div "Big Bag O' Buds - GMO Kush Pre-Roll - Indica - 20x0.4g" at bounding box center [61, 71] width 111 height 6
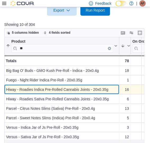
click at [113, 89] on div "Hiway - Roadies Indica Pre-Rolled Cannabis Joints - 20x0.35g" at bounding box center [61, 90] width 111 height 6
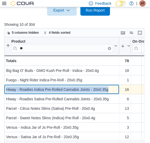
click at [113, 89] on div "Hiway - Roadies Indica Pre-Rolled Cannabis Joints - 20x0.35g" at bounding box center [61, 90] width 111 height 6
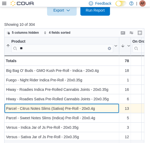
drag, startPoint x: 113, startPoint y: 89, endPoint x: 104, endPoint y: 107, distance: 20.4
click at [104, 107] on div "Parcel - Citrus Notes Slims (Sativa) Pre-Roll - 20x0.4g" at bounding box center [61, 109] width 111 height 6
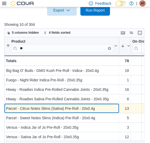
click at [104, 107] on div "Parcel - Citrus Notes Slims (Sativa) Pre-Roll - 20x0.4g" at bounding box center [61, 109] width 111 height 6
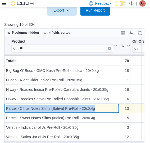
click at [104, 107] on div "Parcel - Citrus Notes Slims (Sativa) Pre-Roll - 20x0.4g" at bounding box center [61, 109] width 111 height 6
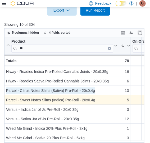
scroll to position [20, 0]
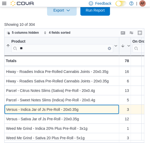
click at [94, 107] on div "Versus - Indica Jar of Js Pre-Roll - 20x0.35g" at bounding box center [61, 110] width 111 height 6
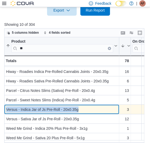
click at [94, 107] on div "Versus - Indica Jar of Js Pre-Roll - 20x0.35g" at bounding box center [61, 110] width 111 height 6
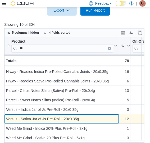
click at [88, 115] on div "Versus - Sativa Jar of Js Pre-Roll - 20x0.35g - Product, column 1, row 8" at bounding box center [61, 120] width 115 height 10
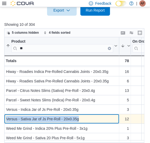
click at [88, 115] on div "Versus - Sativa Jar of Js Pre-Roll - 20x0.35g - Product, column 1, row 8" at bounding box center [61, 120] width 115 height 10
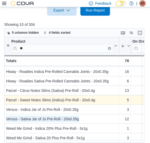
scroll to position [193, 0]
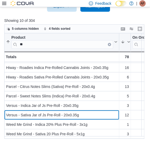
click at [58, 44] on input "**" at bounding box center [62, 45] width 102 height 8
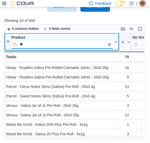
click at [58, 44] on input "**" at bounding box center [62, 45] width 102 height 8
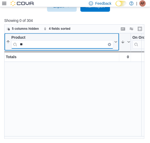
scroll to position [0, 0]
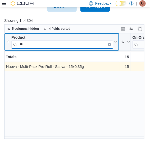
type input "**"
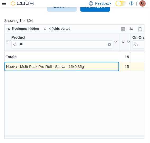
click at [98, 65] on div "Nueva - Multi-Pack Pre-Roll - Sativa - 15x0.35g" at bounding box center [61, 67] width 111 height 6
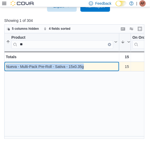
click at [98, 65] on div "Nueva - Multi-Pack Pre-Roll - Sativa - 15x0.35g" at bounding box center [61, 67] width 111 height 6
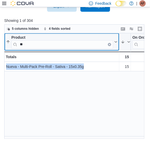
click at [110, 45] on icon "Clear input" at bounding box center [109, 44] width 1 height 1
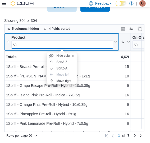
click at [71, 46] on input "search" at bounding box center [62, 45] width 102 height 8
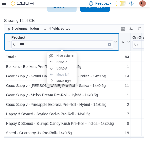
click at [105, 36] on div "Product" at bounding box center [62, 38] width 102 height 5
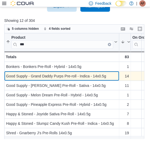
click at [109, 76] on div "Good Supply - Grand Daddy Purps Pre-roll - Indica - 14x0.5g" at bounding box center [61, 76] width 111 height 6
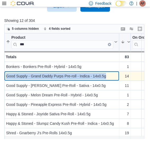
click at [109, 76] on div "Good Supply - Grand Daddy Purps Pre-roll - Indica - 14x0.5g" at bounding box center [61, 76] width 111 height 6
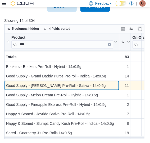
click at [99, 86] on div "Good Supply - Jean Guy Pre-Roll - Sativa - 14x0.5g" at bounding box center [61, 86] width 111 height 6
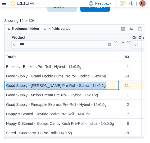
click at [99, 86] on div "Good Supply - Jean Guy Pre-Roll - Sativa - 14x0.5g" at bounding box center [61, 86] width 111 height 6
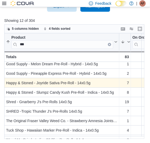
scroll to position [32, 0]
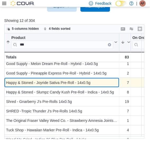
click at [111, 82] on div "Happy & Stoned - Joyride Sativa Pre-Roll - 14x0.5g" at bounding box center [61, 83] width 111 height 6
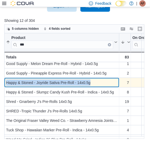
click at [111, 82] on div "Happy & Stoned - Joyride Sativa Pre-Roll - 14x0.5g" at bounding box center [61, 83] width 111 height 6
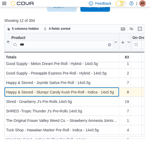
click at [118, 91] on div "Happy & Stoned - Slumpz Candy Kush Pre-Roll - Indica - 14x0.5g - Product, colum…" at bounding box center [61, 93] width 115 height 10
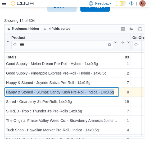
click at [118, 91] on div "Happy & Stoned - Slumpz Candy Kush Pre-Roll - Indica - 14x0.5g - Product, colum…" at bounding box center [61, 93] width 115 height 10
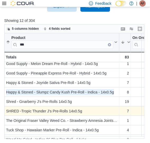
scroll to position [39, 0]
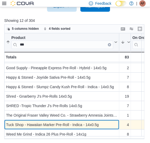
click at [108, 122] on div "Tuck Shop - Hawaiian Marker Pre-Roll - Indica - 14x0.5g" at bounding box center [61, 125] width 111 height 6
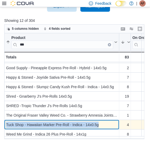
click at [108, 122] on div "Tuck Shop - Hawaiian Marker Pre-Roll - Indica - 14x0.5g" at bounding box center [61, 125] width 111 height 6
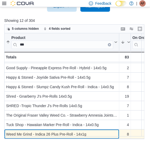
click at [99, 132] on div "Weed Me Grind - Indica 26 Plus Pre-Roll - 14x1g" at bounding box center [61, 135] width 111 height 6
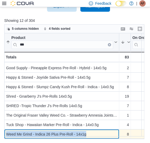
click at [99, 132] on div "Weed Me Grind - Indica 26 Plus Pre-Roll - 14x1g" at bounding box center [61, 135] width 111 height 6
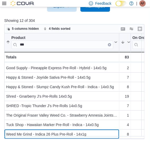
click at [51, 44] on input "***" at bounding box center [62, 45] width 102 height 8
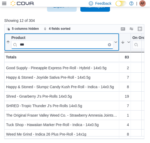
click at [51, 44] on input "***" at bounding box center [62, 45] width 102 height 8
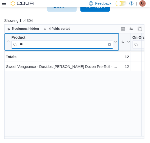
scroll to position [0, 0]
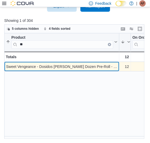
click at [114, 65] on div "Sweet Vengeance - Dosidos Baker's Dozen Pre-Roll - Indica - 13x0.45g" at bounding box center [61, 67] width 111 height 6
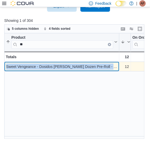
click at [114, 65] on div "Sweet Vengeance - Dosidos Baker's Dozen Pre-Roll - Indica - 13x0.45g" at bounding box center [61, 67] width 111 height 6
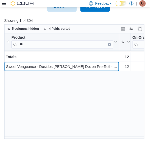
click at [61, 43] on input "**" at bounding box center [62, 45] width 102 height 8
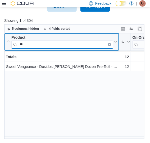
click at [61, 43] on input "**" at bounding box center [62, 45] width 102 height 8
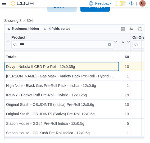
click at [88, 68] on div "Divvy - Nebula II CBD Pre-Roll - 12x0.35g" at bounding box center [61, 67] width 111 height 6
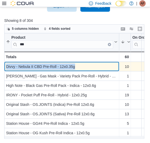
click at [88, 68] on div "Divvy - Nebula II CBD Pre-Roll - 12x0.35g" at bounding box center [61, 67] width 111 height 6
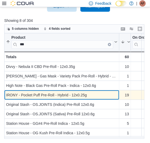
click at [100, 96] on div "IRONY - Pocket Puff Pre-Roll - Hybrid - 12x0.25g" at bounding box center [61, 95] width 111 height 6
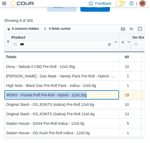
click at [100, 96] on div "IRONY - Pocket Puff Pre-Roll - Hybrid - 12x0.25g" at bounding box center [61, 95] width 111 height 6
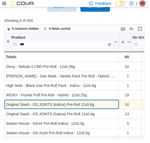
click at [105, 103] on div "Original Stash - OS.JOINTS (Indica) Pre-Roll 12x0.6g" at bounding box center [61, 105] width 111 height 6
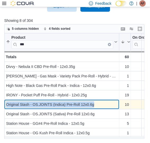
click at [105, 103] on div "Original Stash - OS.JOINTS (Indica) Pre-Roll 12x0.6g" at bounding box center [61, 105] width 111 height 6
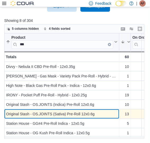
click at [99, 115] on div "Original Stash - OS.JOINTS (Sativa) Pre-Roll 12x0.6g" at bounding box center [61, 114] width 111 height 6
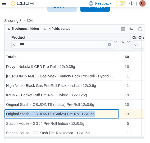
click at [99, 115] on div "Original Stash - OS.JOINTS (Sativa) Pre-Roll 12x0.6g" at bounding box center [61, 114] width 111 height 6
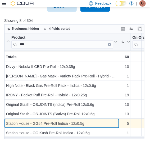
click at [99, 126] on div "Product *** Sorted by Regular Price, ascending , then sorted by In Stock Qty, d…" at bounding box center [76, 87] width 144 height 106
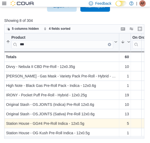
click at [99, 126] on div "Product *** Sorted by Regular Price, ascending , then sorted by In Stock Qty, d…" at bounding box center [76, 87] width 144 height 106
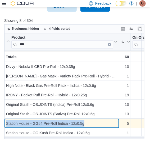
click at [99, 126] on div "Station House - GG#4 Pre-Roll Indica - 12x0.5g - Product, column 1, row 7" at bounding box center [61, 124] width 115 height 10
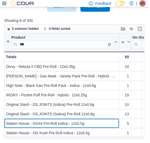
click at [44, 43] on input "***" at bounding box center [62, 45] width 102 height 8
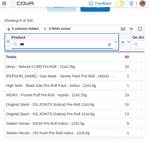
click at [44, 43] on input "***" at bounding box center [62, 45] width 102 height 8
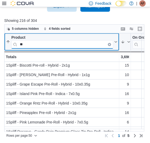
scroll to position [2, 0]
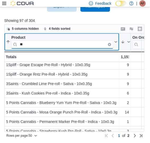
type input "**"
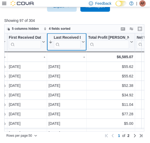
scroll to position [0, 391]
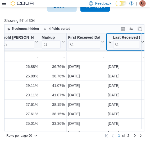
click at [83, 41] on div "Product ** Sorted by Regular Price, ascending , then sorted by In Stock Qty, de…" at bounding box center [76, 83] width 144 height 99
click at [143, 41] on div at bounding box center [145, 42] width 4 height 17
click at [142, 41] on icon at bounding box center [142, 42] width 4 height 3
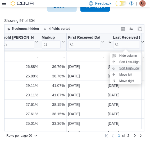
click at [127, 67] on span "Sort High-Low" at bounding box center [129, 69] width 20 height 4
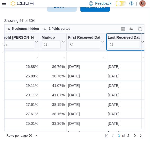
click at [142, 43] on icon at bounding box center [142, 42] width 4 height 3
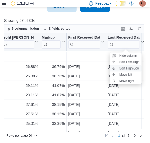
click at [128, 68] on span "Sort High-Low" at bounding box center [129, 69] width 20 height 4
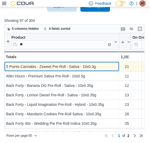
scroll to position [0, 0]
click at [107, 66] on div "5 Points Cannabis - Zsweet Pre-Roll - Sativa - 10x0.3g" at bounding box center [61, 67] width 111 height 6
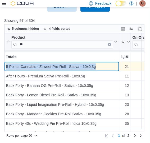
click at [107, 66] on div "5 Points Cannabis - Zsweet Pre-Roll - Sativa - 10x0.3g" at bounding box center [61, 67] width 111 height 6
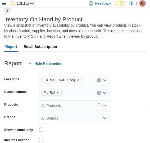
scroll to position [54, 0]
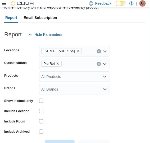
click at [100, 51] on icon "Clear input" at bounding box center [99, 51] width 2 height 2
click at [100, 51] on div "1021 KINGSWAY UNIT 3, SUDBURY" at bounding box center [74, 51] width 71 height 11
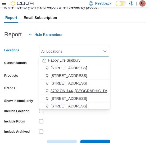
click at [93, 90] on span "3702 ON-144, [GEOGRAPHIC_DATA]" at bounding box center [81, 90] width 63 height 5
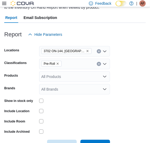
click at [145, 99] on form "Locations 3702 ON-144, Chelmsford Classifications Pre-Roll Products All Product…" at bounding box center [74, 95] width 141 height 111
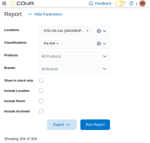
scroll to position [104, 0]
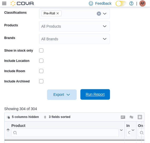
click at [95, 92] on span "Run Report" at bounding box center [94, 95] width 23 height 11
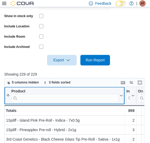
click at [34, 99] on input "search" at bounding box center [64, 99] width 107 height 8
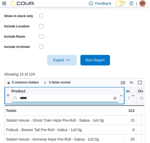
type input "*****"
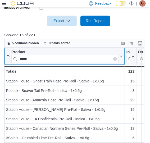
scroll to position [193, 0]
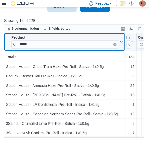
click at [105, 38] on div "Product" at bounding box center [64, 38] width 107 height 5
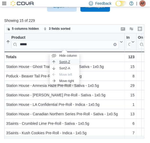
click at [71, 62] on button "Sort A-Z" at bounding box center [65, 62] width 30 height 6
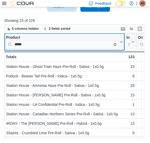
click at [62, 35] on div "Product ***** Click to view column header actions" at bounding box center [64, 43] width 120 height 18
click at [63, 38] on div "Product" at bounding box center [62, 38] width 113 height 5
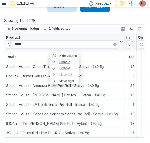
click at [68, 61] on span "Sort A-Z" at bounding box center [64, 62] width 11 height 4
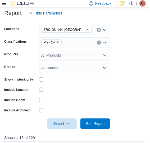
scroll to position [74, 0]
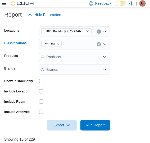
click at [57, 46] on span "Pre-Roll" at bounding box center [52, 43] width 16 height 5
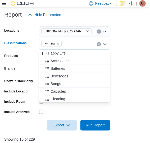
click at [58, 44] on icon "Remove Pre-Roll from selection in this group" at bounding box center [57, 44] width 3 height 3
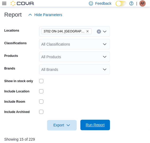
click at [96, 125] on span "Run Report" at bounding box center [95, 125] width 19 height 5
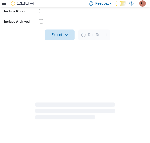
scroll to position [166, 0]
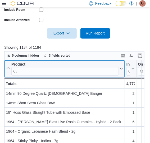
click at [46, 73] on input "search" at bounding box center [64, 72] width 107 height 8
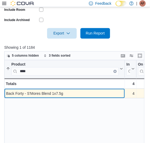
click at [74, 93] on div "Back Forty - S'Mores Blend 1x7.5g" at bounding box center [64, 94] width 117 height 6
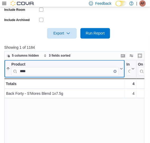
click at [52, 72] on input "****" at bounding box center [64, 72] width 107 height 8
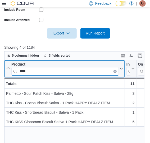
type input "****"
click at [116, 71] on button "Clear input" at bounding box center [114, 71] width 3 height 3
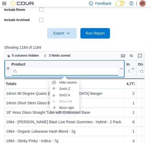
click at [60, 74] on input "search" at bounding box center [64, 72] width 107 height 8
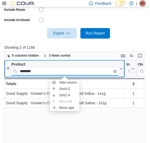
type input "********"
click at [68, 64] on div "Product" at bounding box center [64, 65] width 107 height 5
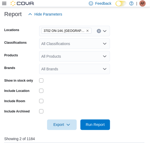
scroll to position [73, 0]
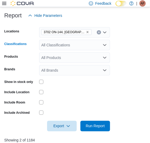
click at [68, 44] on div "All Classifications" at bounding box center [74, 45] width 71 height 11
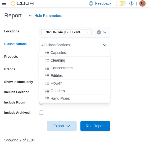
scroll to position [40, 0]
click at [58, 82] on span "Flower" at bounding box center [55, 83] width 11 height 5
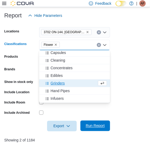
click at [92, 126] on span "Run Report" at bounding box center [95, 126] width 19 height 5
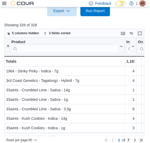
scroll to position [189, 0]
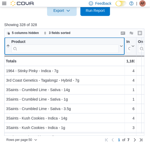
click at [77, 46] on input "search" at bounding box center [64, 49] width 107 height 8
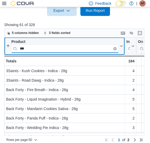
type input "***"
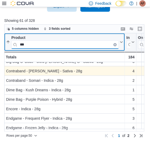
scroll to position [112, 0]
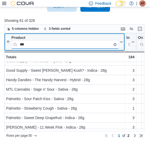
scroll to position [254, 0]
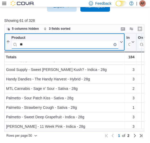
type input "*"
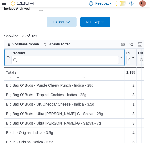
scroll to position [193, 0]
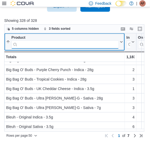
click at [29, 47] on input "search" at bounding box center [64, 45] width 107 height 8
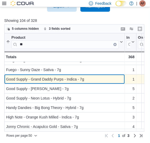
click at [99, 77] on div "Good Supply - Grand Daddy Purps - Indica - 7g" at bounding box center [64, 80] width 117 height 6
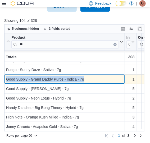
click at [99, 77] on div "Good Supply - Grand Daddy Purps - Indica - 7g" at bounding box center [64, 80] width 117 height 6
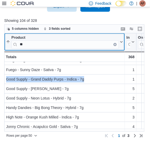
click at [52, 42] on input "**" at bounding box center [64, 45] width 107 height 8
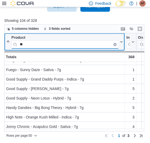
click at [52, 42] on input "**" at bounding box center [64, 45] width 107 height 8
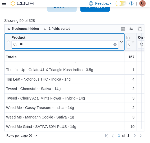
type input "**"
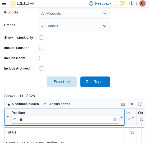
scroll to position [71, 0]
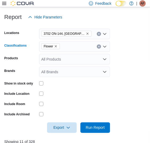
click at [57, 45] on icon "Remove Flower from selection in this group" at bounding box center [55, 46] width 3 height 3
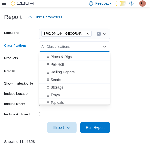
scroll to position [121, 0]
click at [60, 63] on span "Pre-Roll" at bounding box center [56, 64] width 13 height 5
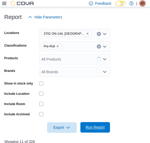
click at [95, 123] on span "Run Report" at bounding box center [94, 128] width 23 height 11
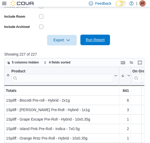
scroll to position [159, 0]
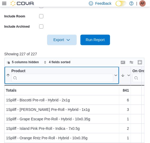
click at [73, 80] on input "search" at bounding box center [62, 78] width 102 height 8
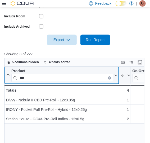
type input "***"
